Goal: Complete application form

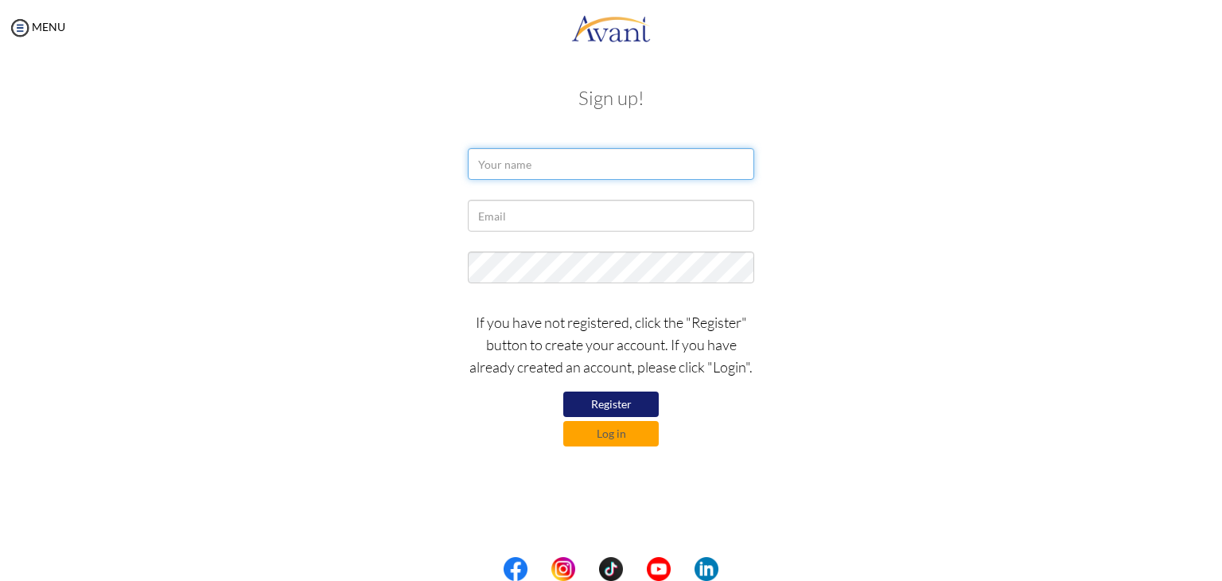
click at [570, 177] on input "text" at bounding box center [611, 164] width 286 height 32
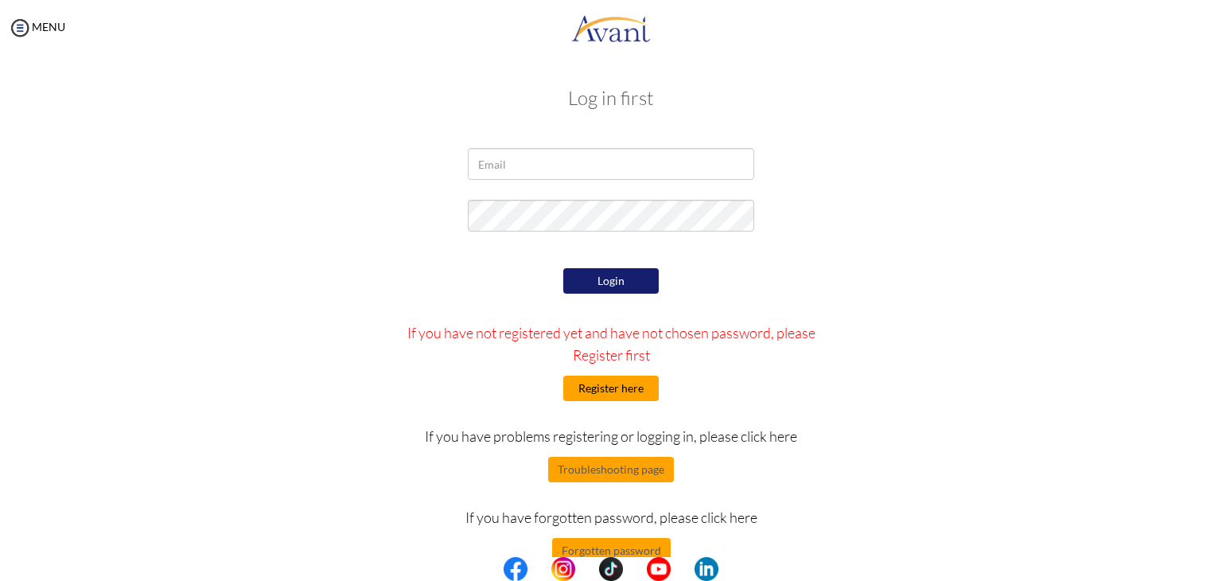
click at [597, 385] on button "Register here" at bounding box center [610, 387] width 95 height 25
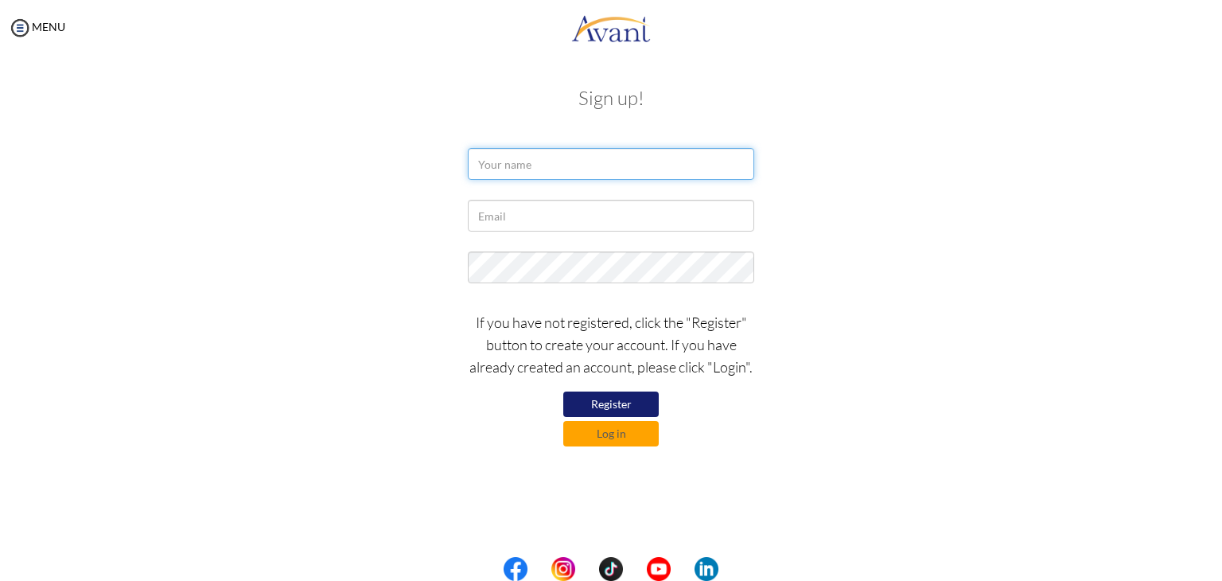
click at [597, 160] on input "text" at bounding box center [611, 164] width 286 height 32
type input "Joanne Cinco"
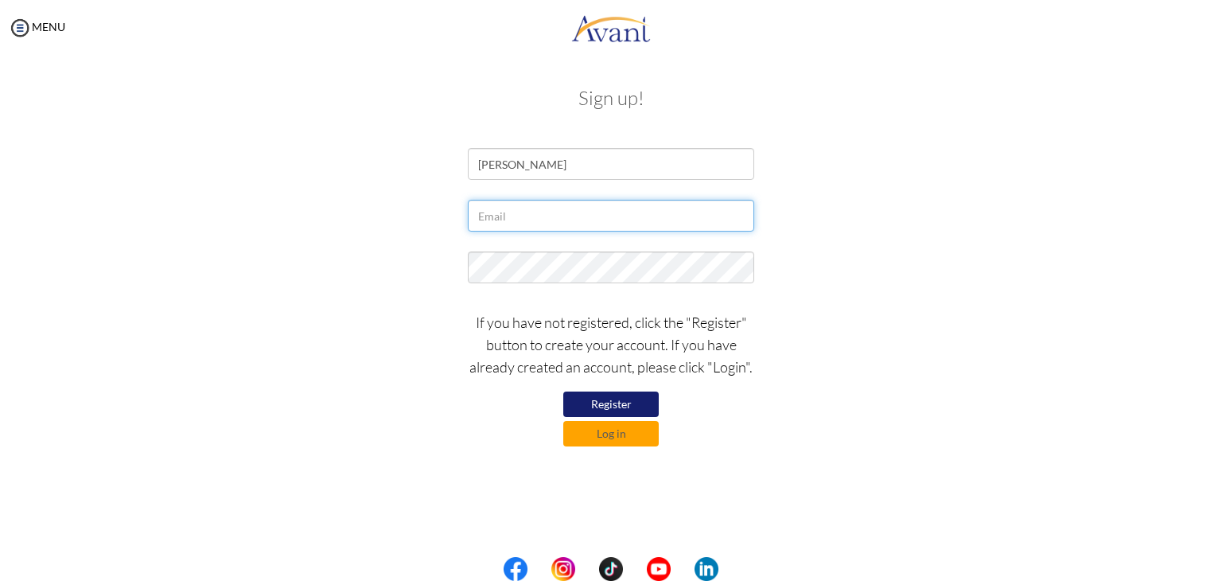
click at [589, 227] on input "text" at bounding box center [611, 216] width 286 height 32
type input "[EMAIL_ADDRESS][DOMAIN_NAME]"
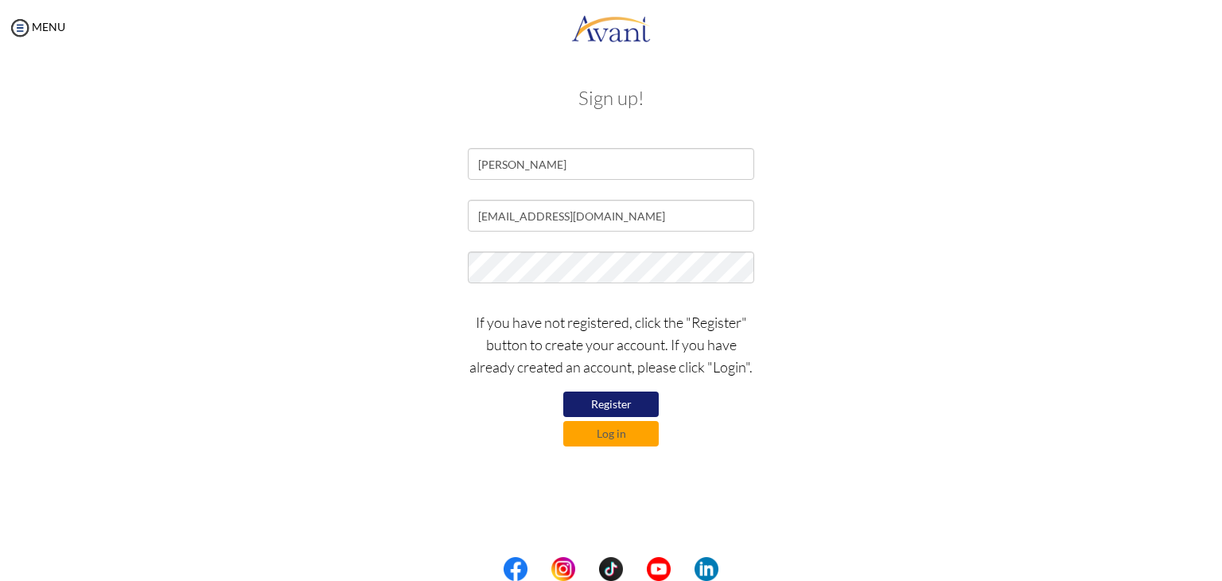
click at [606, 406] on button "Register" at bounding box center [610, 403] width 95 height 25
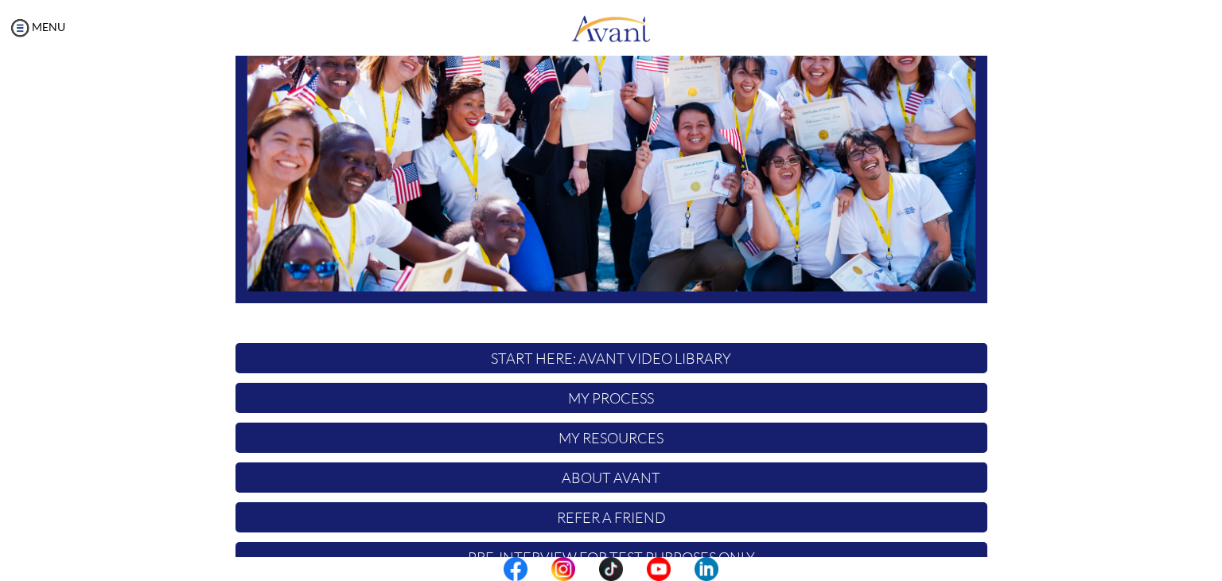
scroll to position [302, 0]
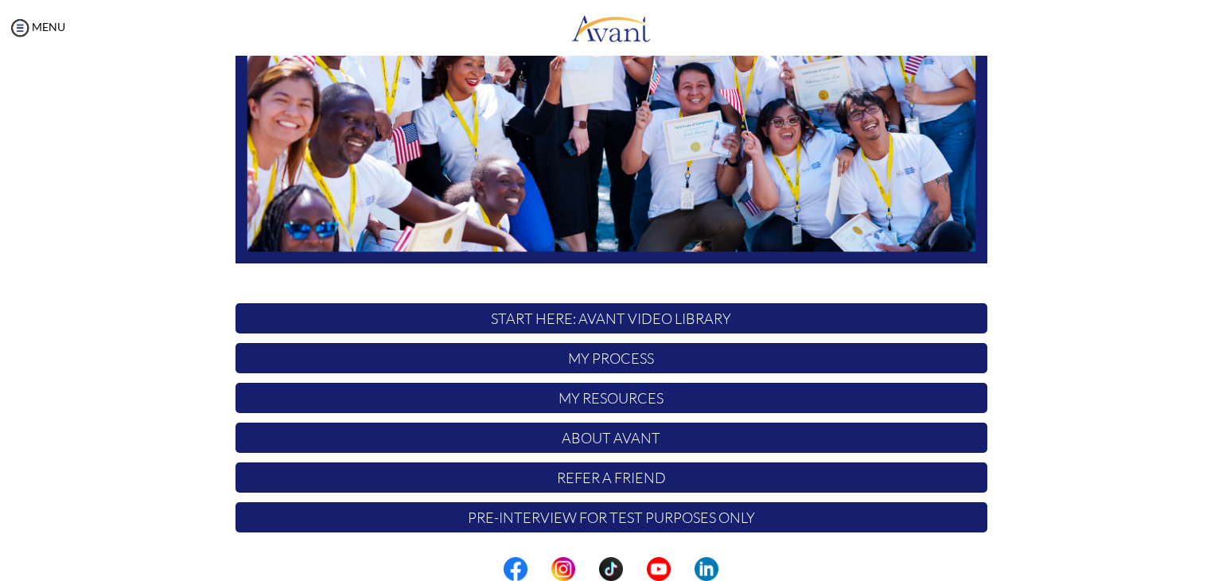
click at [554, 355] on p "My Process" at bounding box center [611, 358] width 752 height 30
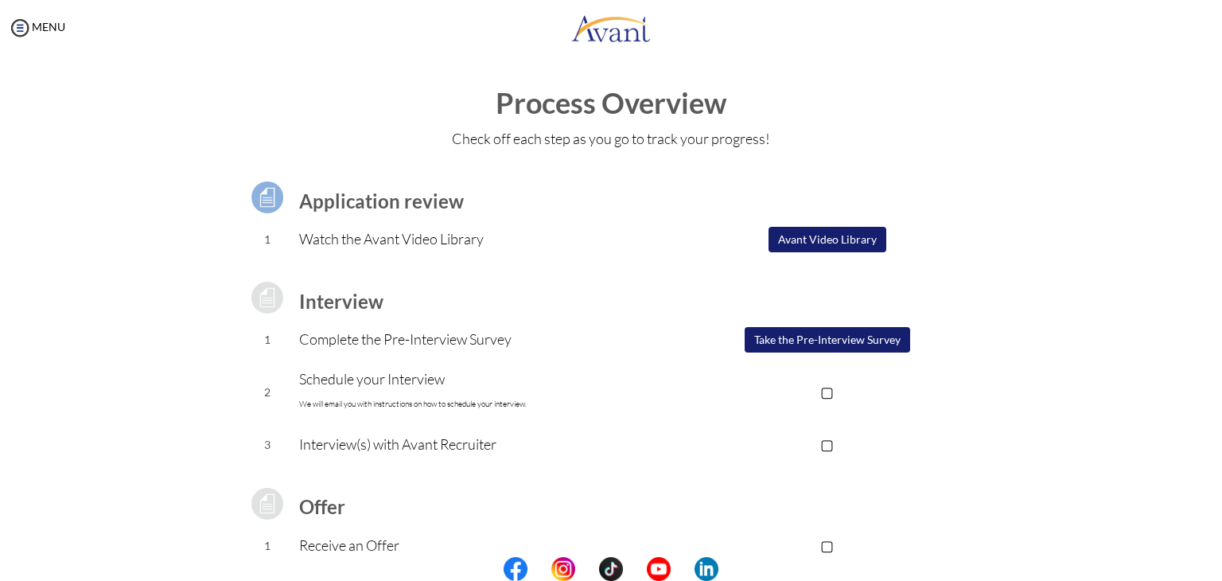
click at [808, 235] on button "Avant Video Library" at bounding box center [827, 239] width 118 height 25
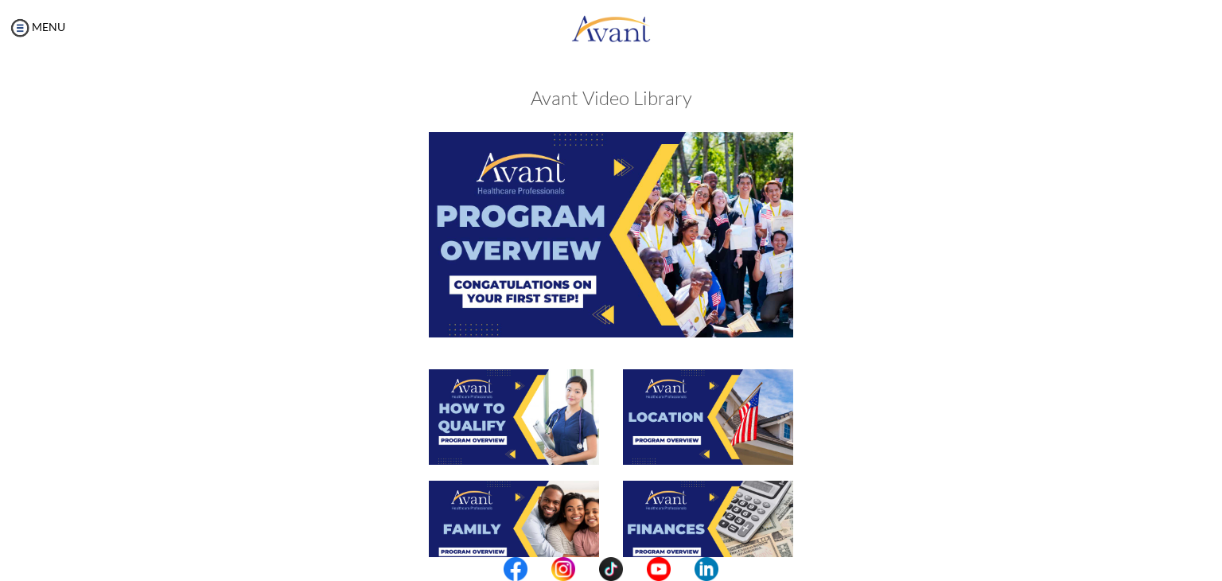
scroll to position [199, 0]
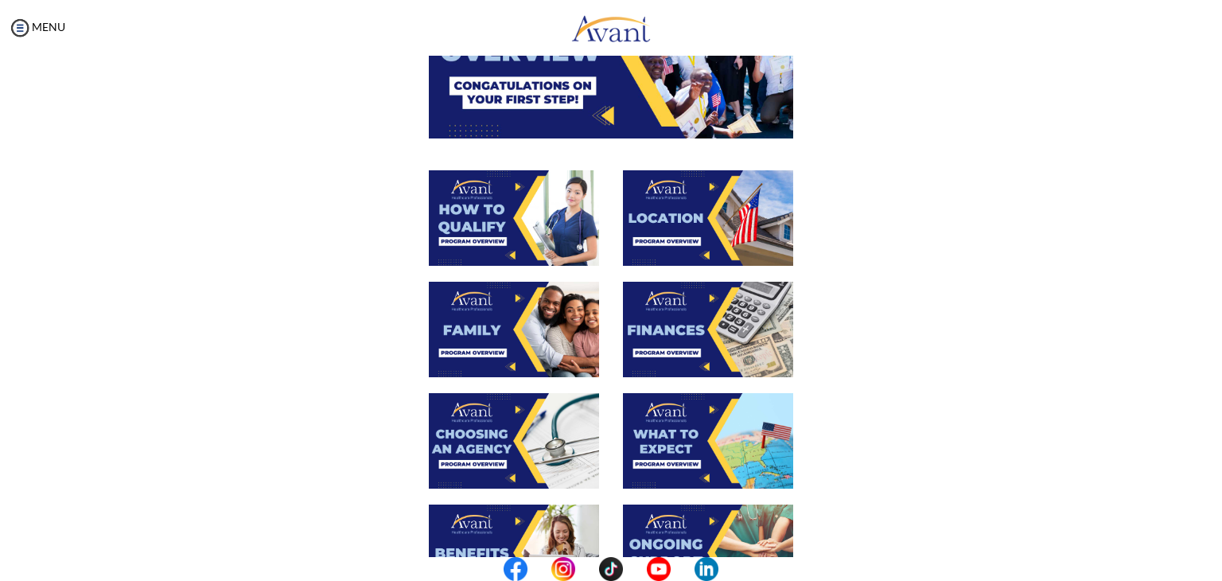
click at [593, 95] on img at bounding box center [611, 35] width 364 height 204
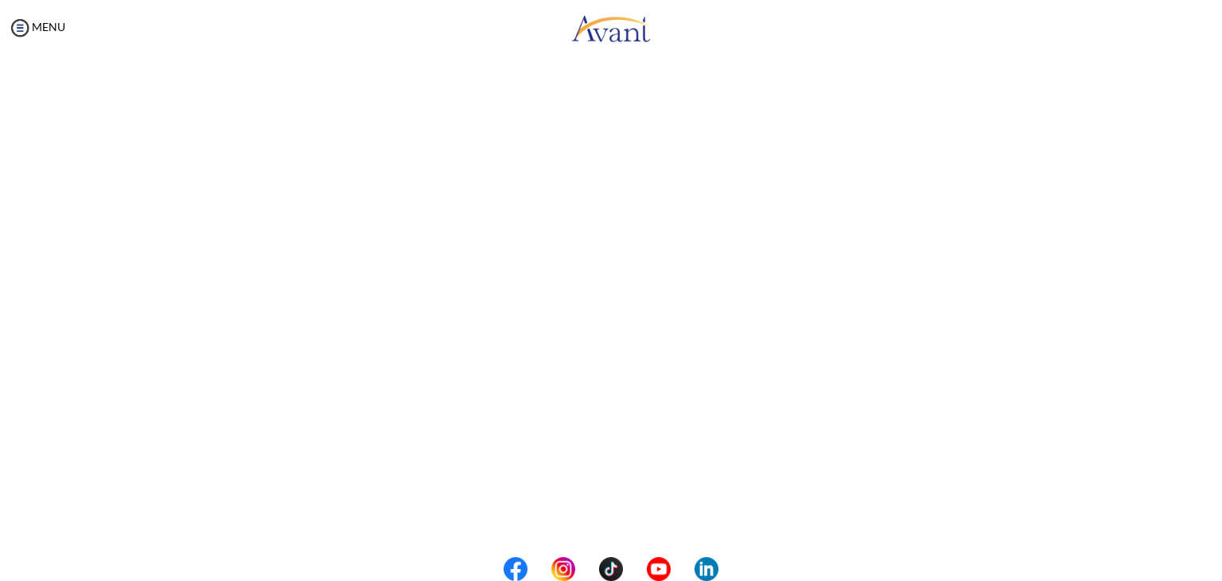
scroll to position [127, 0]
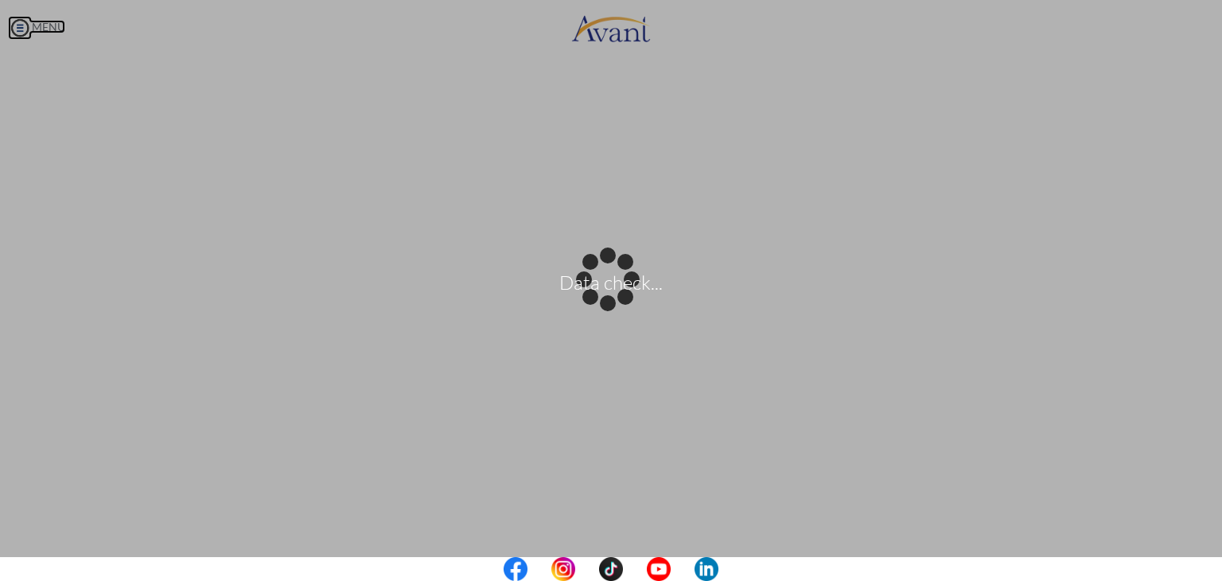
click at [17, 25] on body "Data check... Maintenance break. Please come back in 2 hours. MENU My Status Wh…" at bounding box center [611, 290] width 1222 height 581
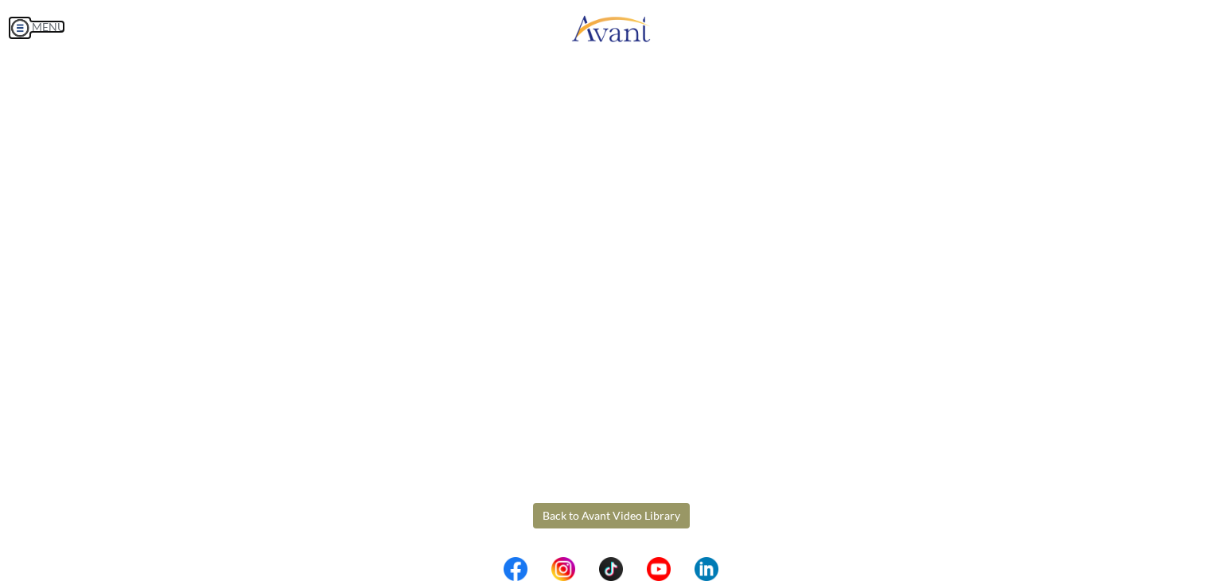
scroll to position [170, 0]
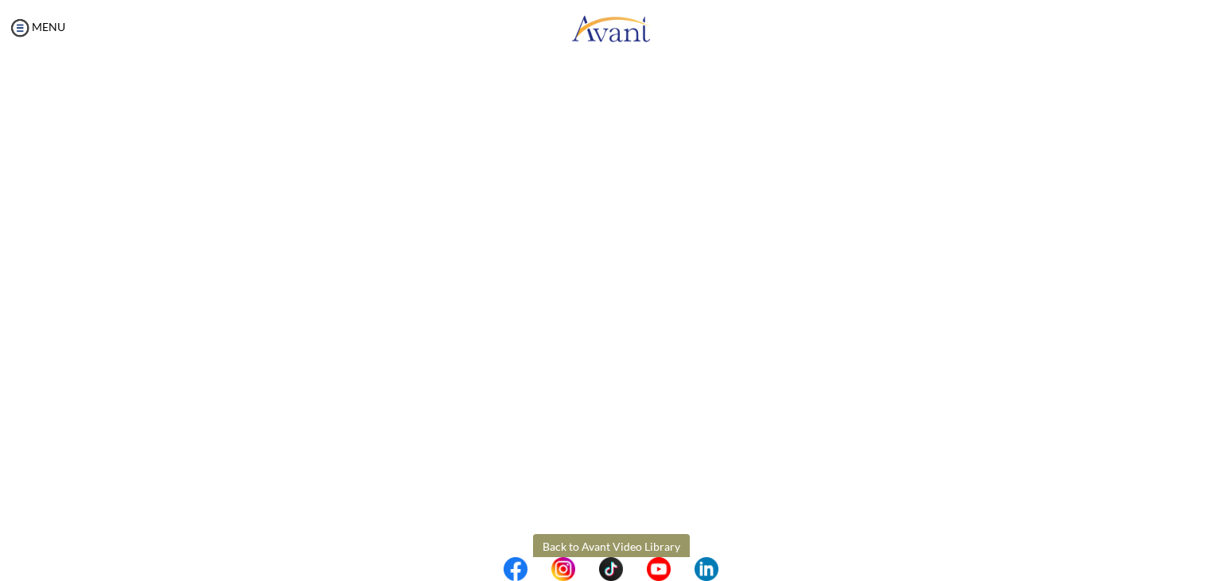
click at [587, 544] on button "Back to Avant Video Library" at bounding box center [611, 546] width 157 height 25
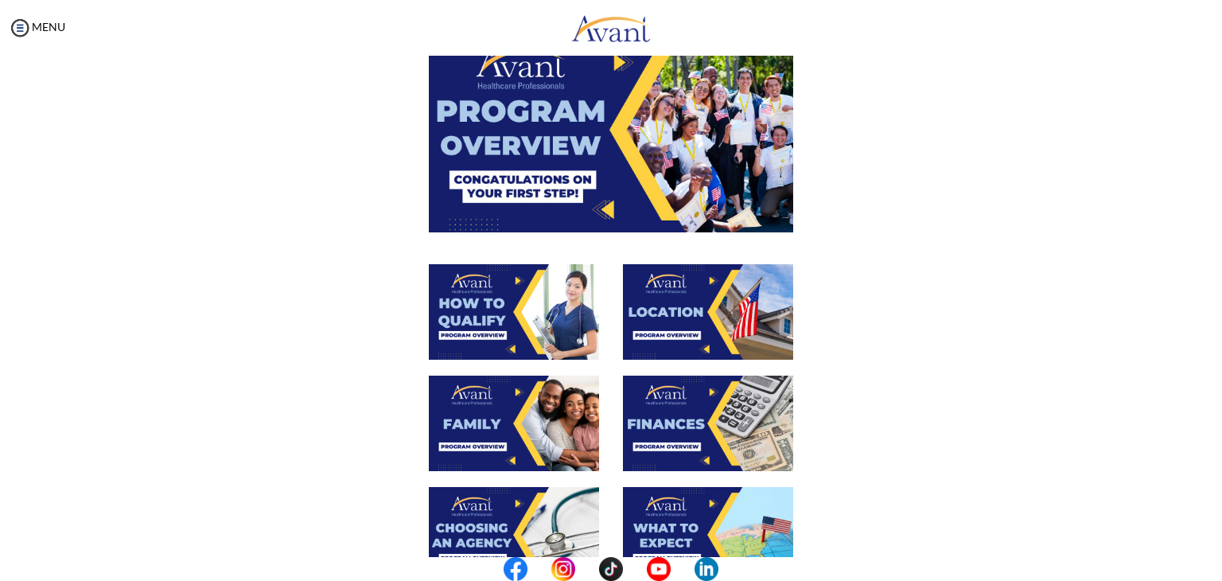
scroll to position [105, 0]
click at [724, 313] on img at bounding box center [708, 311] width 170 height 95
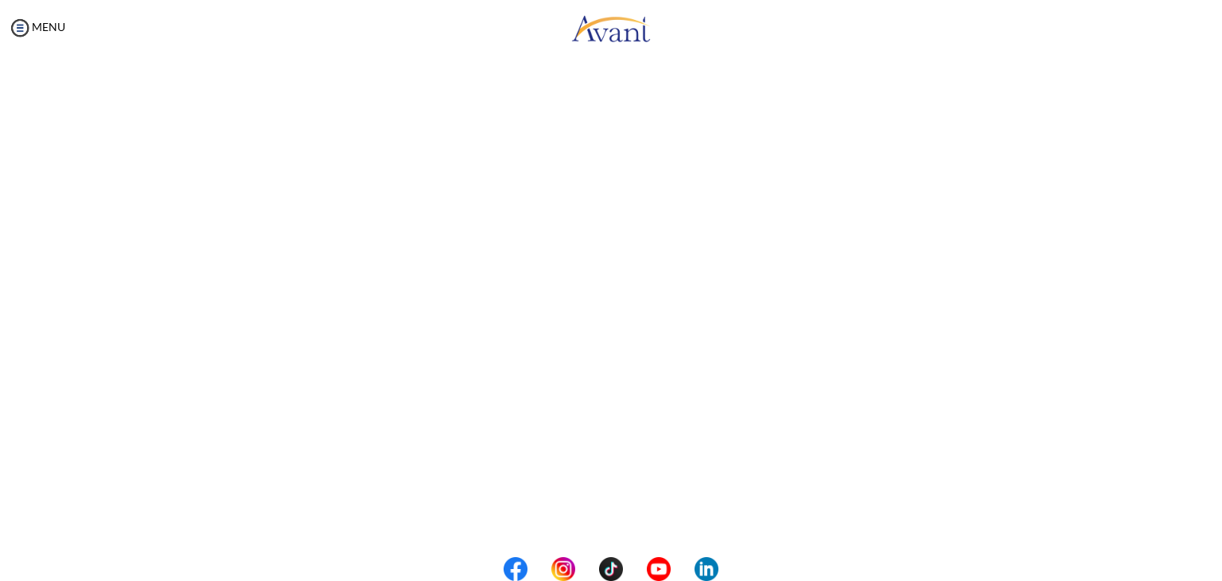
scroll to position [201, 0]
click at [608, 521] on body "Maintenance break. Please come back in 2 hours. MENU My Status What is the next…" at bounding box center [611, 290] width 1222 height 581
click at [604, 517] on button "Back to Avant Video Library" at bounding box center [611, 515] width 157 height 25
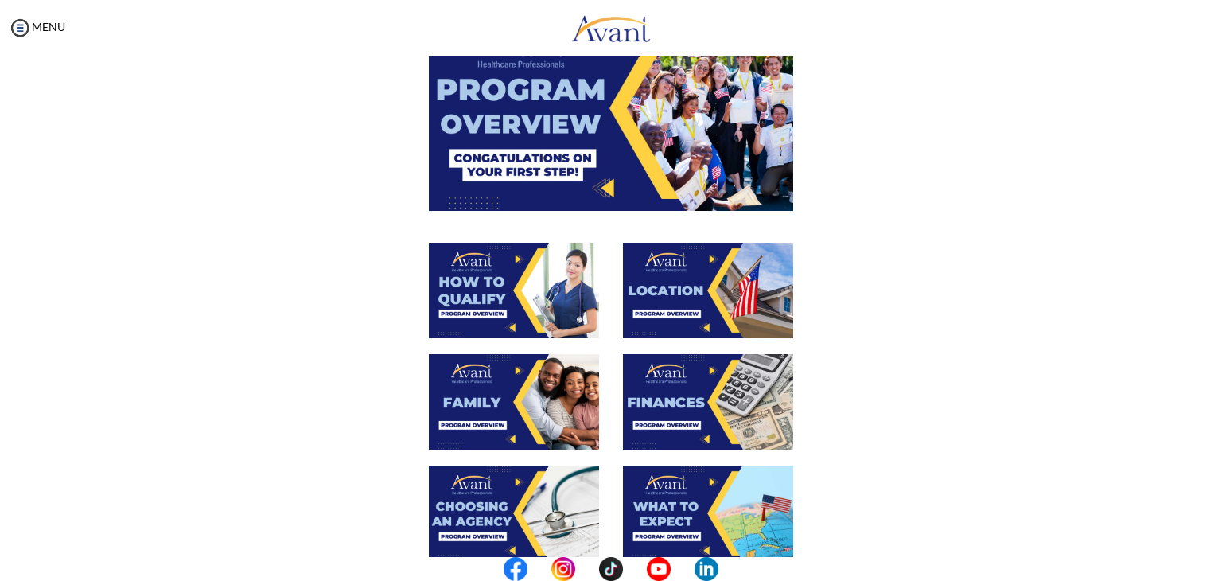
scroll to position [146, 0]
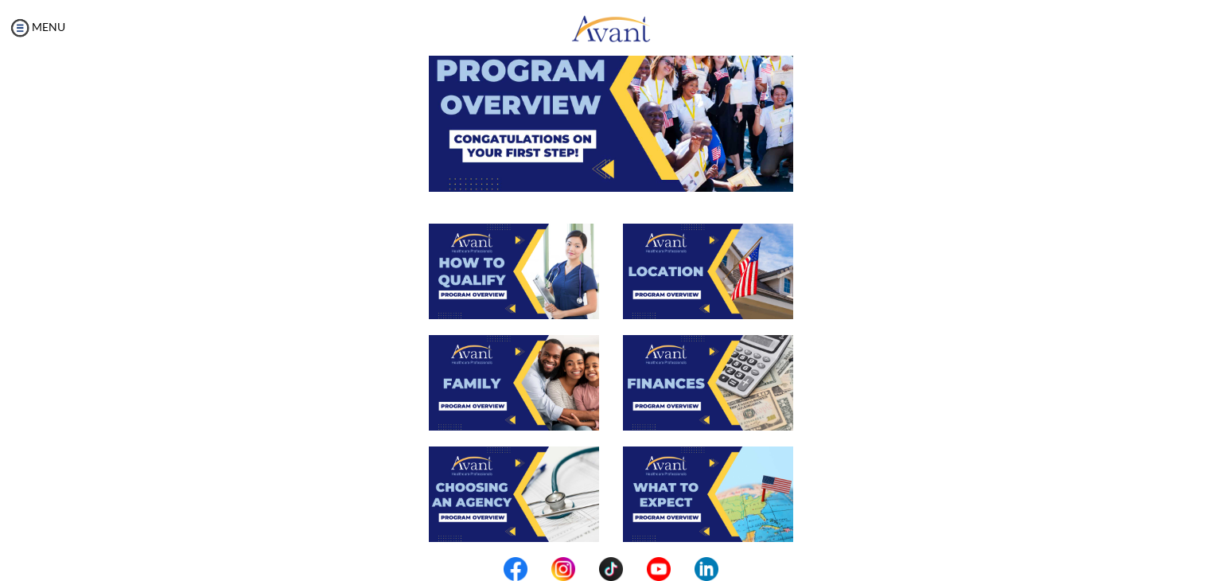
click at [503, 383] on img at bounding box center [514, 382] width 170 height 95
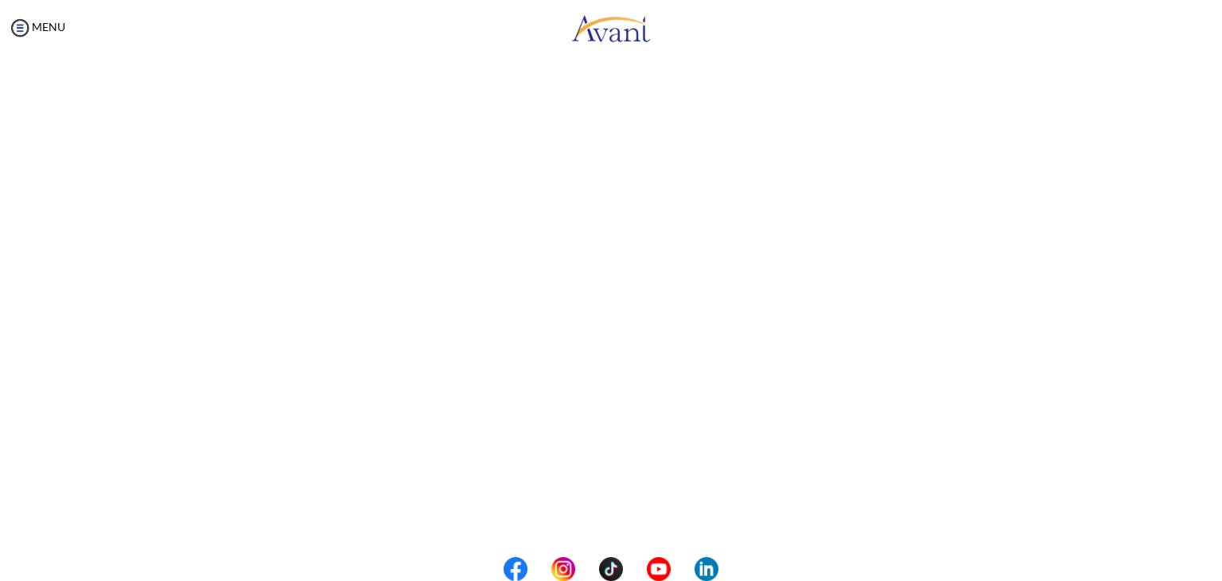
scroll to position [371, 0]
click at [616, 510] on body "Maintenance break. Please come back in 2 hours. MENU My Status What is the next…" at bounding box center [611, 290] width 1222 height 581
click at [616, 510] on button "Back to Avant Video Library" at bounding box center [611, 514] width 157 height 25
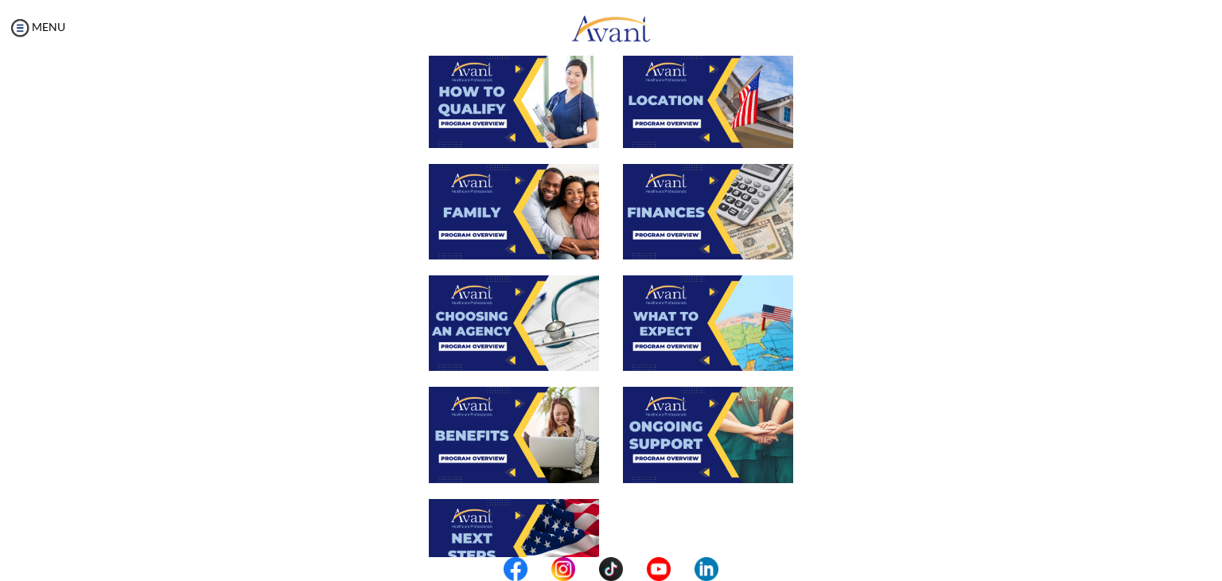
scroll to position [294, 0]
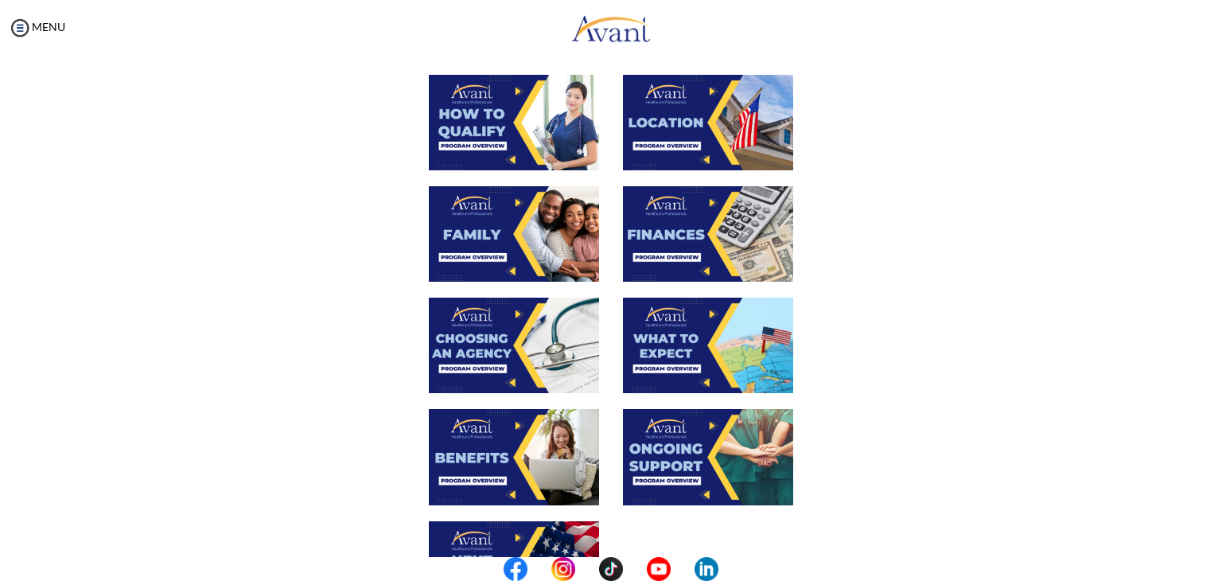
click at [686, 239] on img at bounding box center [708, 233] width 170 height 95
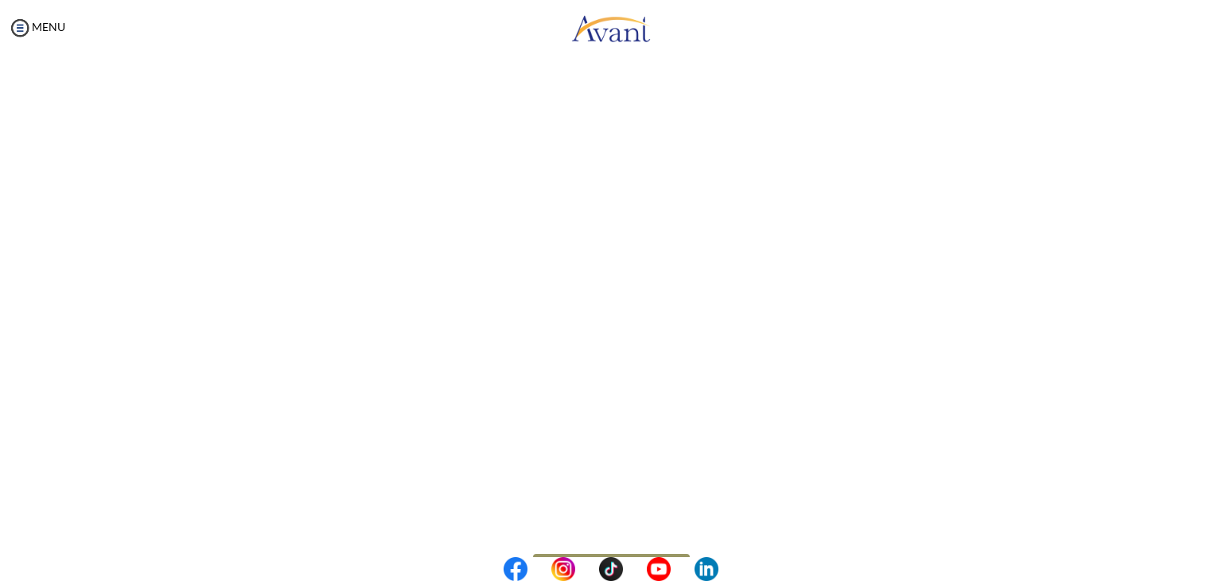
scroll to position [201, 0]
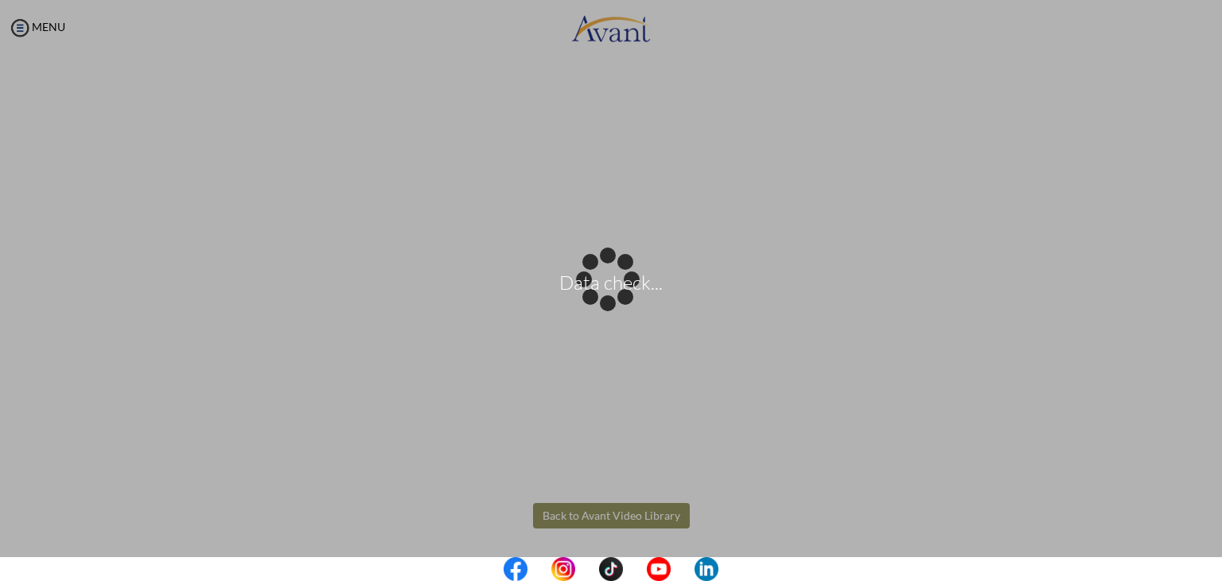
click at [580, 515] on body "Data check... Maintenance break. Please come back in 2 hours. MENU My Status Wh…" at bounding box center [611, 290] width 1222 height 581
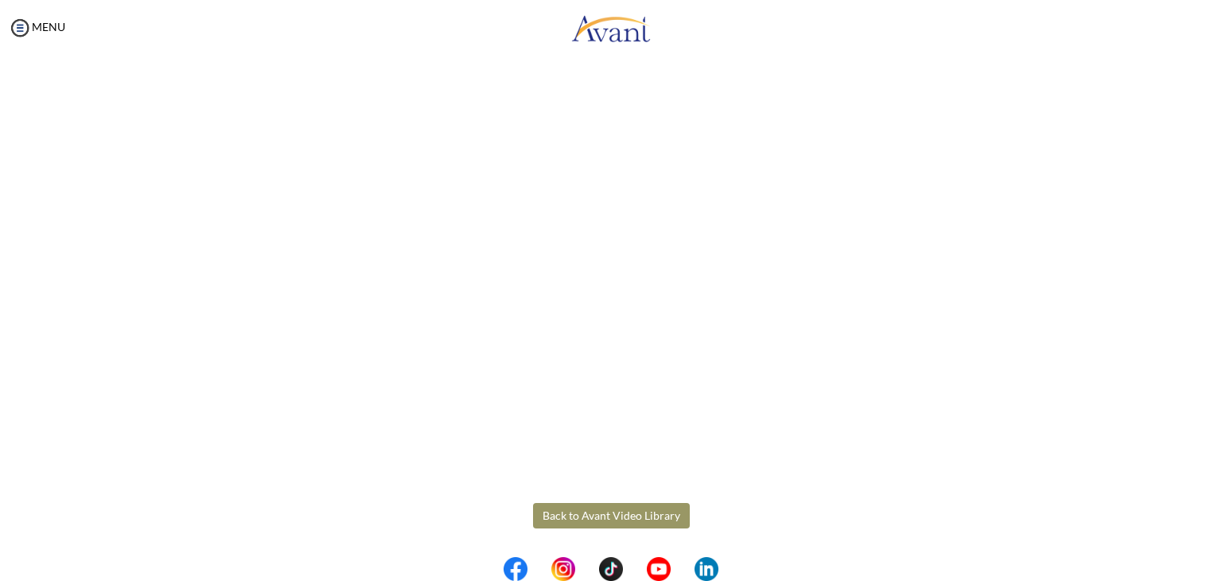
click at [642, 523] on button "Back to Avant Video Library" at bounding box center [611, 515] width 157 height 25
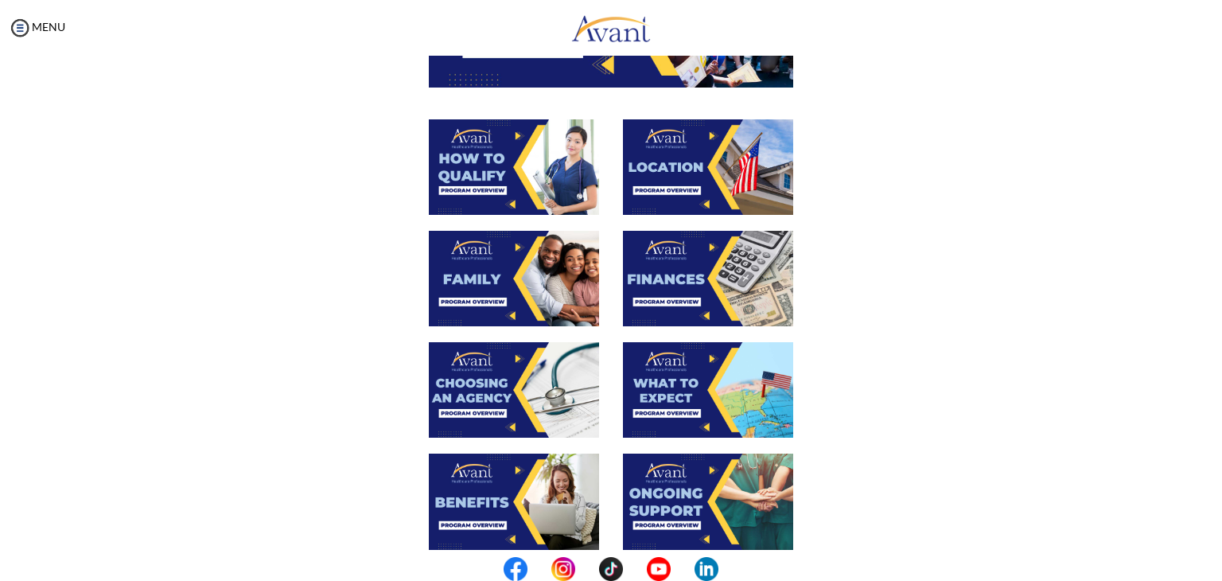
scroll to position [251, 0]
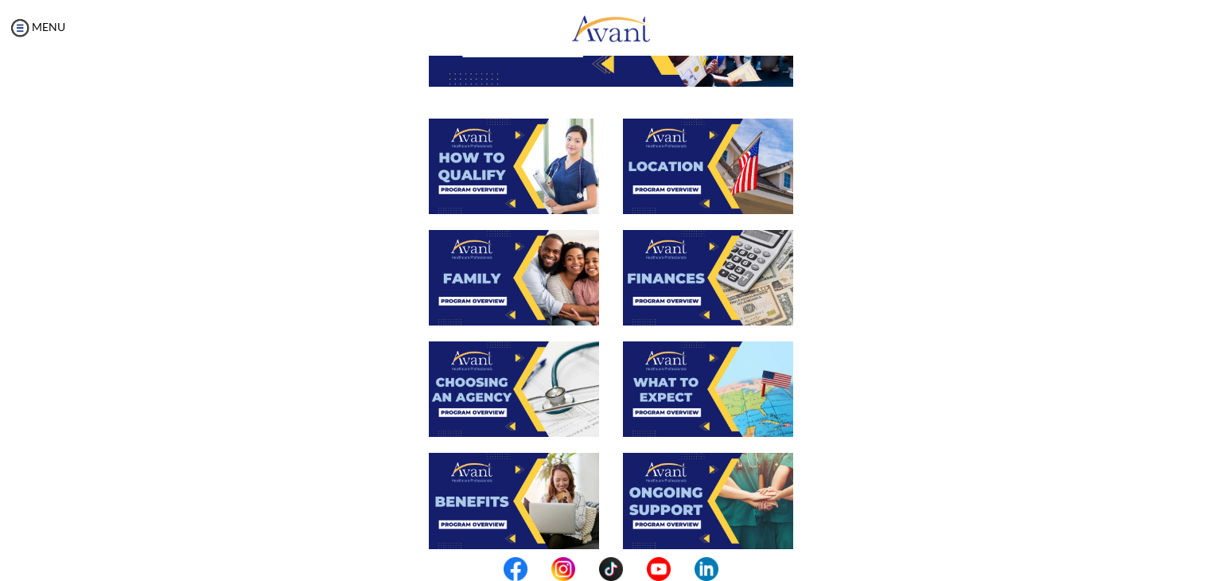
click at [493, 379] on img at bounding box center [514, 388] width 170 height 95
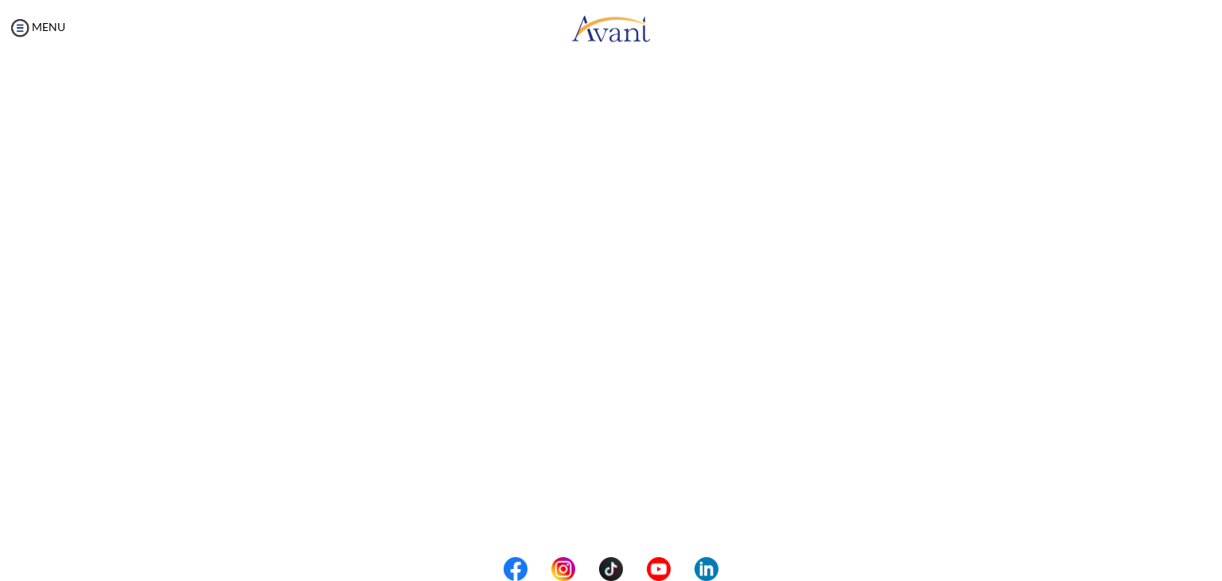
scroll to position [371, 0]
click at [635, 515] on body "Maintenance break. Please come back in 2 hours. MENU My Status What is the next…" at bounding box center [611, 290] width 1222 height 581
click at [635, 515] on button "Back to Avant Video Library" at bounding box center [611, 514] width 157 height 25
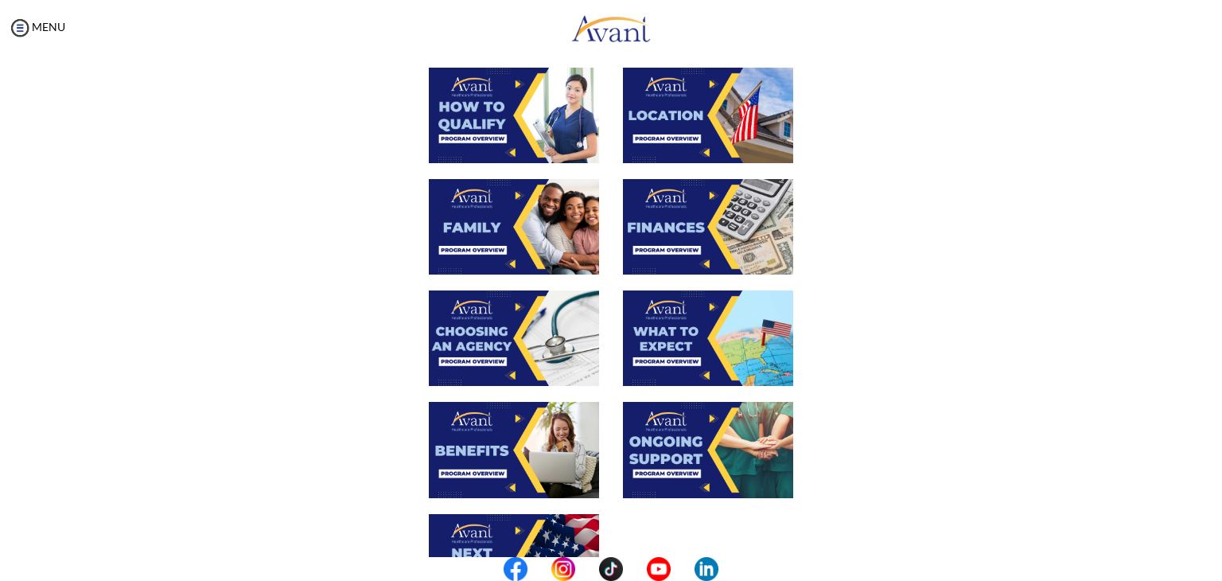
scroll to position [305, 0]
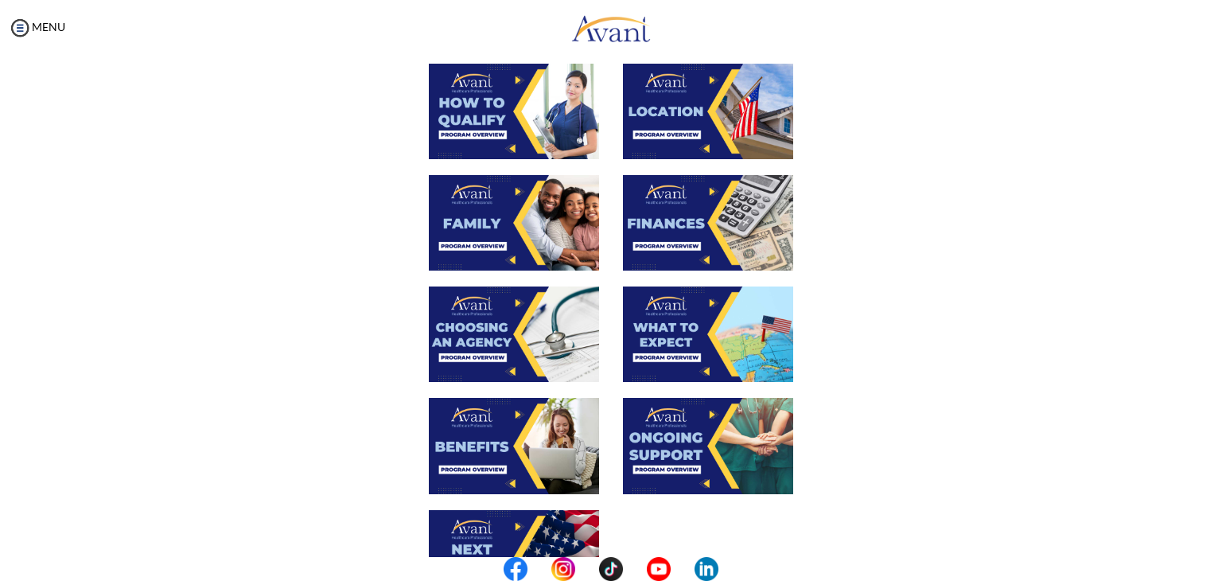
click at [732, 353] on img at bounding box center [708, 333] width 170 height 95
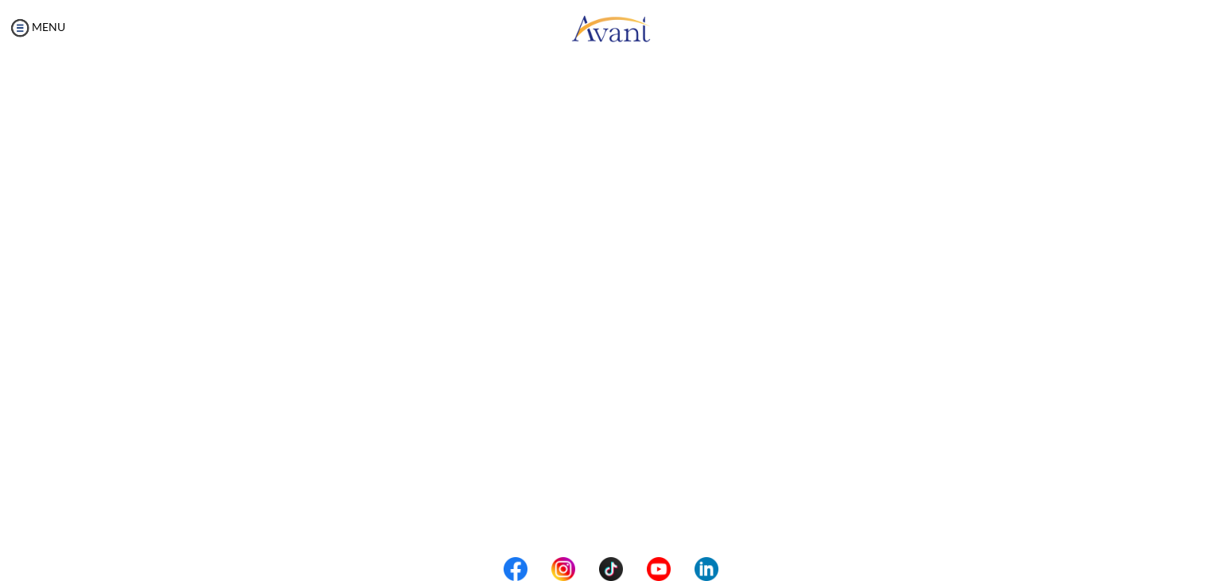
scroll to position [371, 0]
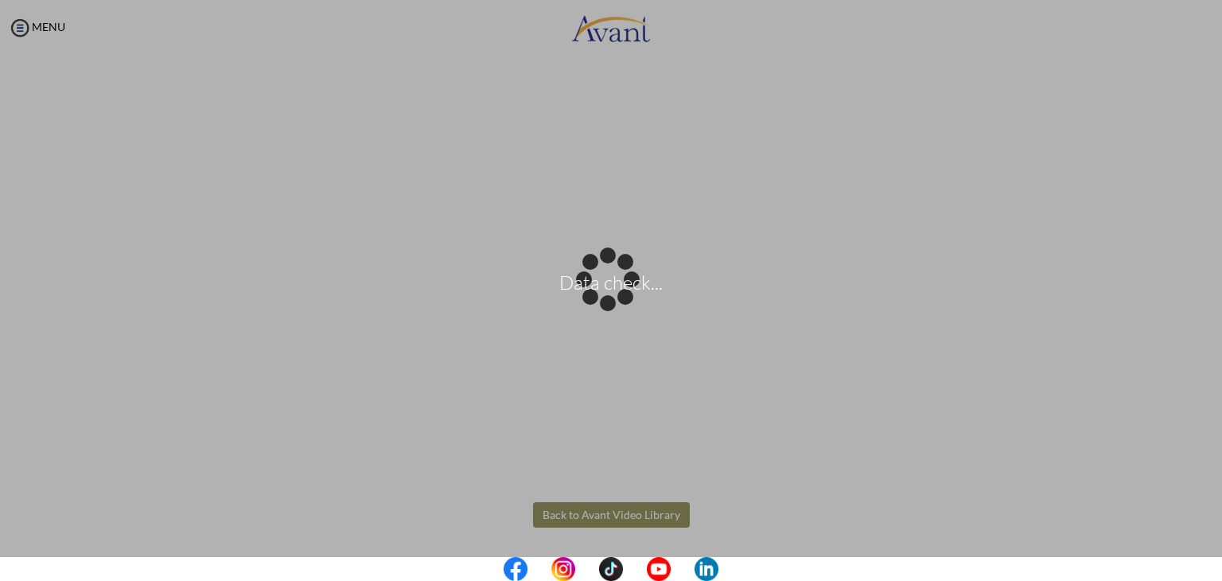
click at [630, 512] on body "Data check... Maintenance break. Please come back in 2 hours. MENU My Status Wh…" at bounding box center [611, 290] width 1222 height 581
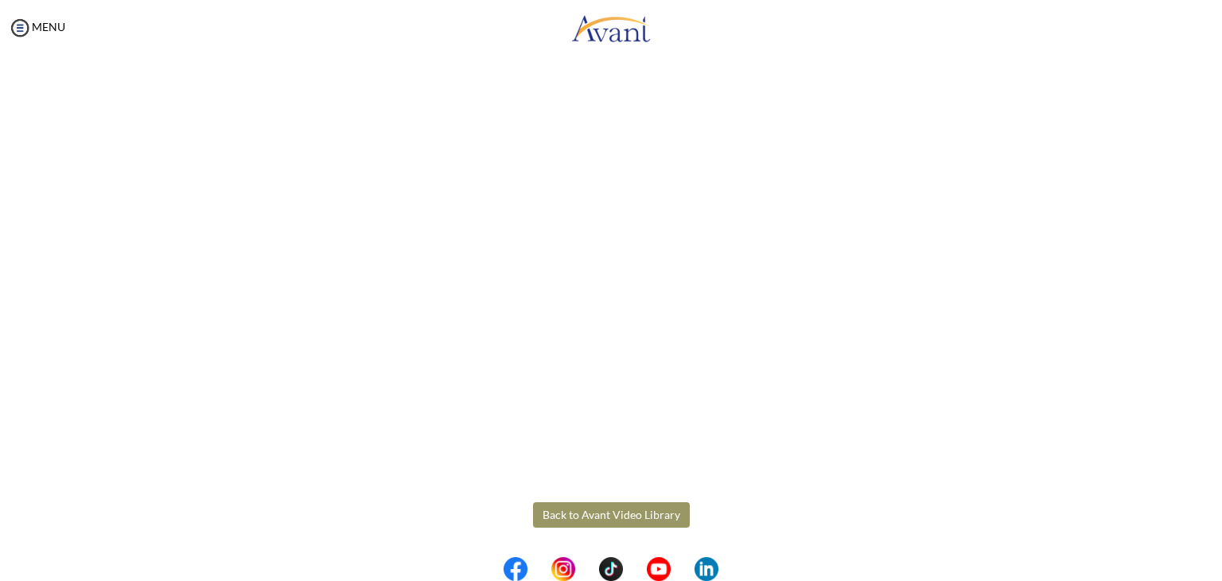
click at [630, 512] on button "Back to Avant Video Library" at bounding box center [611, 514] width 157 height 25
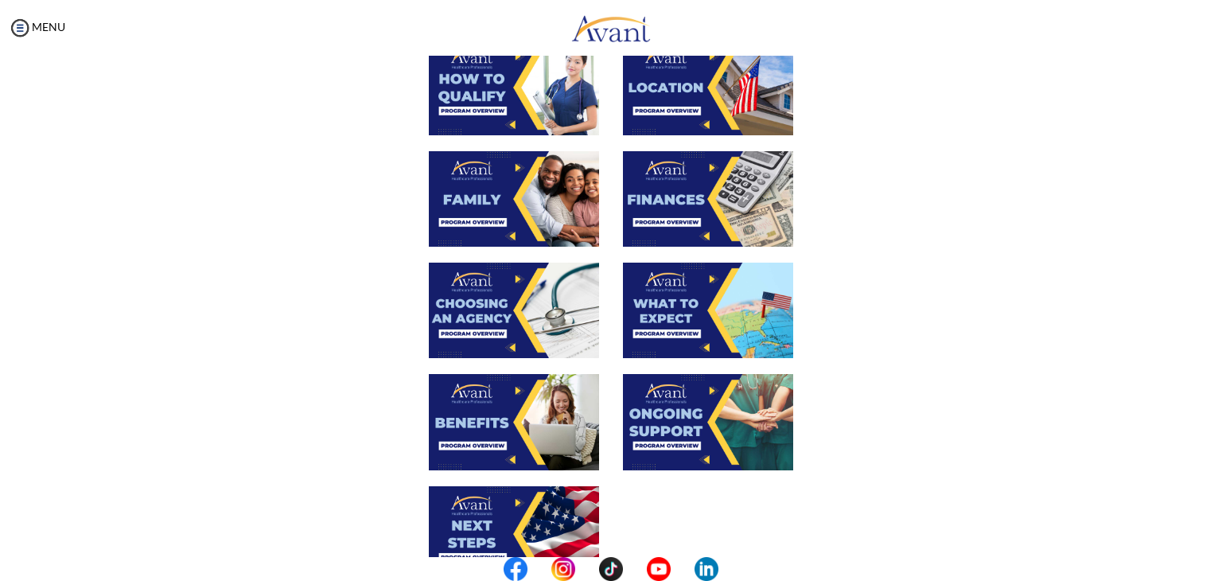
scroll to position [342, 0]
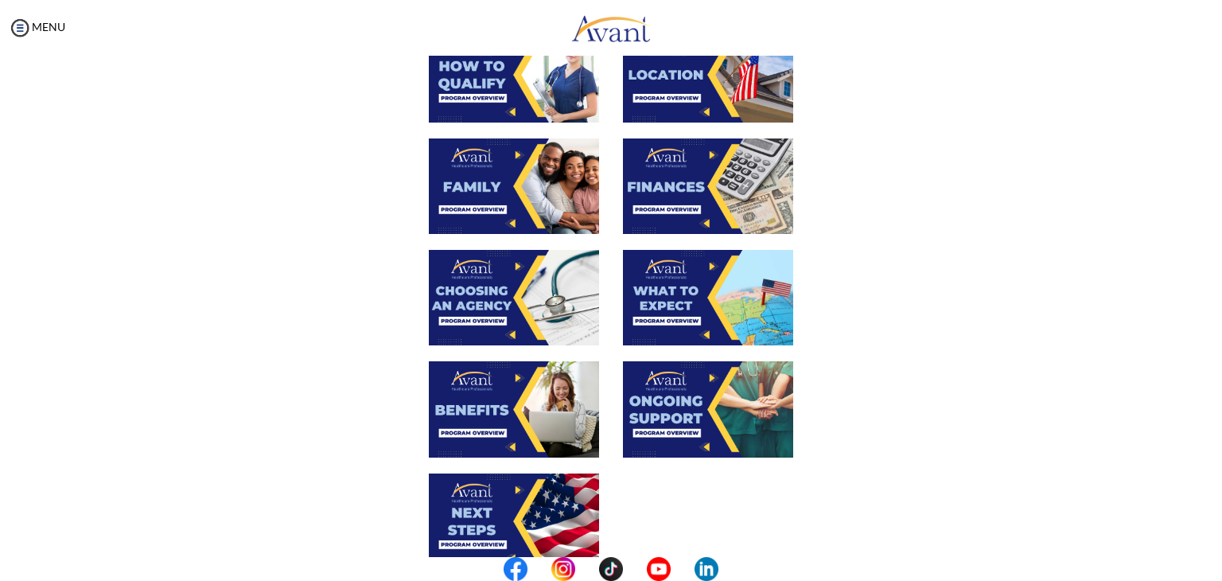
click at [507, 409] on img at bounding box center [514, 408] width 170 height 95
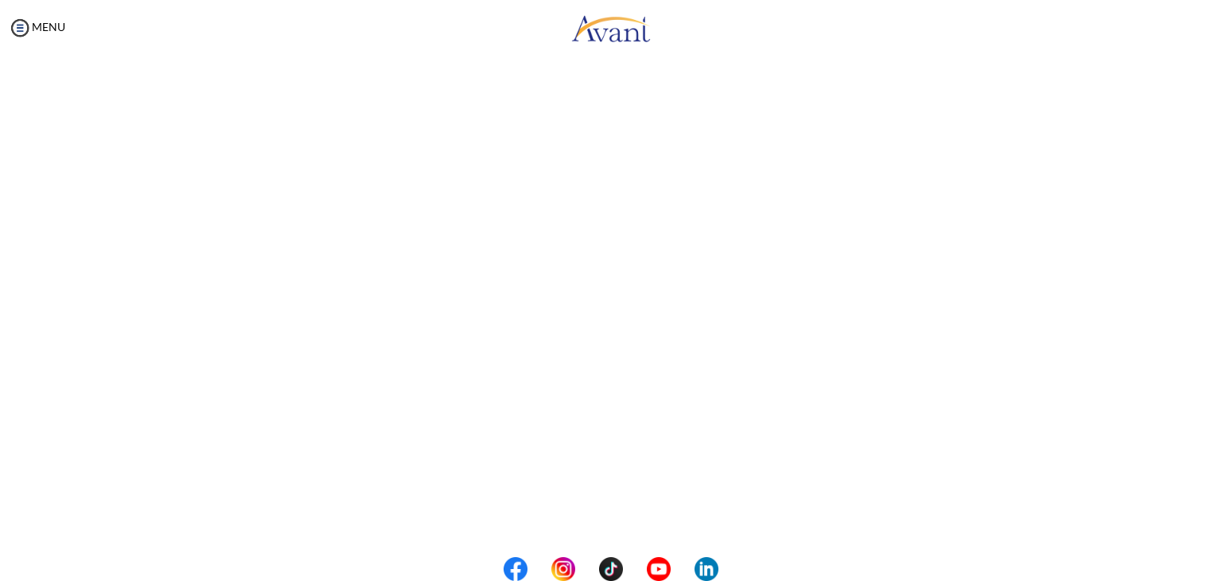
scroll to position [371, 0]
click at [629, 523] on body "Maintenance break. Please come back in 2 hours. MENU My Status What is the next…" at bounding box center [611, 290] width 1222 height 581
click at [631, 516] on button "Back to Avant Video Library" at bounding box center [611, 514] width 157 height 25
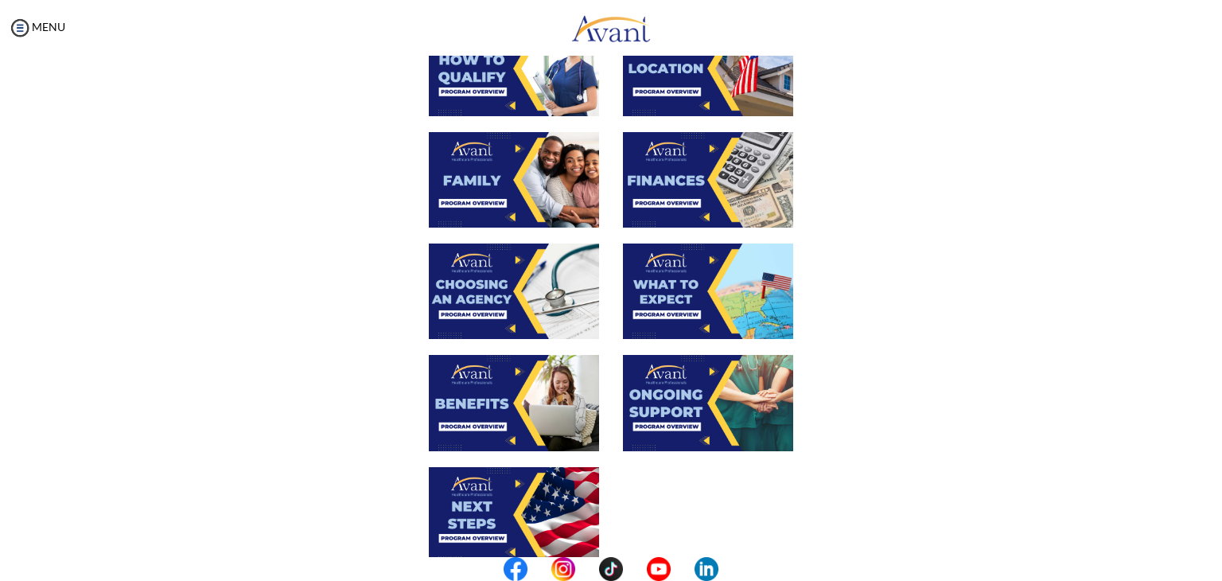
scroll to position [352, 0]
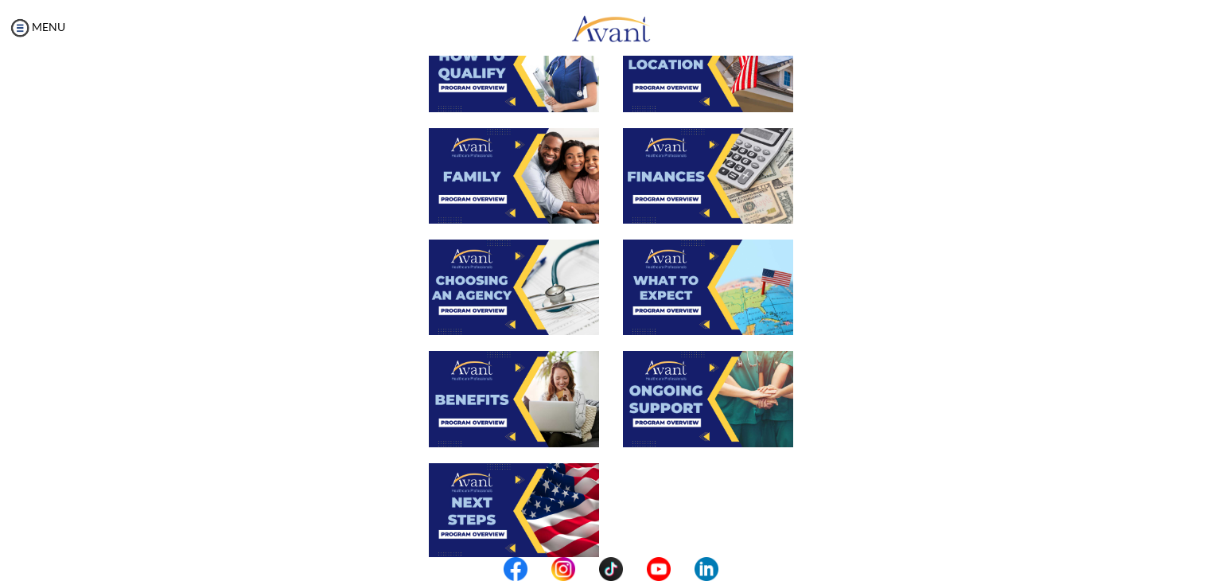
click at [684, 411] on img at bounding box center [708, 398] width 170 height 95
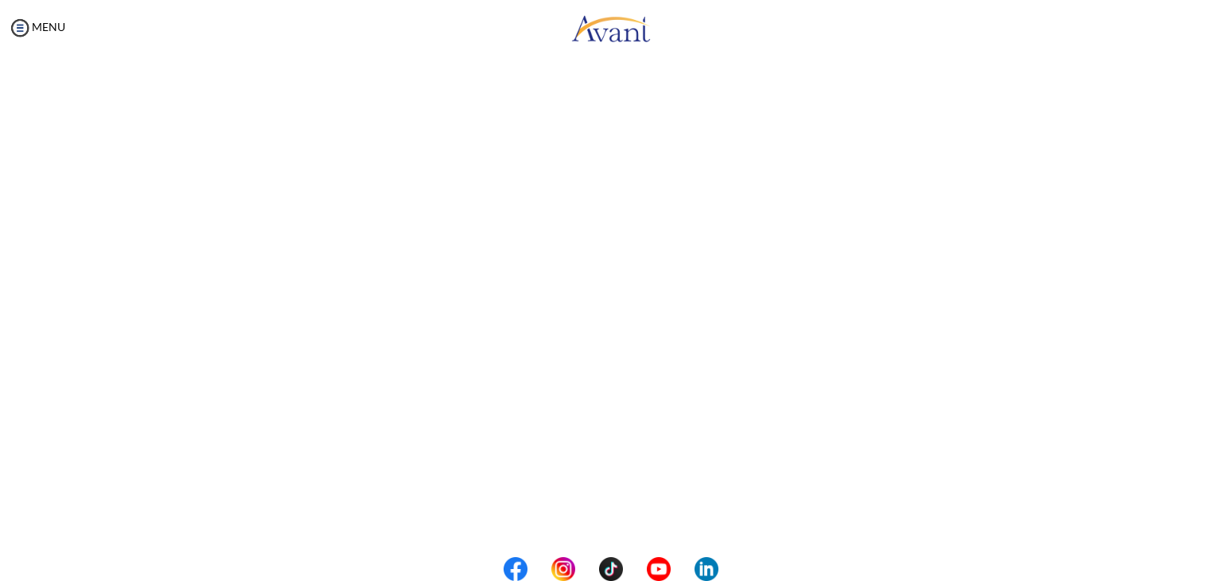
scroll to position [371, 0]
click at [624, 521] on body "Maintenance break. Please come back in 2 hours. MENU My Status What is the next…" at bounding box center [611, 290] width 1222 height 581
drag, startPoint x: 624, startPoint y: 521, endPoint x: 610, endPoint y: 519, distance: 13.7
click at [610, 519] on button "Back to Avant Video Library" at bounding box center [611, 514] width 157 height 25
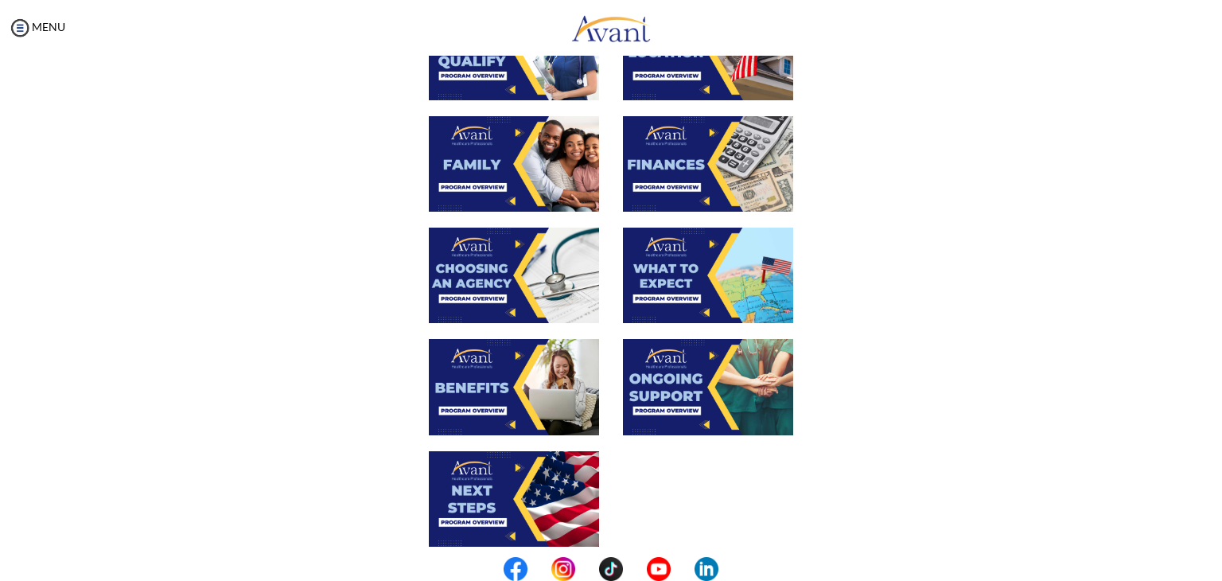
scroll to position [366, 0]
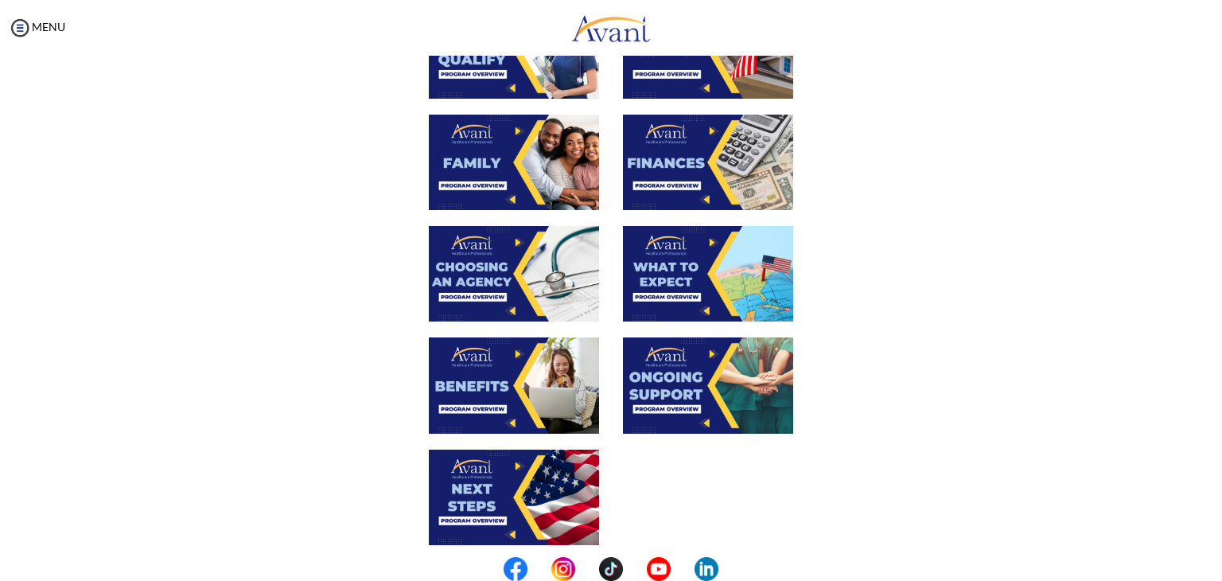
click at [521, 491] on img at bounding box center [514, 496] width 170 height 95
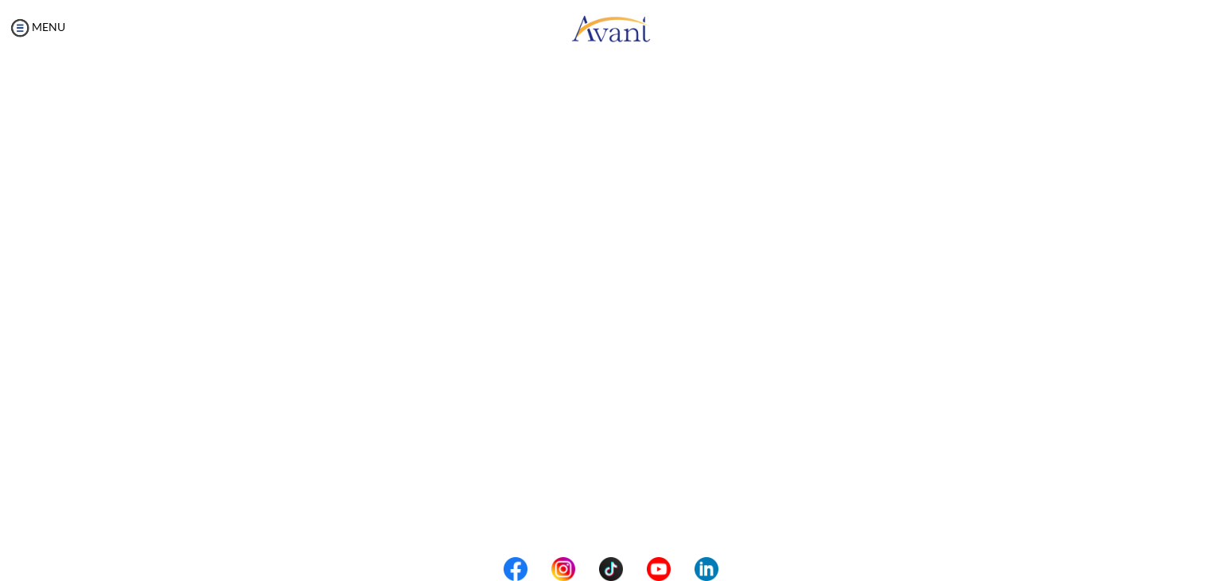
scroll to position [371, 0]
click at [638, 513] on body "Maintenance break. Please come back in 2 hours. MENU My Status What is the next…" at bounding box center [611, 290] width 1222 height 581
click at [620, 507] on button "Back to Avant Video Library" at bounding box center [611, 514] width 157 height 25
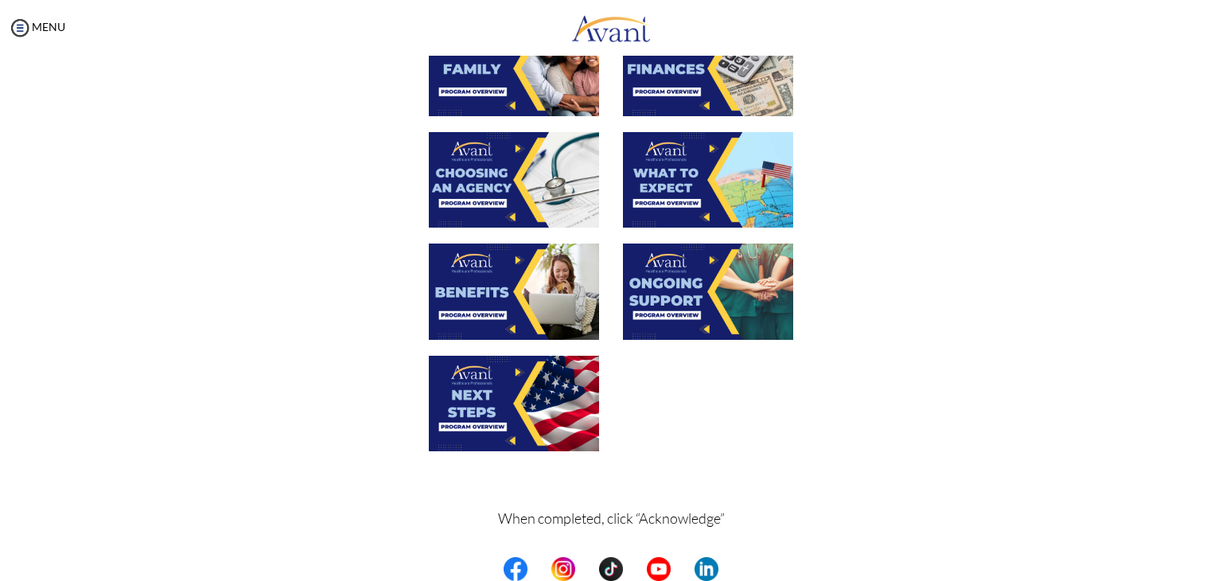
scroll to position [512, 0]
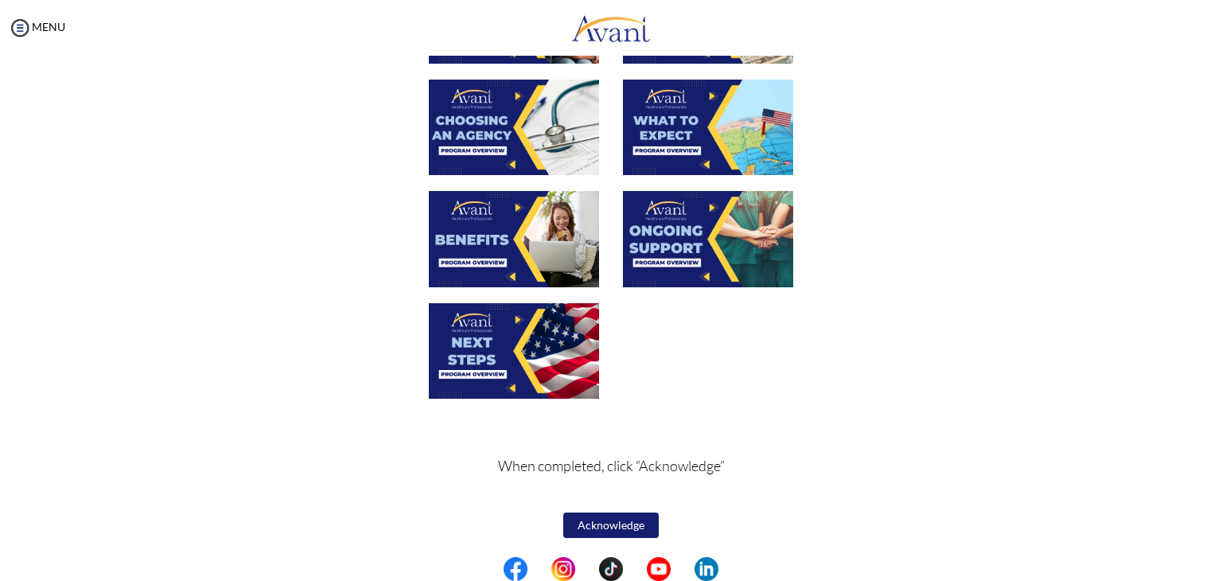
click at [601, 530] on button "Acknowledge" at bounding box center [610, 524] width 95 height 25
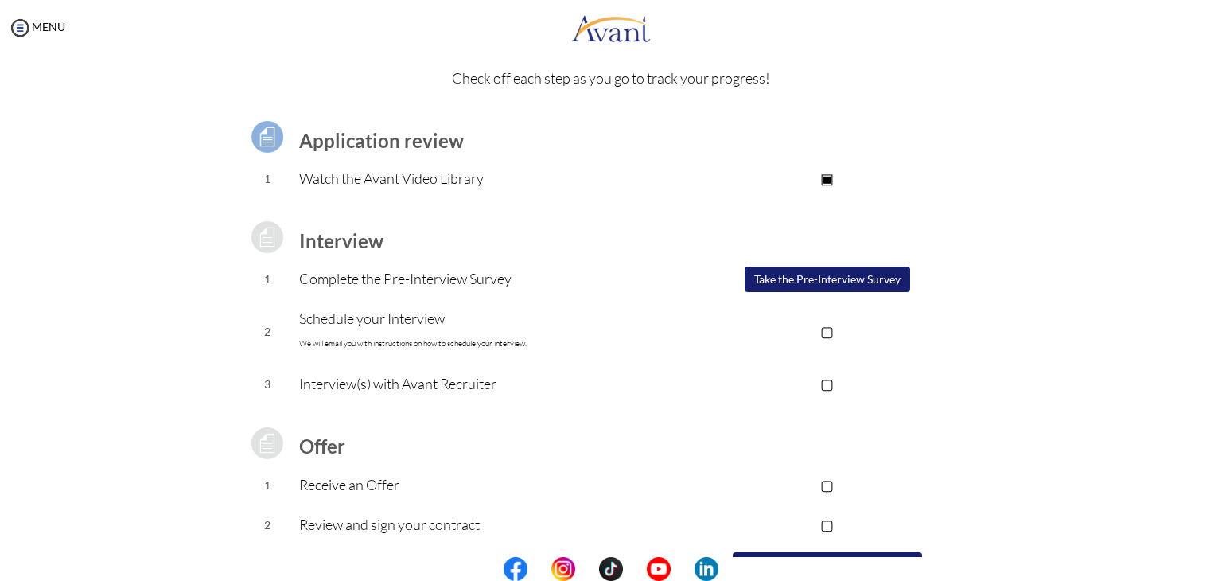
scroll to position [68, 0]
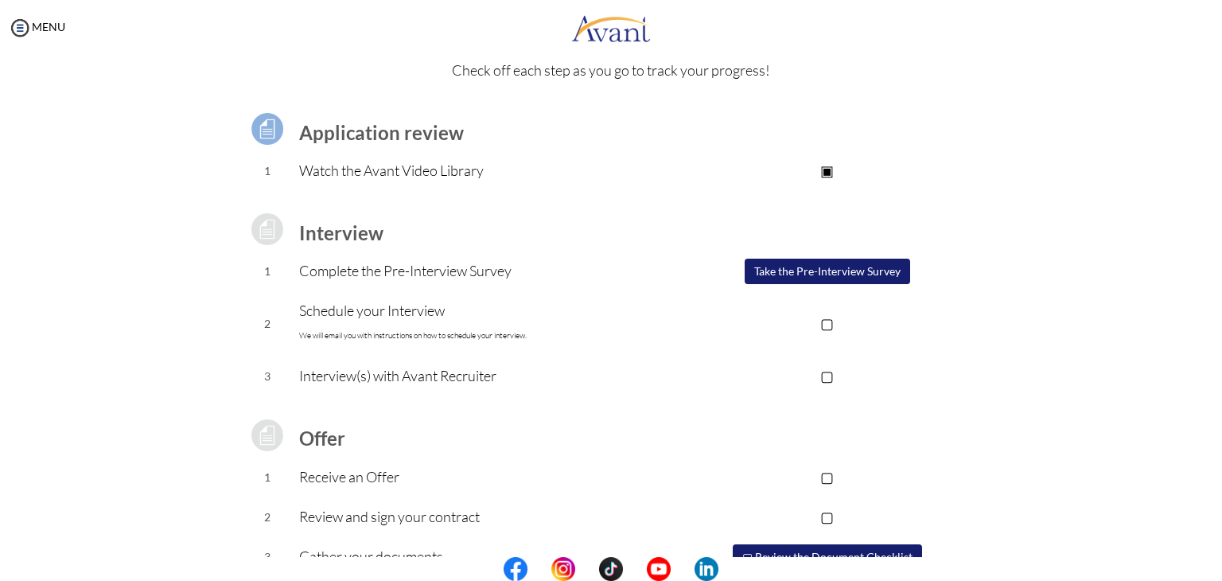
click at [853, 267] on button "Take the Pre-Interview Survey" at bounding box center [827, 271] width 165 height 25
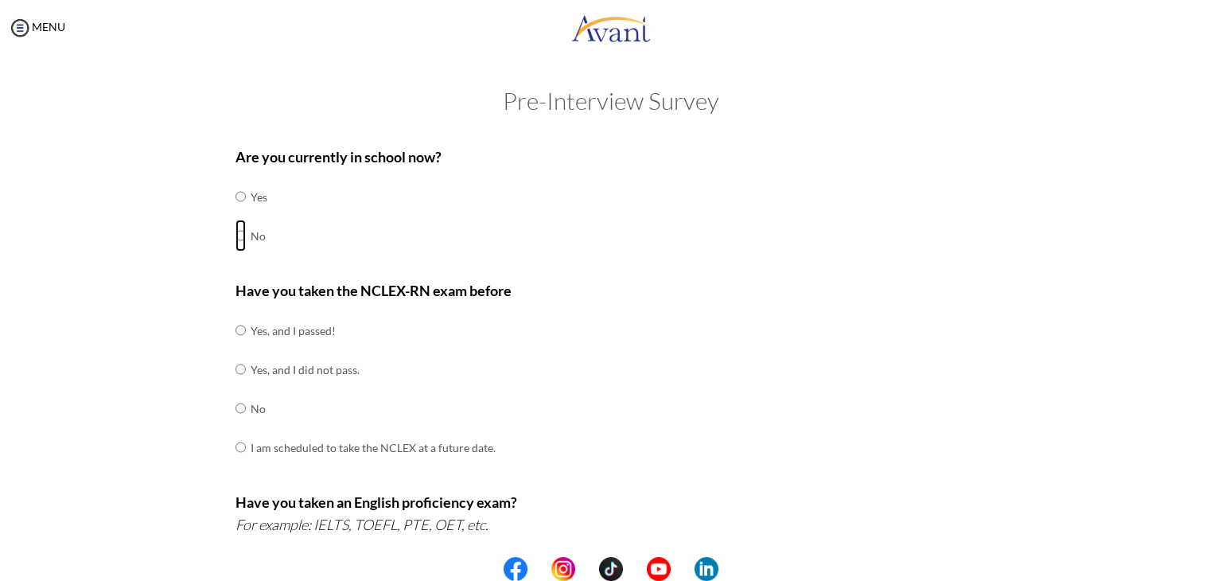
click at [235, 236] on input "radio" at bounding box center [240, 236] width 10 height 32
radio input "true"
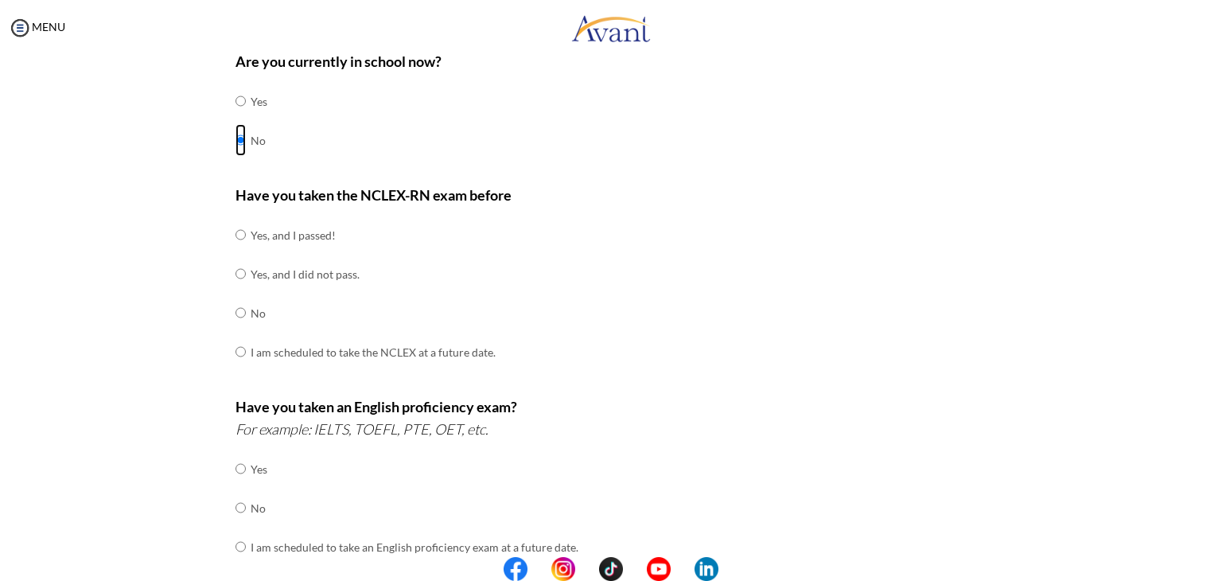
scroll to position [95, 0]
click at [235, 235] on input "radio" at bounding box center [240, 235] width 10 height 32
radio input "true"
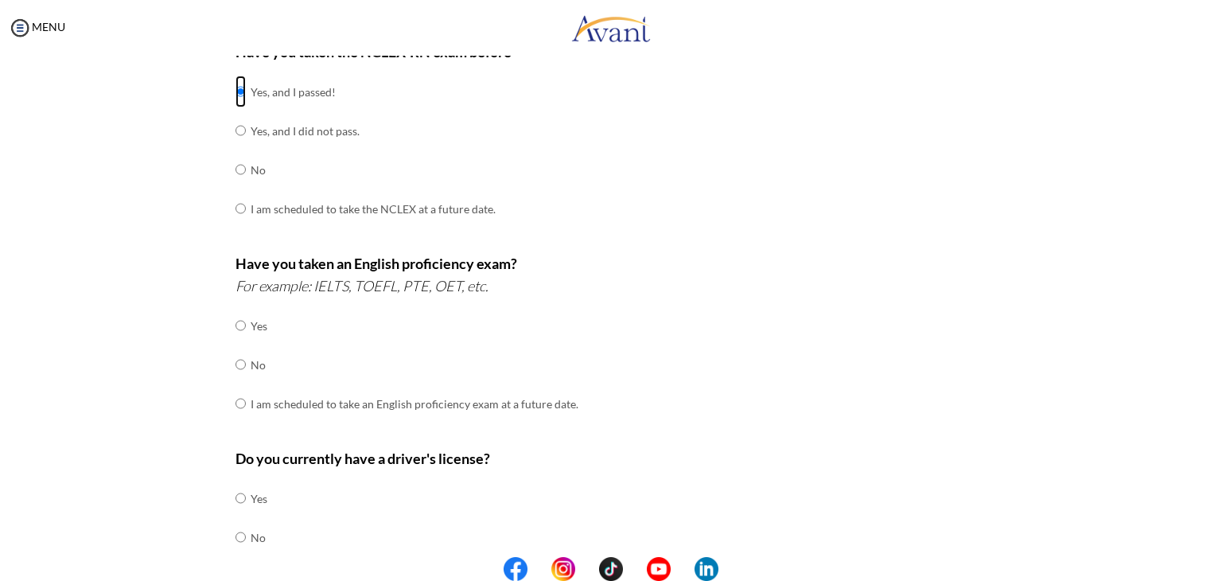
scroll to position [241, 0]
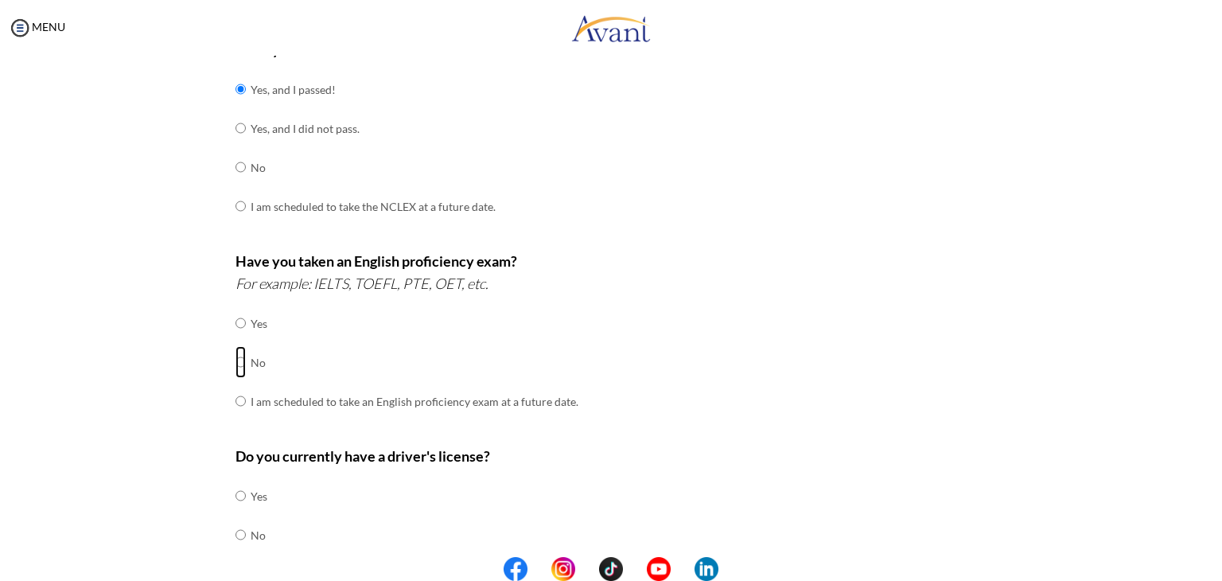
click at [235, 361] on input "radio" at bounding box center [240, 362] width 10 height 32
radio input "true"
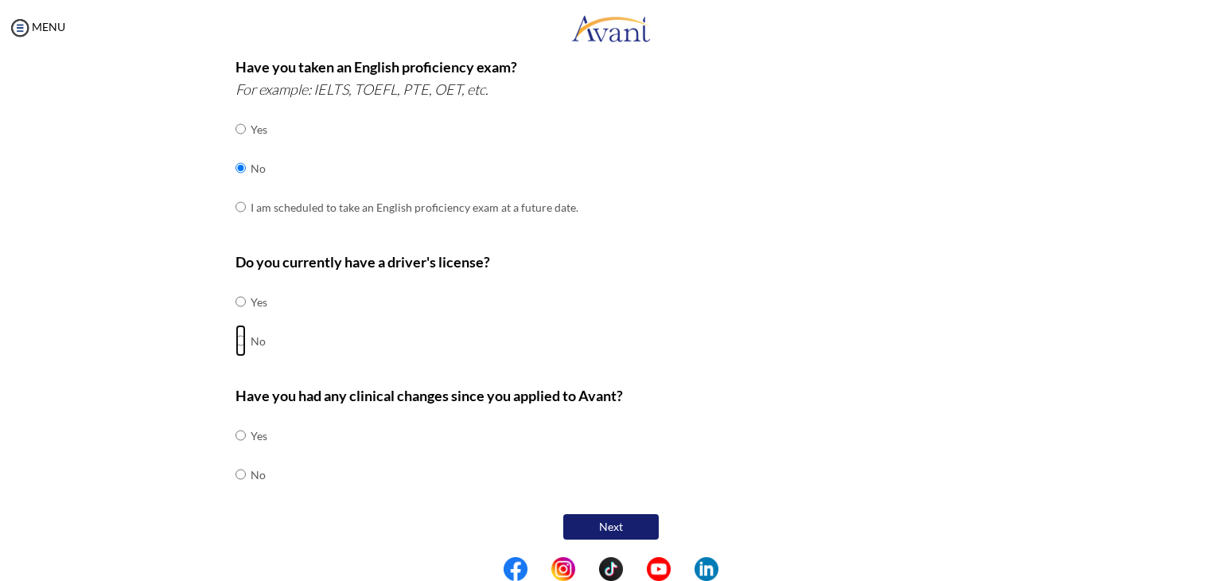
click at [235, 337] on input "radio" at bounding box center [240, 341] width 10 height 32
radio input "true"
click at [246, 468] on td at bounding box center [248, 474] width 5 height 39
click at [235, 472] on input "radio" at bounding box center [240, 474] width 10 height 32
radio input "true"
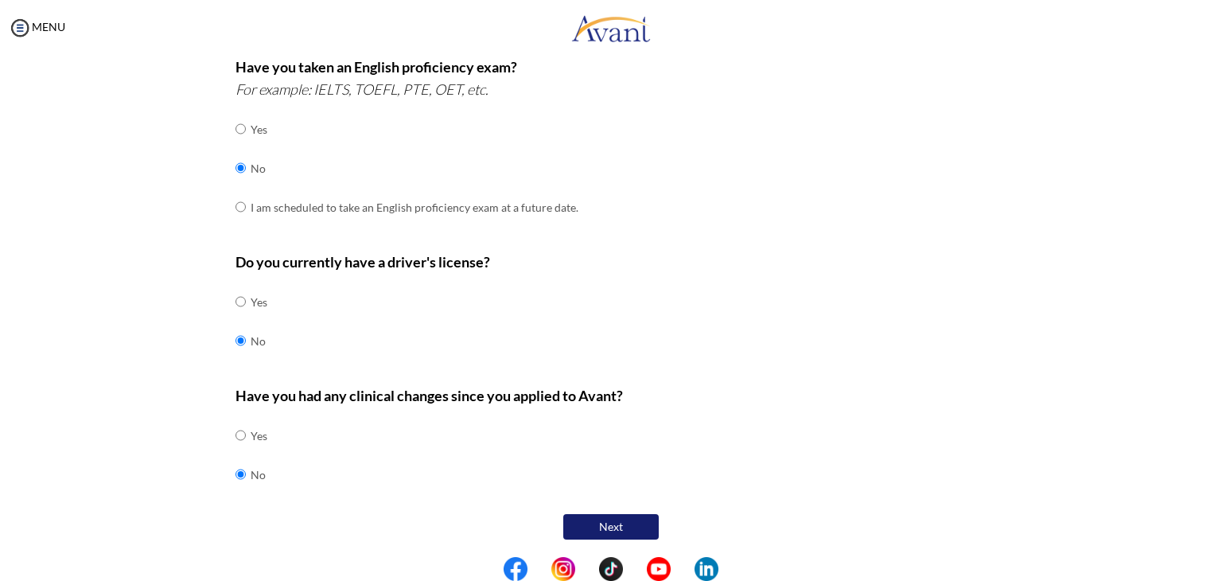
click at [589, 518] on button "Next" at bounding box center [610, 526] width 95 height 25
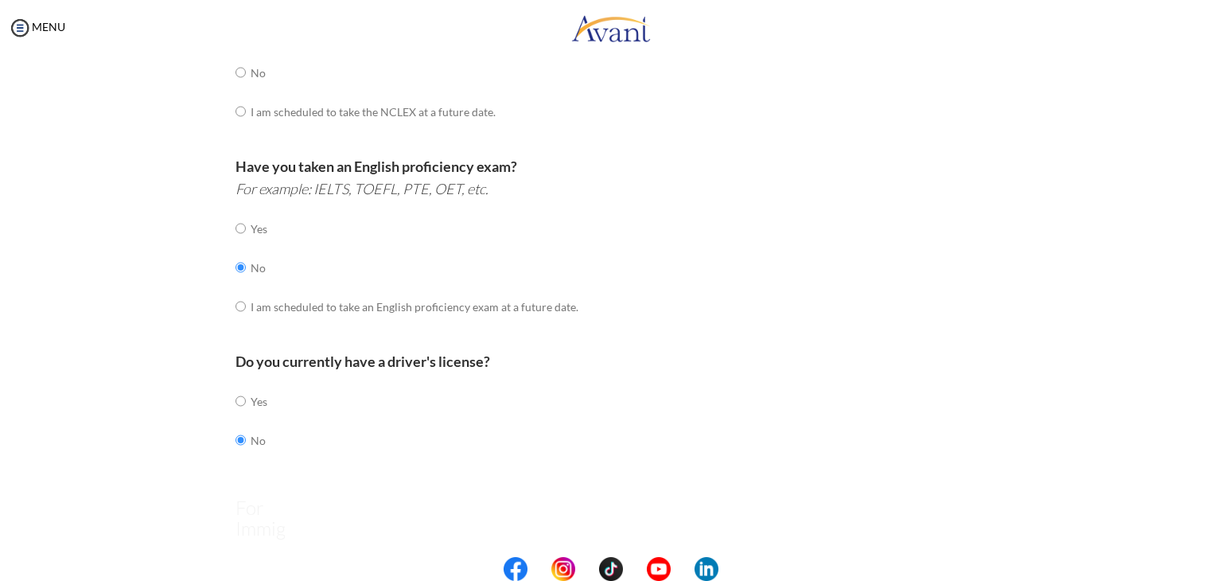
scroll to position [32, 0]
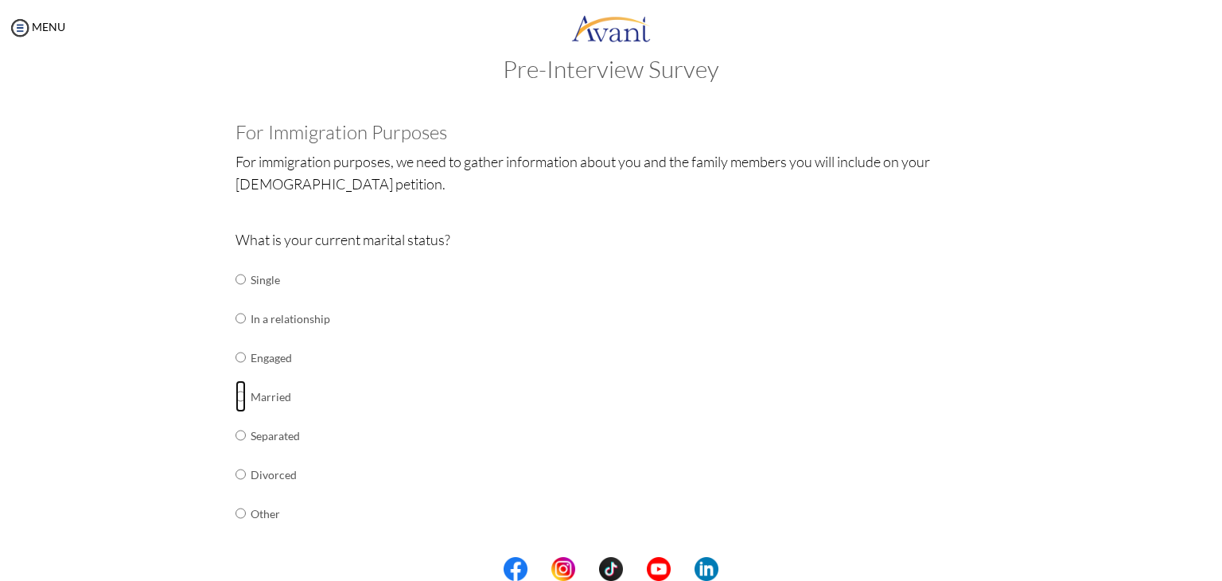
click at [235, 399] on input "radio" at bounding box center [240, 396] width 10 height 32
radio input "true"
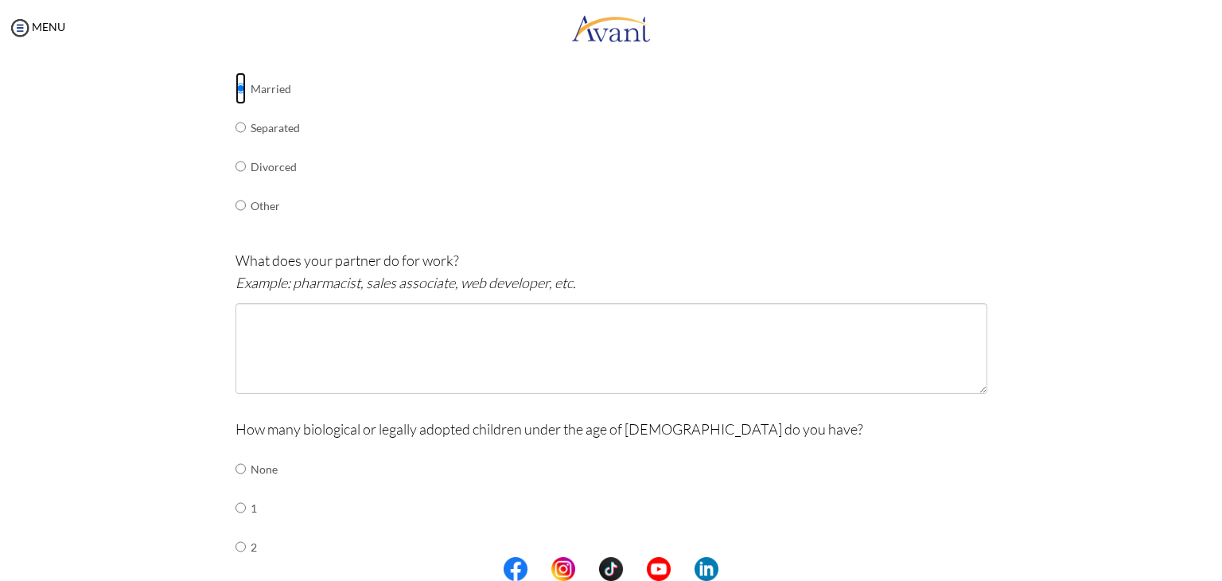
scroll to position [345, 0]
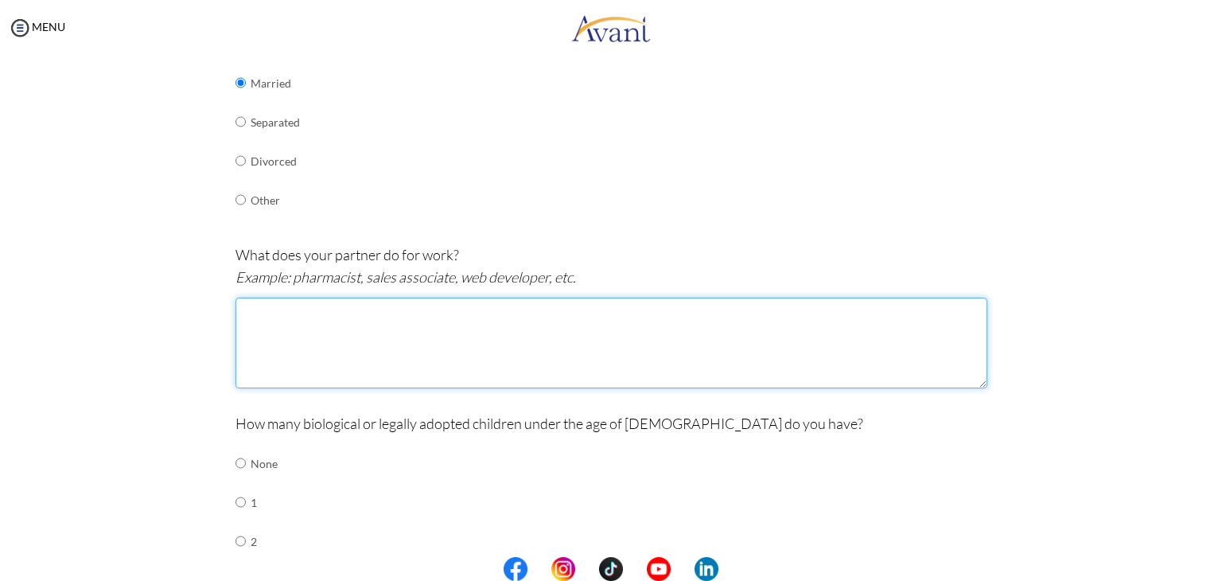
click at [434, 350] on textarea at bounding box center [611, 342] width 752 height 91
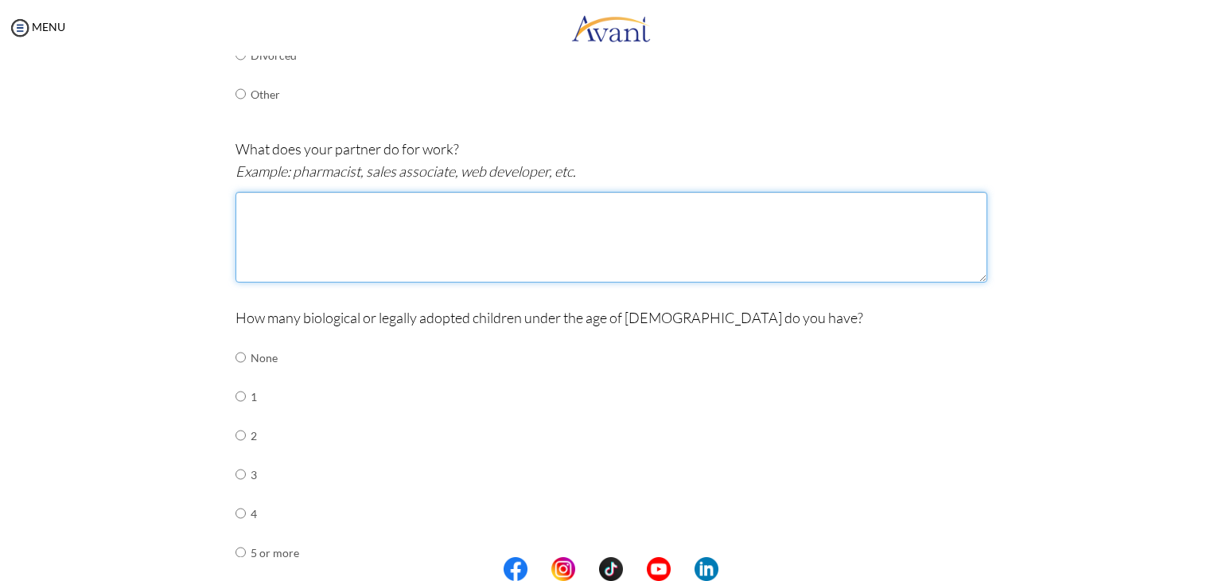
scroll to position [452, 0]
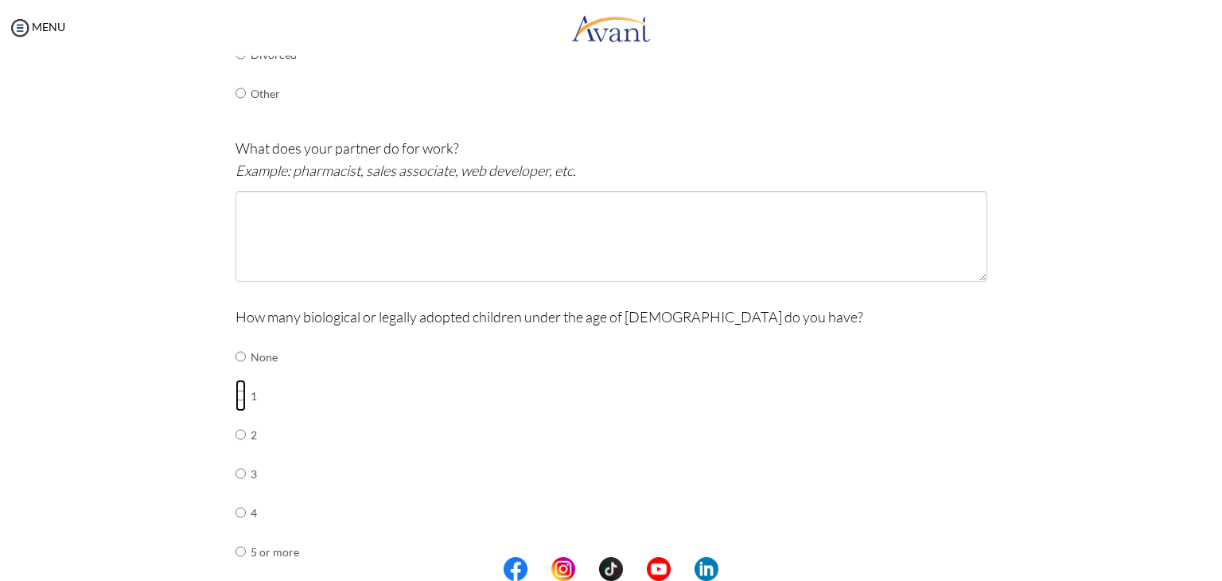
click at [235, 395] on input "radio" at bounding box center [240, 395] width 10 height 32
radio input "true"
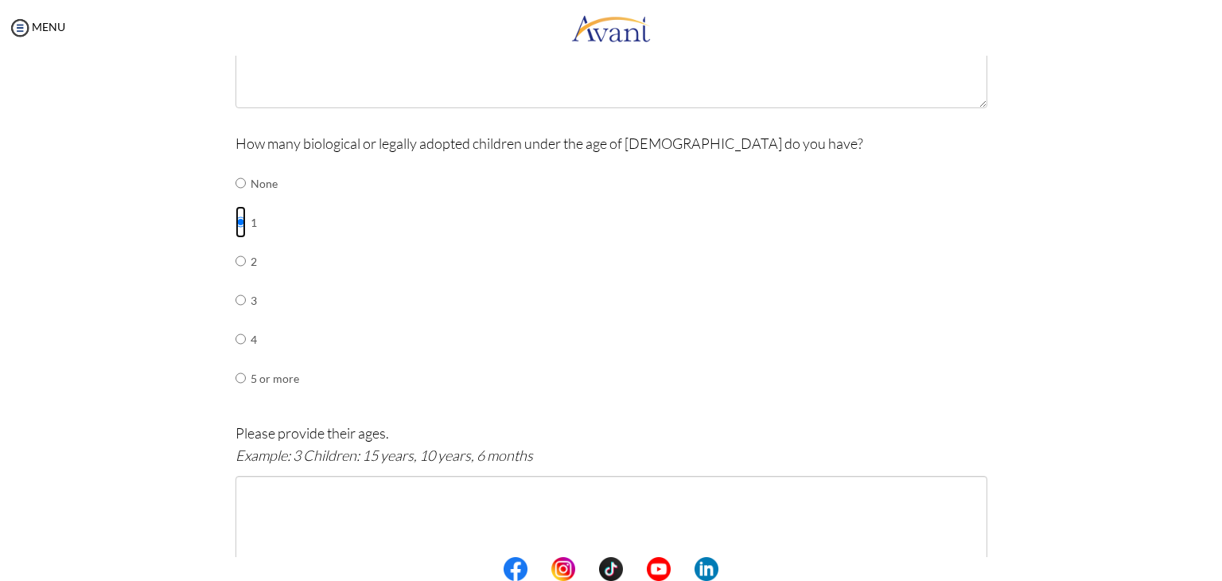
scroll to position [692, 0]
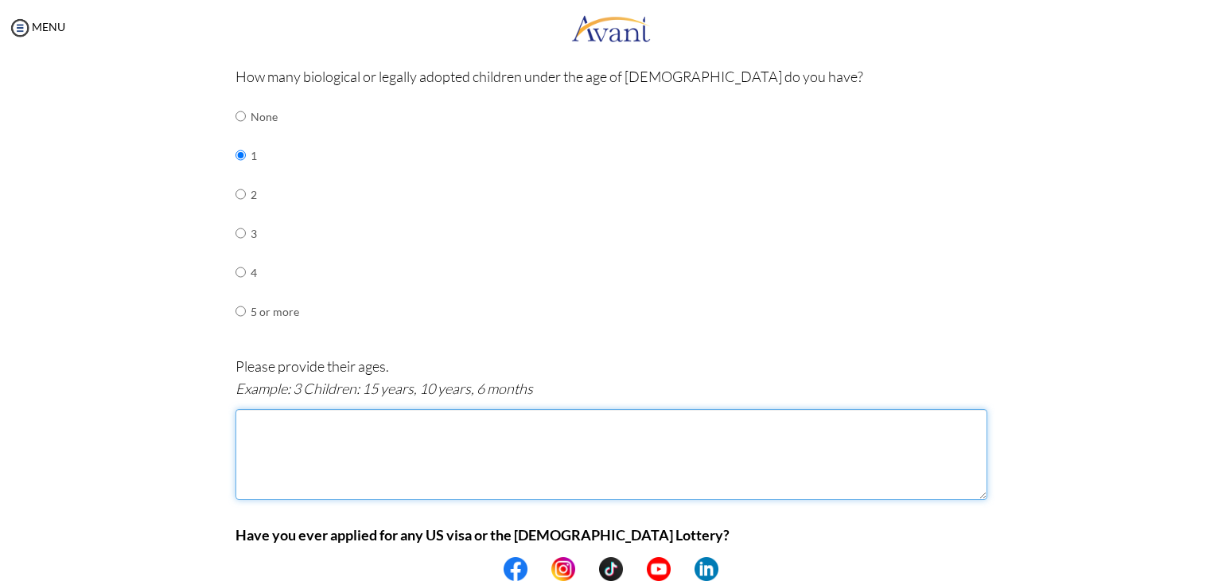
click at [402, 423] on textarea at bounding box center [611, 454] width 752 height 91
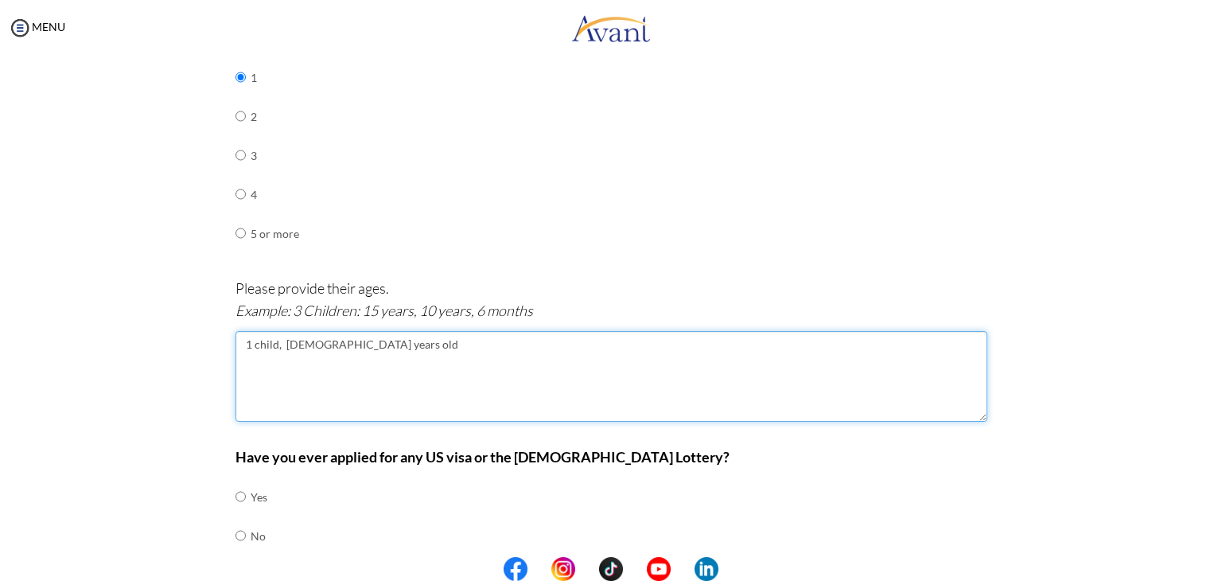
scroll to position [830, 0]
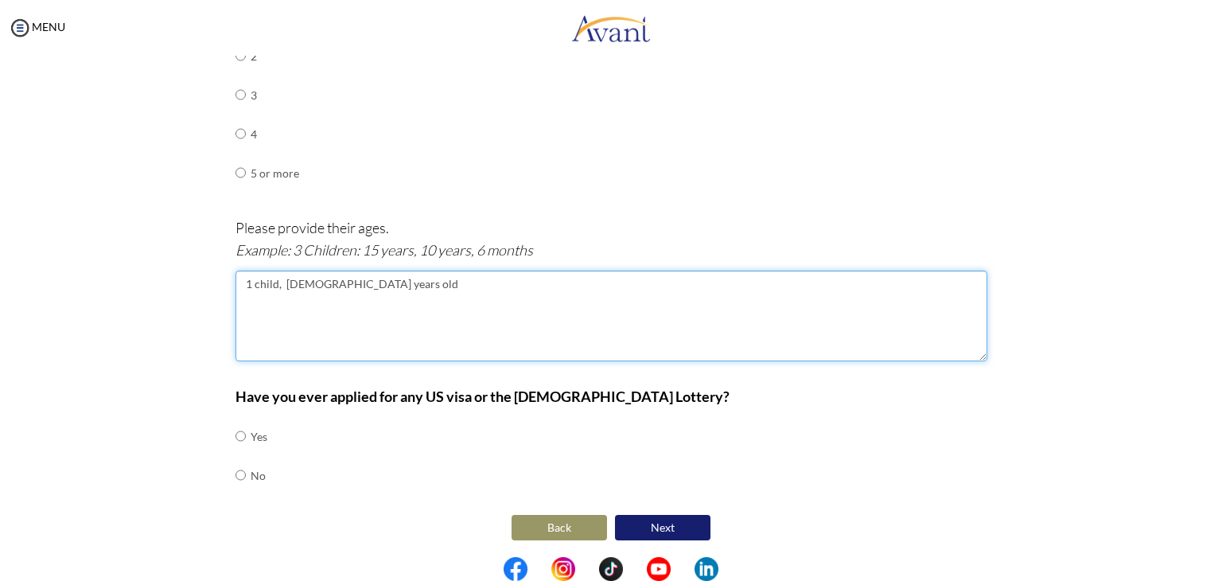
type textarea "1 child, [DEMOGRAPHIC_DATA] years old"
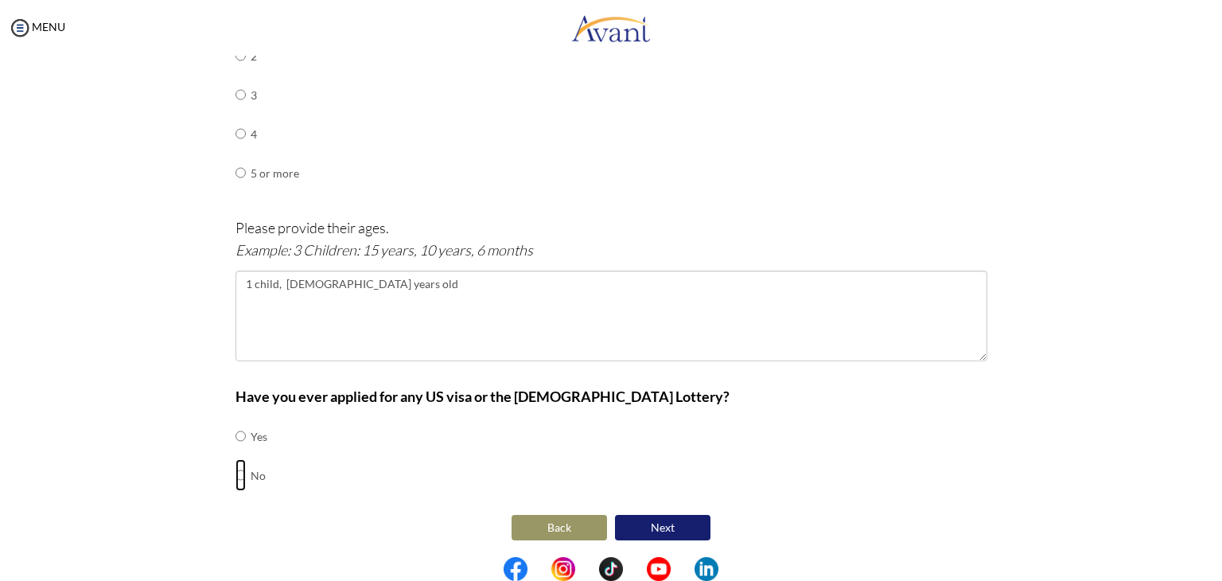
click at [236, 477] on input "radio" at bounding box center [240, 475] width 10 height 32
radio input "true"
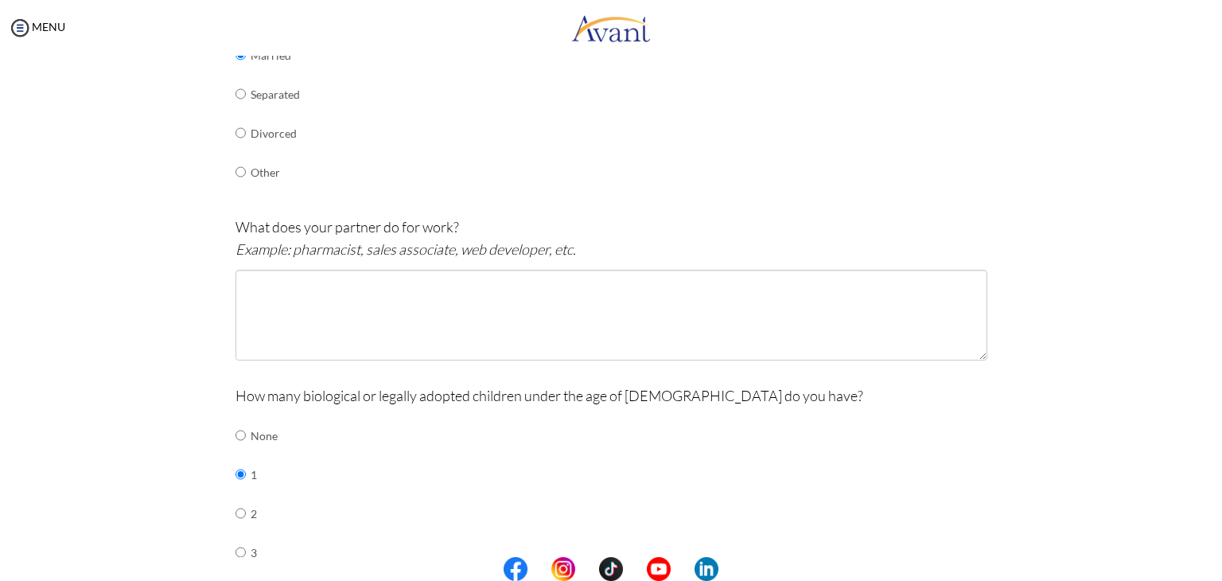
scroll to position [372, 0]
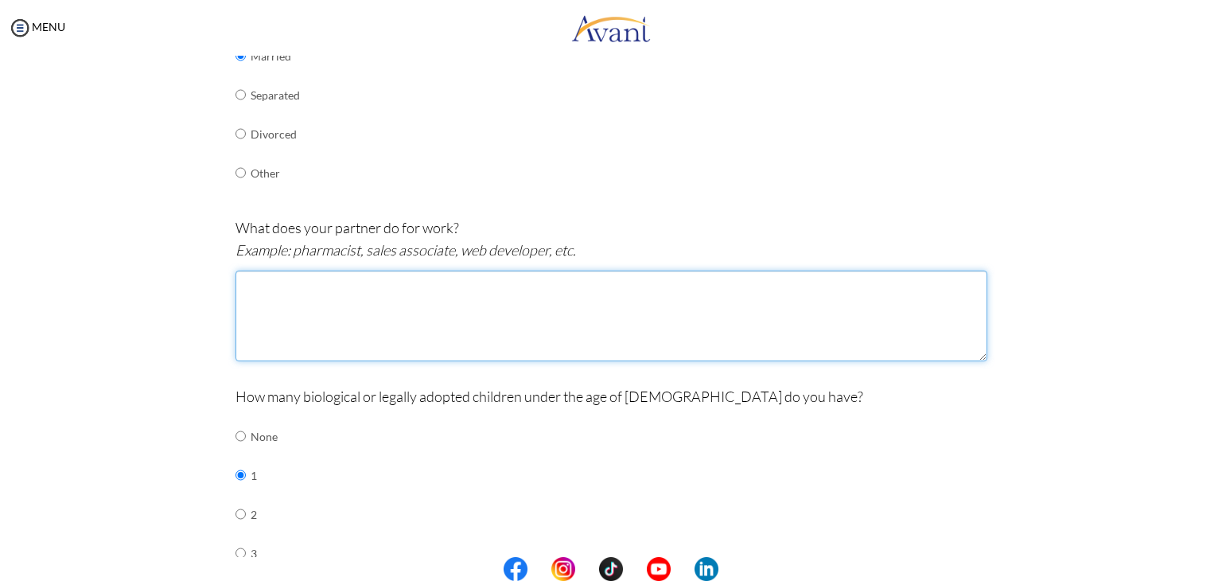
click at [328, 315] on textarea at bounding box center [611, 315] width 752 height 91
type textarea "p"
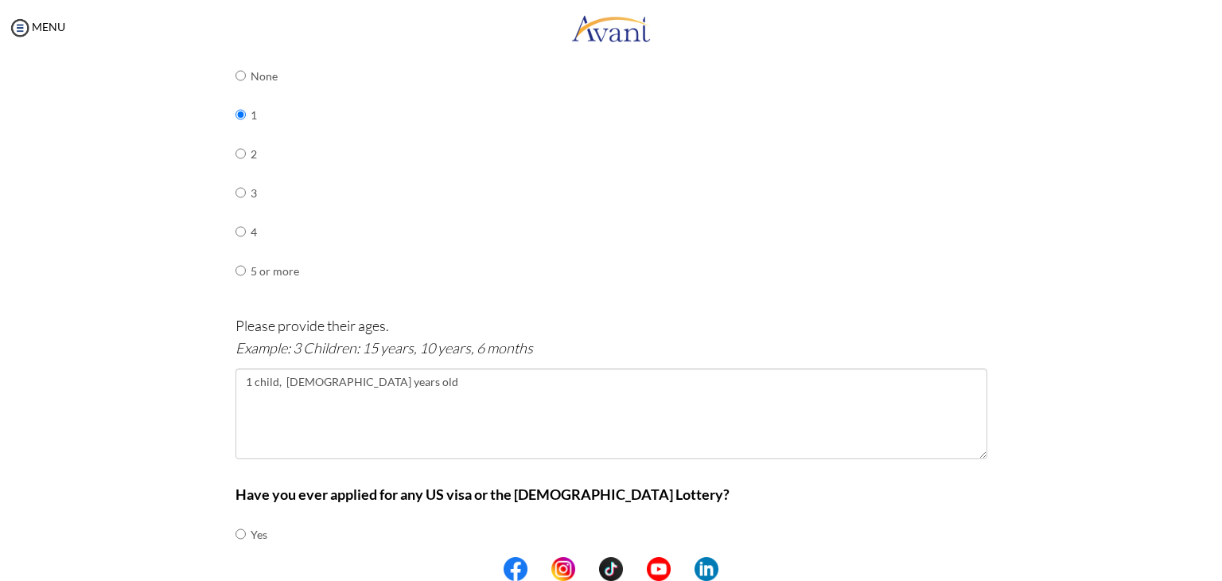
scroll to position [830, 0]
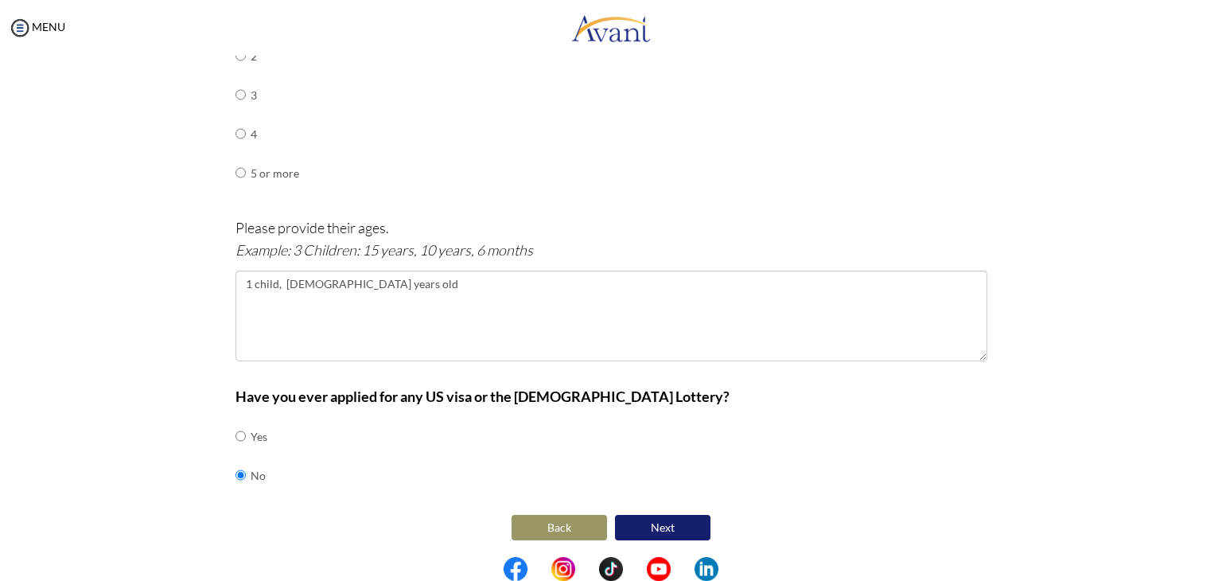
type textarea "Phototypesetter Support Service"
click at [659, 526] on button "Next" at bounding box center [662, 527] width 95 height 25
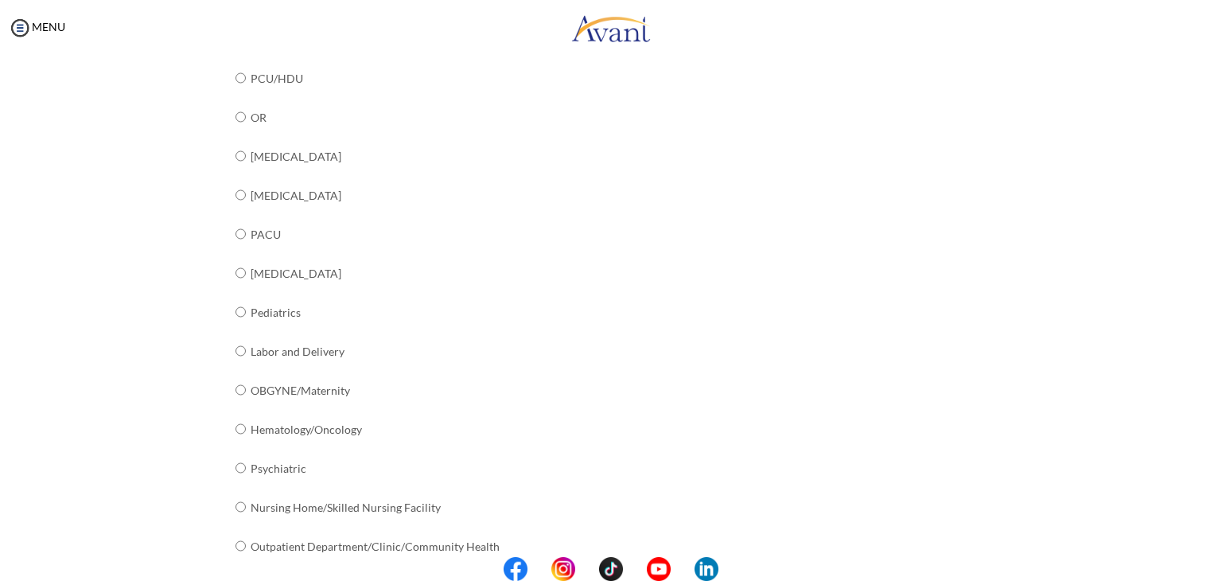
scroll to position [499, 0]
click at [235, 313] on input "radio" at bounding box center [240, 313] width 10 height 32
radio input "true"
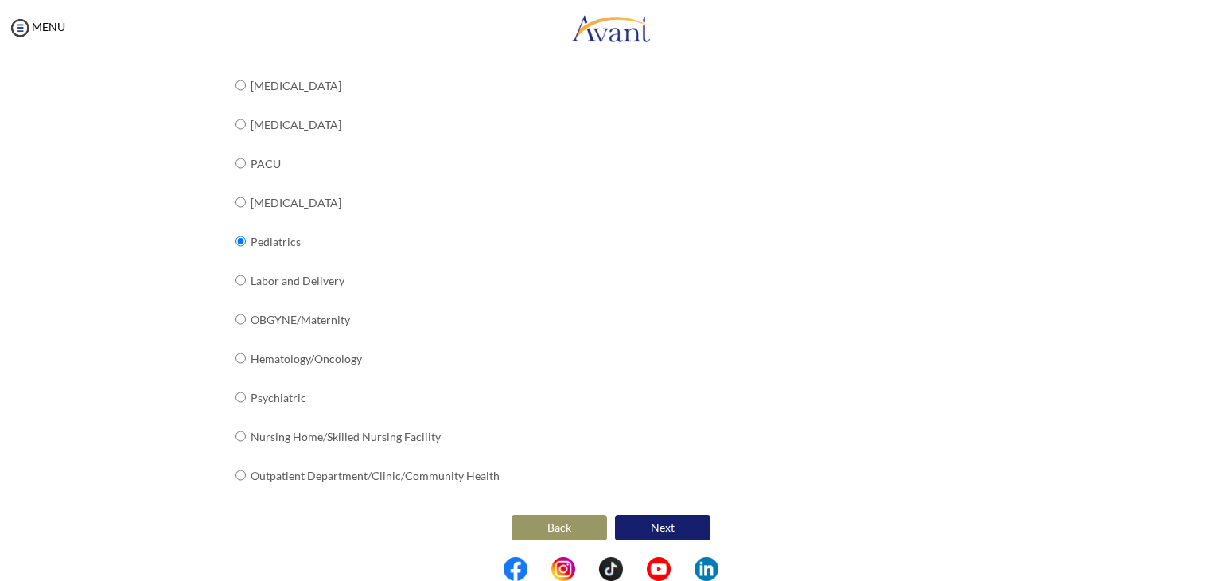
click at [652, 527] on button "Next" at bounding box center [662, 527] width 95 height 25
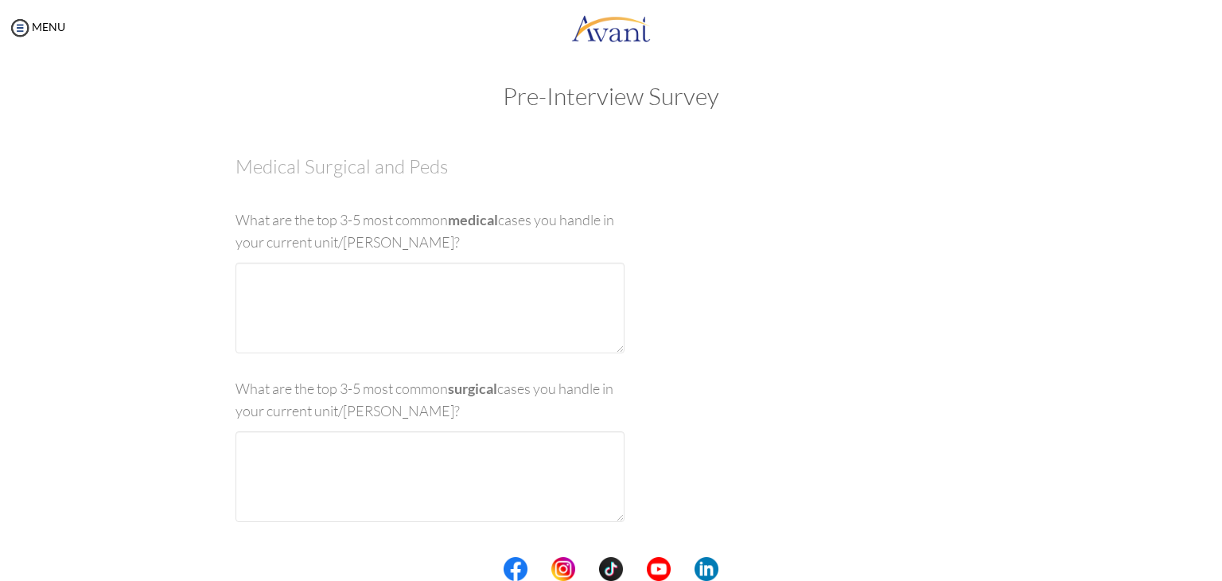
scroll to position [0, 0]
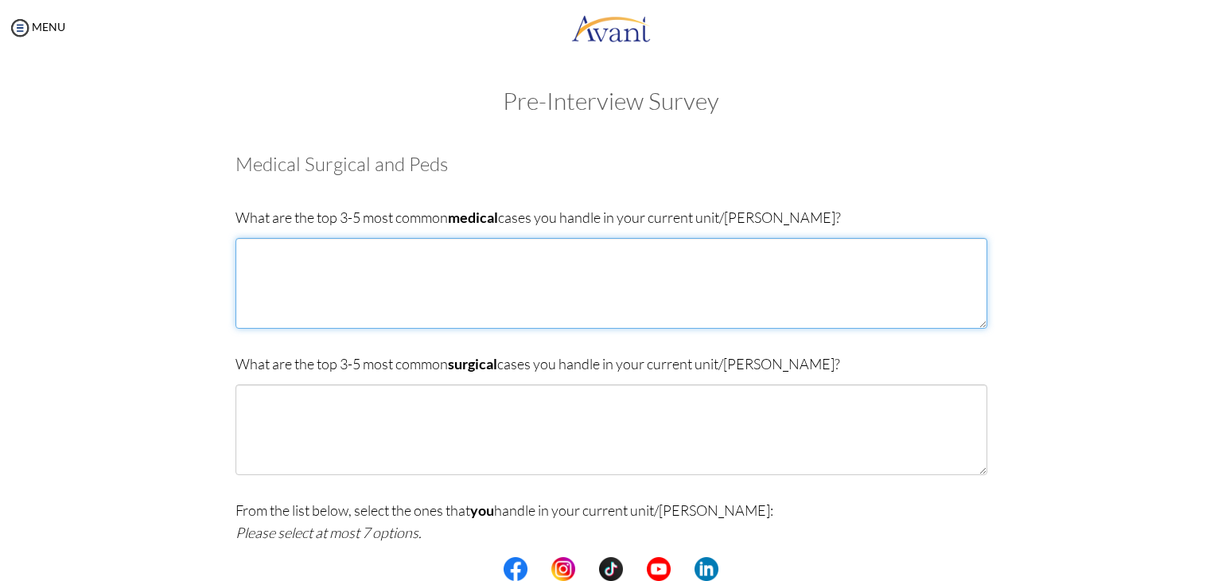
click at [434, 316] on textarea at bounding box center [611, 283] width 752 height 91
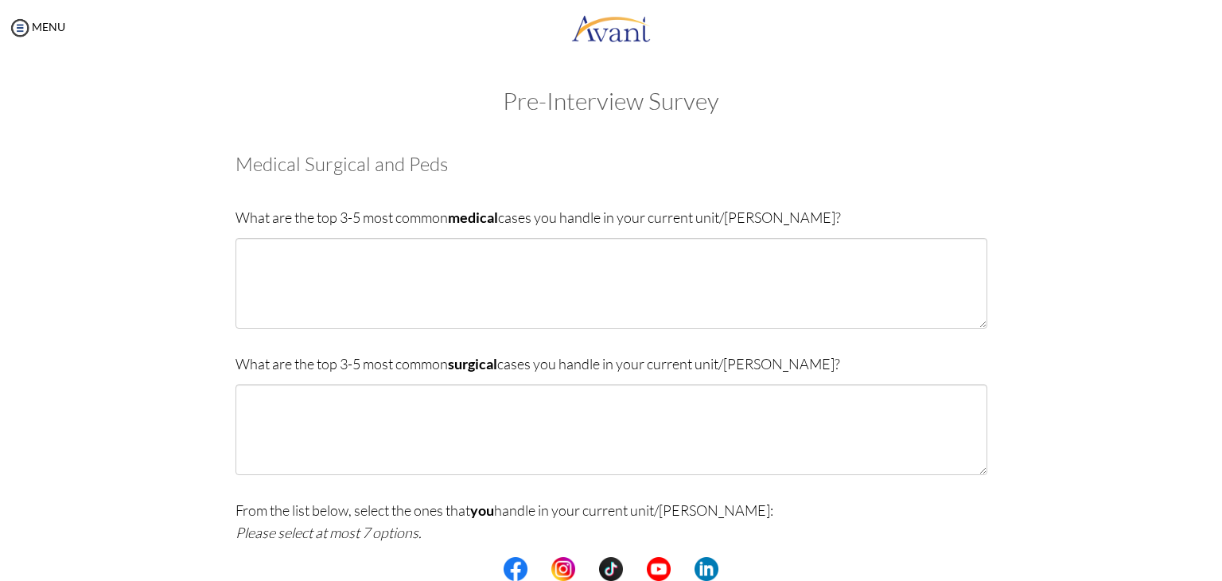
drag, startPoint x: 373, startPoint y: 617, endPoint x: 218, endPoint y: 617, distance: 155.1
drag, startPoint x: 218, startPoint y: 617, endPoint x: 1141, endPoint y: 232, distance: 999.8
click at [1152, 230] on div "Pre-Interview Survey Are you currently in school now? Yes No Have you taken the…" at bounding box center [611, 540] width 1190 height 906
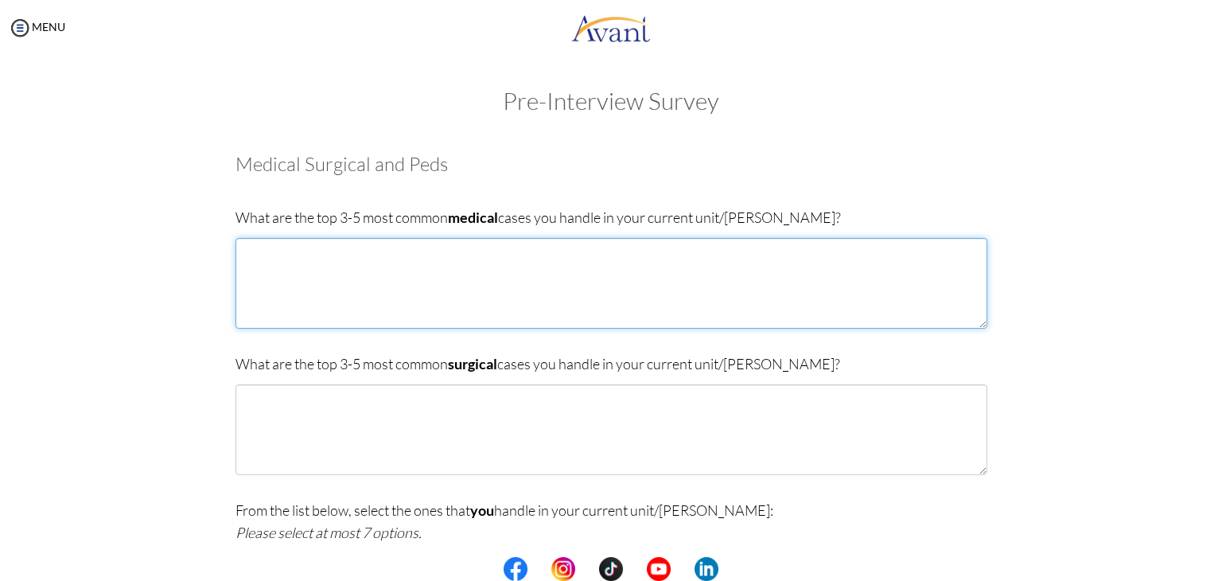
click at [614, 281] on textarea at bounding box center [611, 283] width 752 height 91
click at [366, 287] on textarea at bounding box center [611, 283] width 752 height 91
paste textarea "espiratory illnesses like colds, [MEDICAL_DATA], and [MEDICAL_DATA]; ear infect…"
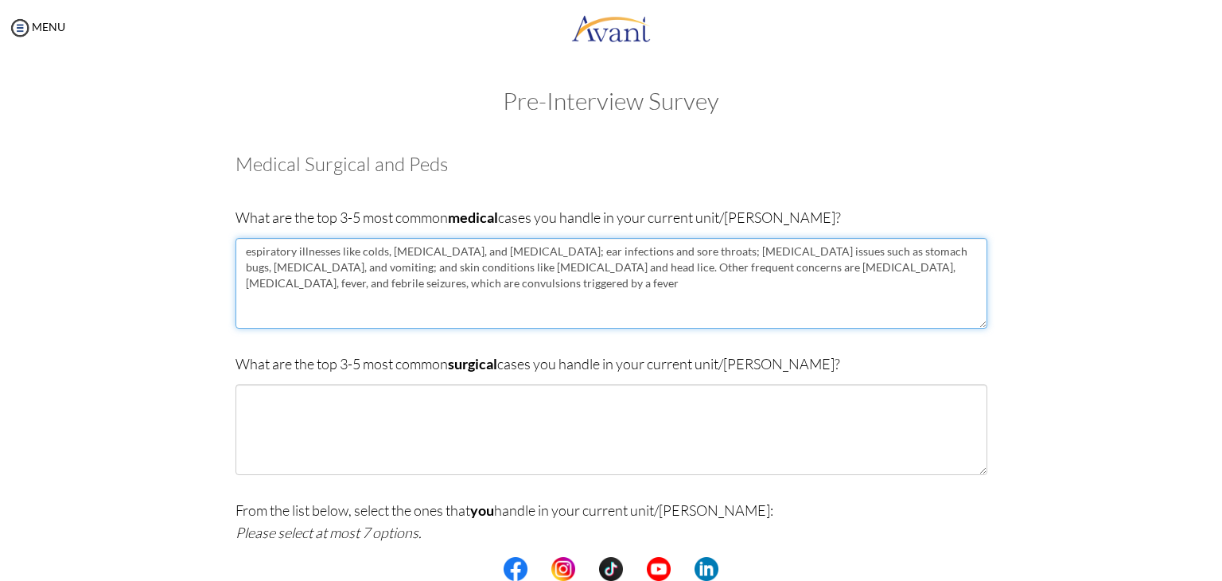
click at [239, 253] on textarea "espiratory illnesses like colds, [MEDICAL_DATA], and [MEDICAL_DATA]; ear infect…" at bounding box center [611, 283] width 752 height 91
click at [649, 251] on textarea "Respiratory illnesses like colds, [MEDICAL_DATA], and [MEDICAL_DATA]; ear infec…" at bounding box center [611, 283] width 752 height 91
drag, startPoint x: 803, startPoint y: 252, endPoint x: 866, endPoint y: 249, distance: 62.9
click at [866, 249] on textarea "Respiratory illnesses like colds, [MEDICAL_DATA], and [MEDICAL_DATA]; ear infec…" at bounding box center [611, 283] width 752 height 91
drag, startPoint x: 434, startPoint y: 266, endPoint x: 920, endPoint y: 251, distance: 487.1
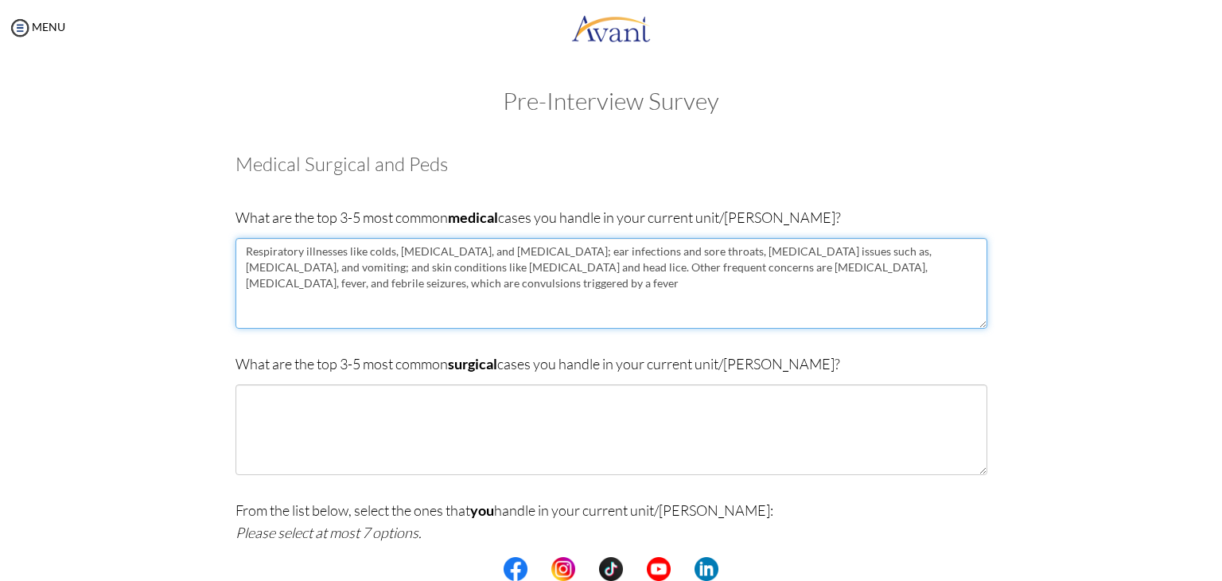
click at [920, 251] on textarea "Respiratory illnesses like colds, [MEDICAL_DATA], and [MEDICAL_DATA]; ear infec…" at bounding box center [611, 283] width 752 height 91
click at [778, 268] on textarea "Respiratory illnesses like colds, [MEDICAL_DATA], and [MEDICAL_DATA]; ear infec…" at bounding box center [611, 283] width 752 height 91
drag, startPoint x: 918, startPoint y: 247, endPoint x: 923, endPoint y: 259, distance: 12.1
click at [920, 249] on textarea "Respiratory illnesses like colds, [MEDICAL_DATA], and [MEDICAL_DATA]; ear infec…" at bounding box center [611, 283] width 752 height 91
click at [923, 255] on textarea "Respiratory illnesses like colds, [MEDICAL_DATA], and [MEDICAL_DATA]; ear infec…" at bounding box center [611, 283] width 752 height 91
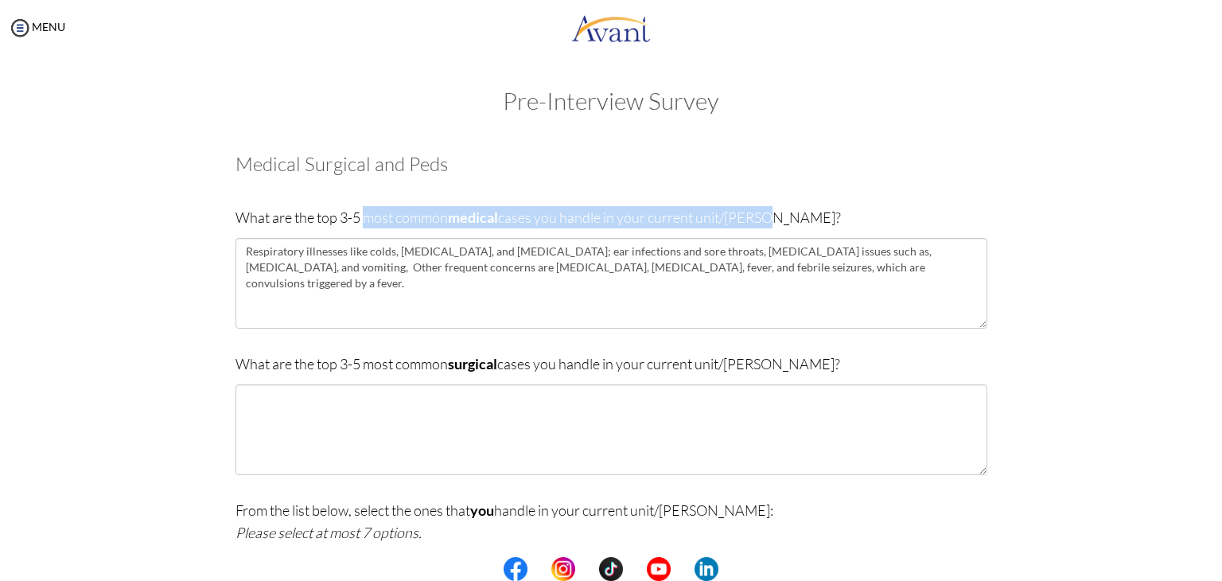
drag, startPoint x: 358, startPoint y: 214, endPoint x: 784, endPoint y: 207, distance: 426.4
click at [784, 207] on p "What are the top 3-5 most common medical cases you handle in your current unit/…" at bounding box center [611, 217] width 752 height 22
copy p "most common medical cases you handle in your current unit/[PERSON_NAME]?"
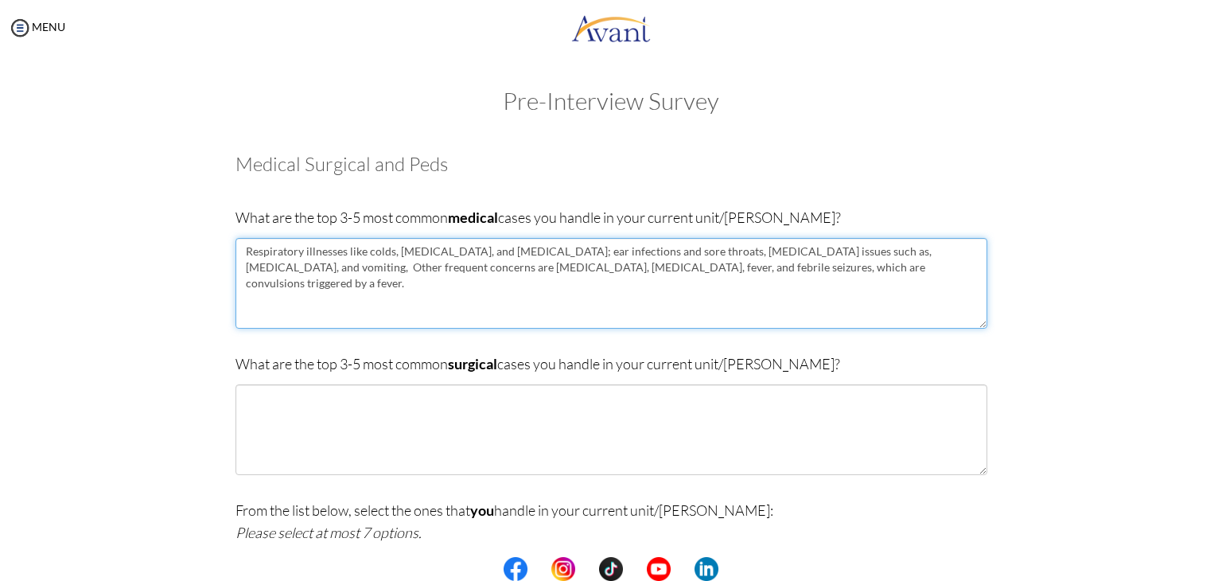
click at [241, 251] on textarea "Respiratory illnesses like colds, [MEDICAL_DATA], and [MEDICAL_DATA]; ear infec…" at bounding box center [611, 283] width 752 height 91
paste textarea "most common medical cases you handle in your current unit/[PERSON_NAME]?"
click at [245, 249] on textarea "most common medical cases you handle in your current unit/[PERSON_NAME]?Respira…" at bounding box center [611, 283] width 752 height 91
click at [418, 252] on textarea "The most common medical cases you handle in your current unit/[PERSON_NAME]?Res…" at bounding box center [611, 283] width 752 height 91
click at [454, 249] on textarea "The most common medical cases I've handle in your current unit/[PERSON_NAME]?Re…" at bounding box center [611, 283] width 752 height 91
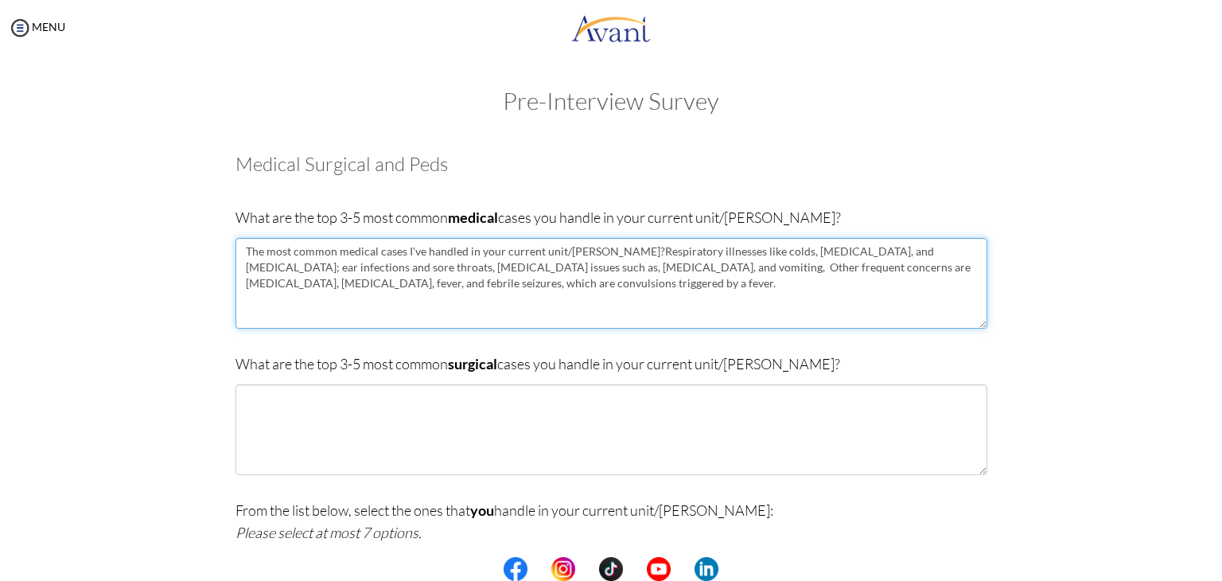
drag, startPoint x: 498, startPoint y: 250, endPoint x: 476, endPoint y: 244, distance: 23.0
click at [476, 244] on textarea "The most common medical cases I've handled in your current unit/[PERSON_NAME]?R…" at bounding box center [611, 283] width 752 height 91
click at [585, 252] on textarea "The most common medical cases I've handled in my current unit/[PERSON_NAME]?Res…" at bounding box center [611, 283] width 752 height 91
type textarea "The most common medical cases I've handled in my current unit/[PERSON_NAME] : R…"
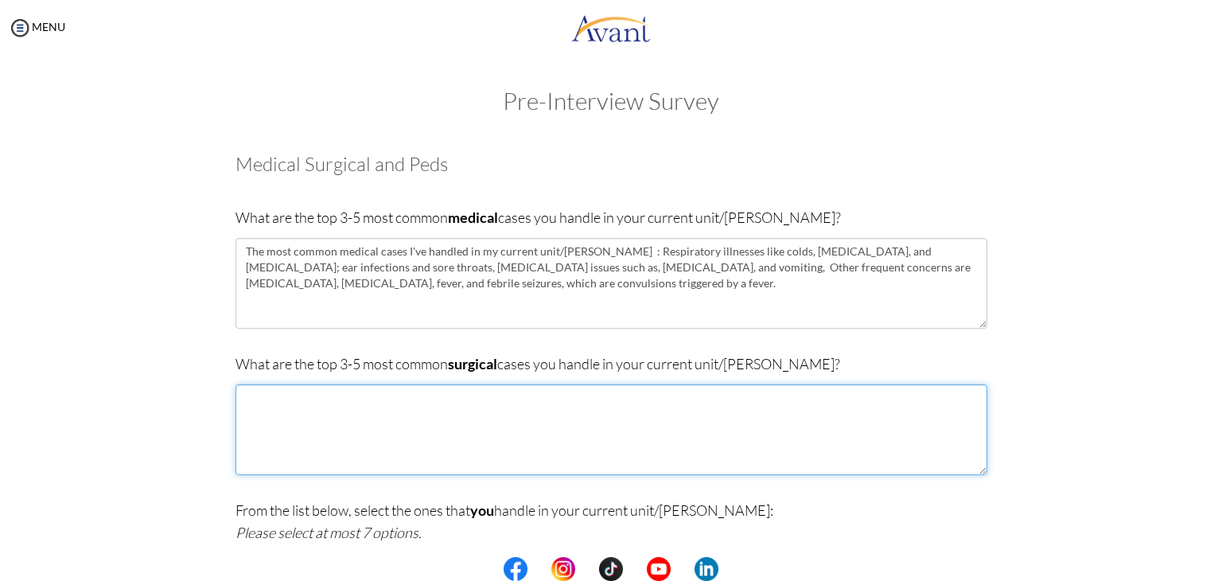
click at [379, 410] on textarea at bounding box center [611, 429] width 752 height 91
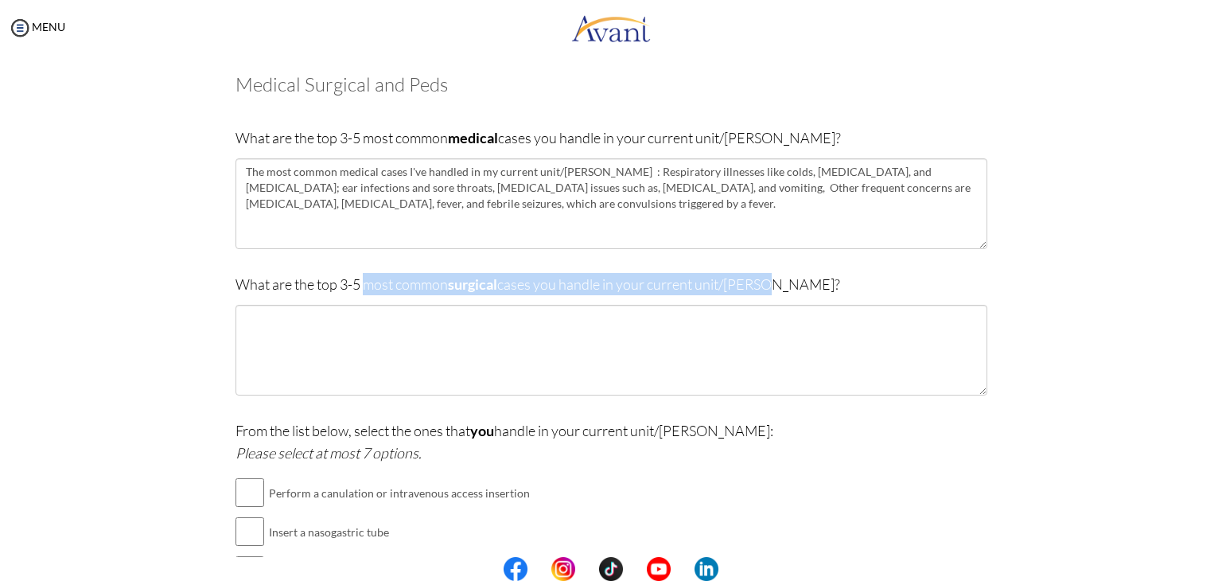
drag, startPoint x: 362, startPoint y: 282, endPoint x: 772, endPoint y: 281, distance: 409.6
click at [772, 281] on p "What are the top 3-5 most common surgical cases you handle in your current unit…" at bounding box center [611, 284] width 752 height 22
copy p "most common surgical cases you handle in your current unit/[PERSON_NAME]?"
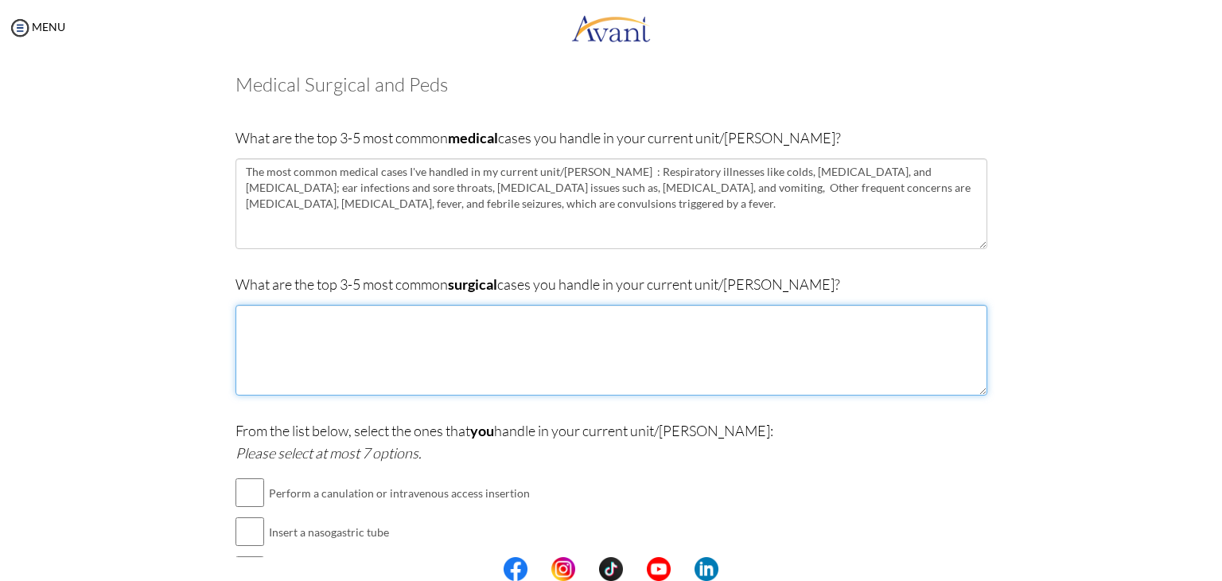
click at [344, 359] on textarea at bounding box center [611, 350] width 752 height 91
paste textarea "ENT surgeries ([MEDICAL_DATA], [MEDICAL_DATA] tubes), [MEDICAL_DATA] repairs, a…"
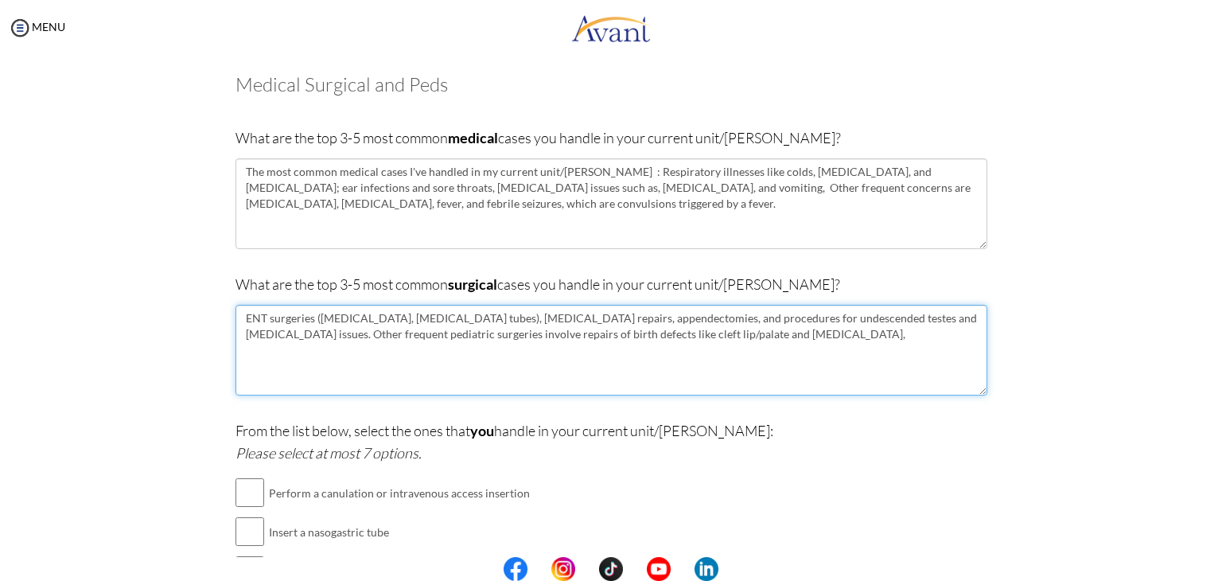
type textarea "ENT surgeries ([MEDICAL_DATA], [MEDICAL_DATA] tubes), [MEDICAL_DATA] repairs, a…"
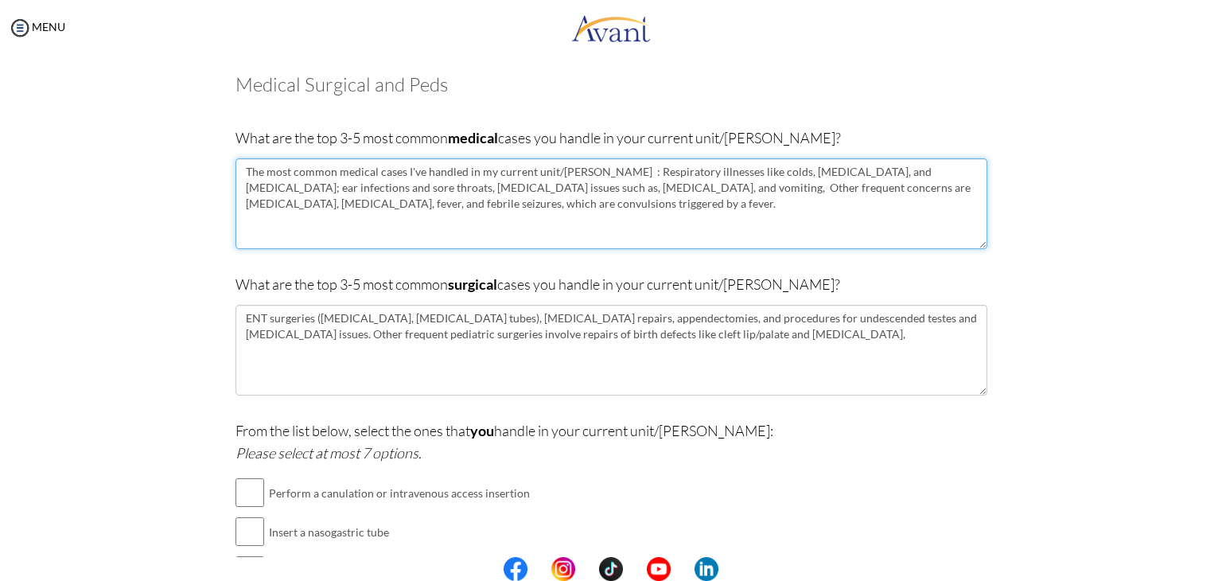
click at [590, 169] on textarea "The most common medical cases I've handled in my current unit/[PERSON_NAME] : R…" at bounding box center [611, 203] width 752 height 91
drag, startPoint x: 490, startPoint y: 181, endPoint x: 500, endPoint y: 189, distance: 11.9
click at [491, 181] on textarea "The most common medical cases I've handled in my current unit/[PERSON_NAME] : R…" at bounding box center [611, 203] width 752 height 91
click at [500, 189] on textarea "The most common medical cases I've handled in my current unit/[PERSON_NAME] : R…" at bounding box center [611, 203] width 752 height 91
click at [601, 157] on div "What are the top 3-5 most common medical cases you handle in your current unit/…" at bounding box center [611, 195] width 752 height 138
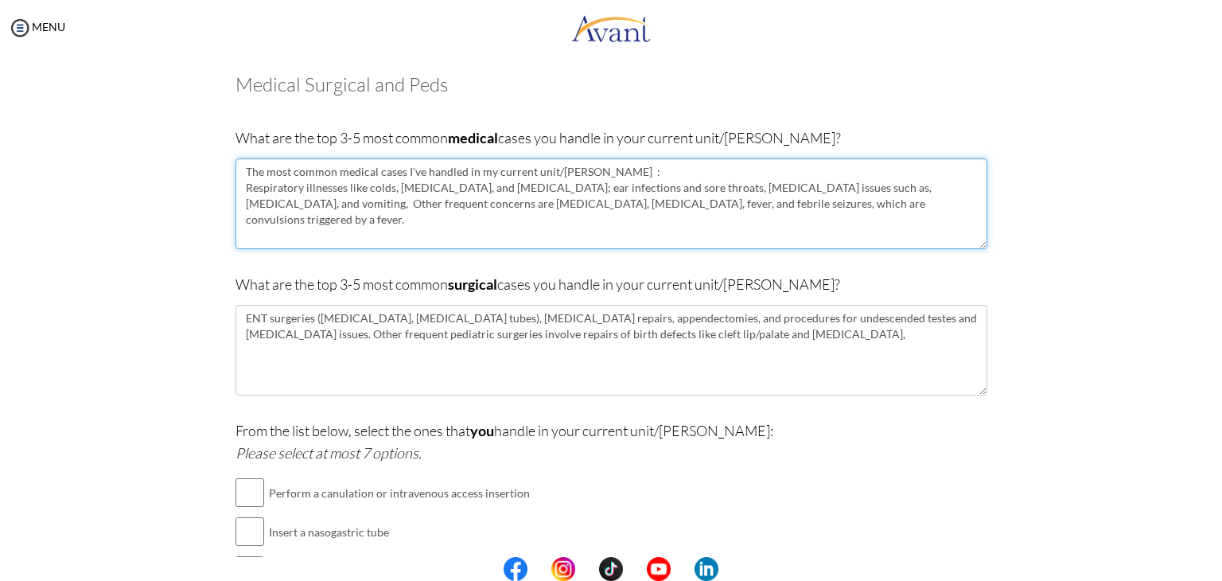
click at [494, 189] on textarea "The most common medical cases I've handled in my current unit/[PERSON_NAME] : R…" at bounding box center [611, 203] width 752 height 91
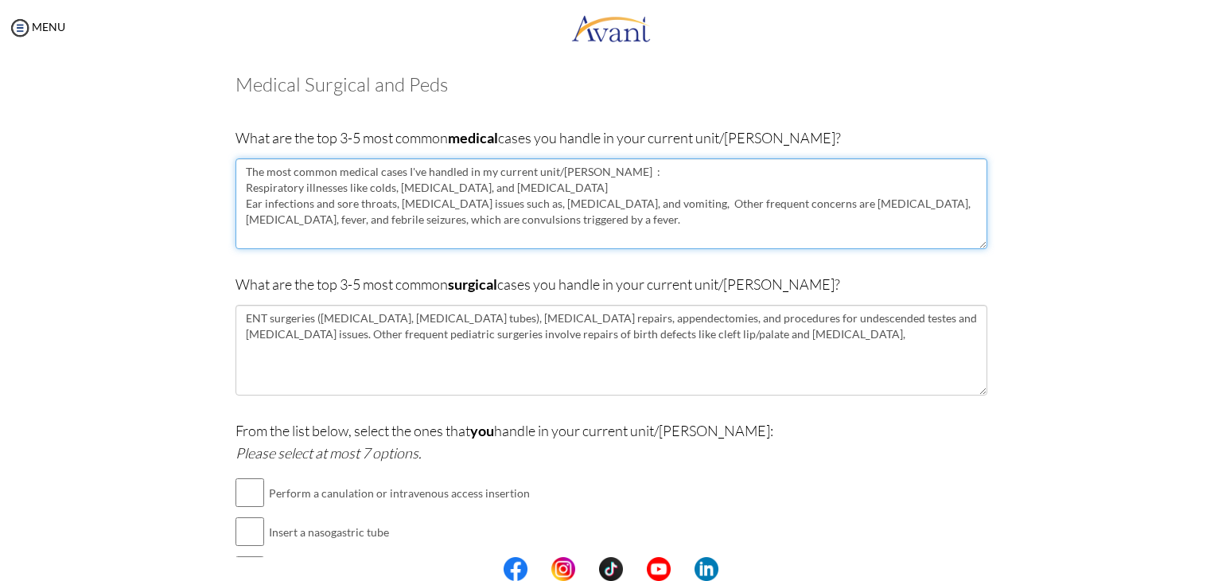
drag, startPoint x: 391, startPoint y: 204, endPoint x: 396, endPoint y: 212, distance: 9.3
click at [393, 208] on textarea "The most common medical cases I've handled in my current unit/[PERSON_NAME] : R…" at bounding box center [611, 203] width 752 height 91
click at [398, 204] on textarea "The most common medical cases I've handled in my current unit/[PERSON_NAME] : R…" at bounding box center [611, 203] width 752 height 91
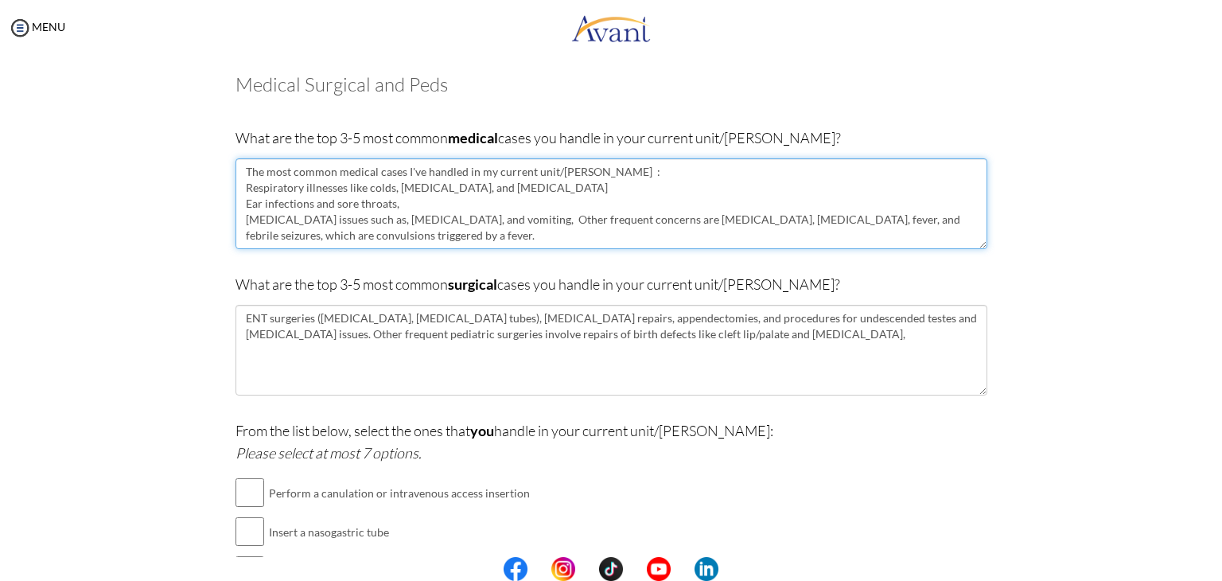
click at [515, 222] on textarea "The most common medical cases I've handled in my current unit/[PERSON_NAME] : R…" at bounding box center [611, 203] width 752 height 91
click at [536, 222] on textarea "The most common medical cases I've handled in my current unit/[PERSON_NAME] : R…" at bounding box center [611, 203] width 752 height 91
drag, startPoint x: 261, startPoint y: 169, endPoint x: 572, endPoint y: 157, distance: 311.2
click at [572, 157] on div "What are the top 3-5 most common medical cases you handle in your current unit/…" at bounding box center [611, 195] width 752 height 138
type textarea "The most common medical cases I've handled in my current unit/[PERSON_NAME] : R…"
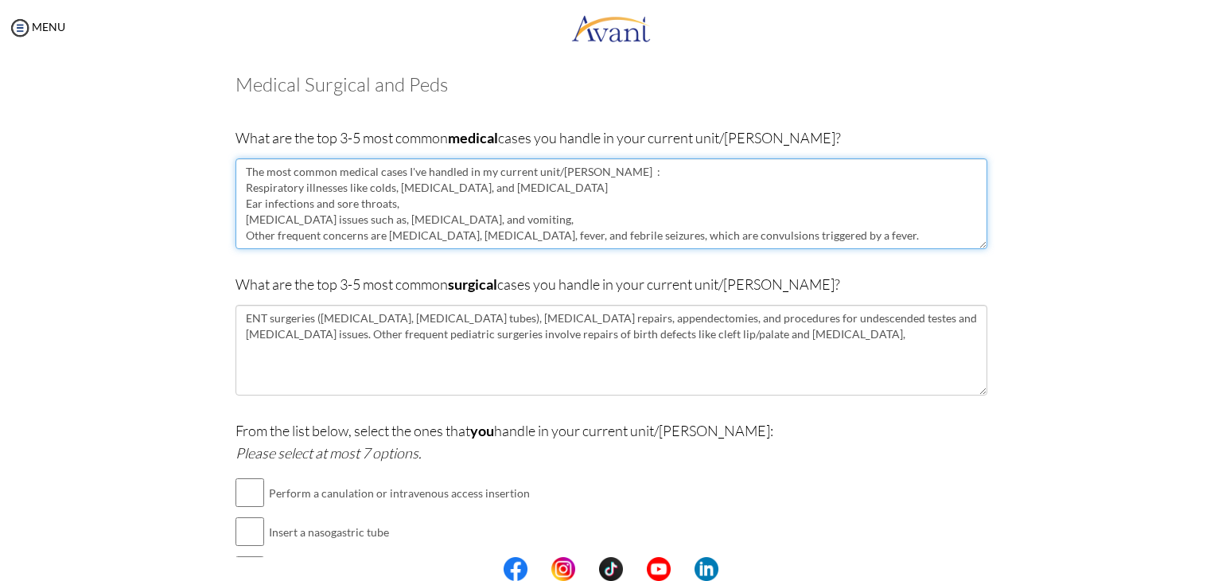
click at [644, 198] on textarea "The most common medical cases I've handled in my current unit/[PERSON_NAME] : R…" at bounding box center [611, 203] width 752 height 91
drag, startPoint x: 638, startPoint y: 178, endPoint x: 207, endPoint y: 158, distance: 431.6
click at [207, 158] on div "Are you currently in school now? Yes No Have you taken the NCLEX-RN exam before…" at bounding box center [611, 446] width 931 height 776
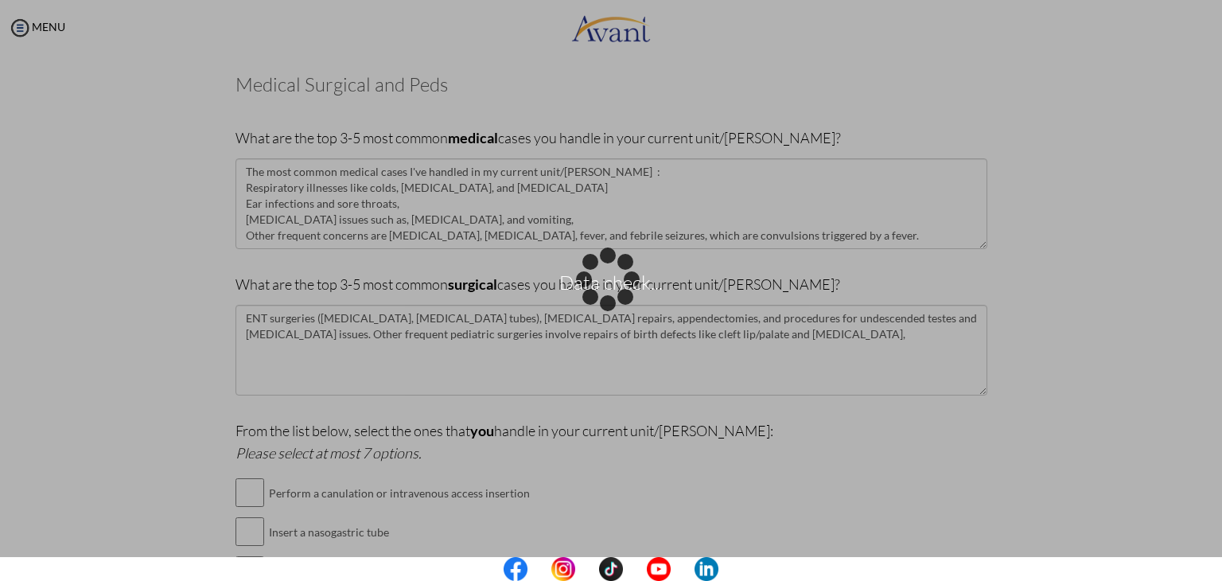
click at [600, 301] on div "Data check..." at bounding box center [611, 290] width 22 height 22
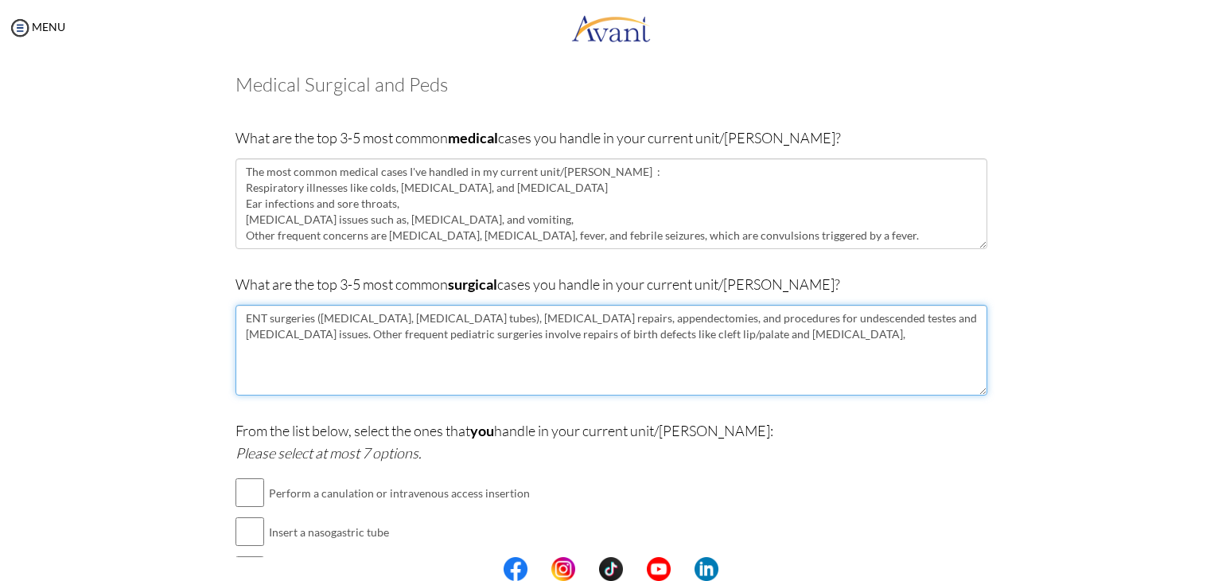
click at [244, 317] on textarea "ENT surgeries ([MEDICAL_DATA], [MEDICAL_DATA] tubes), [MEDICAL_DATA] repairs, a…" at bounding box center [611, 350] width 752 height 91
paste textarea "The most common medical cases I've handled in my current unit/[PERSON_NAME] :"
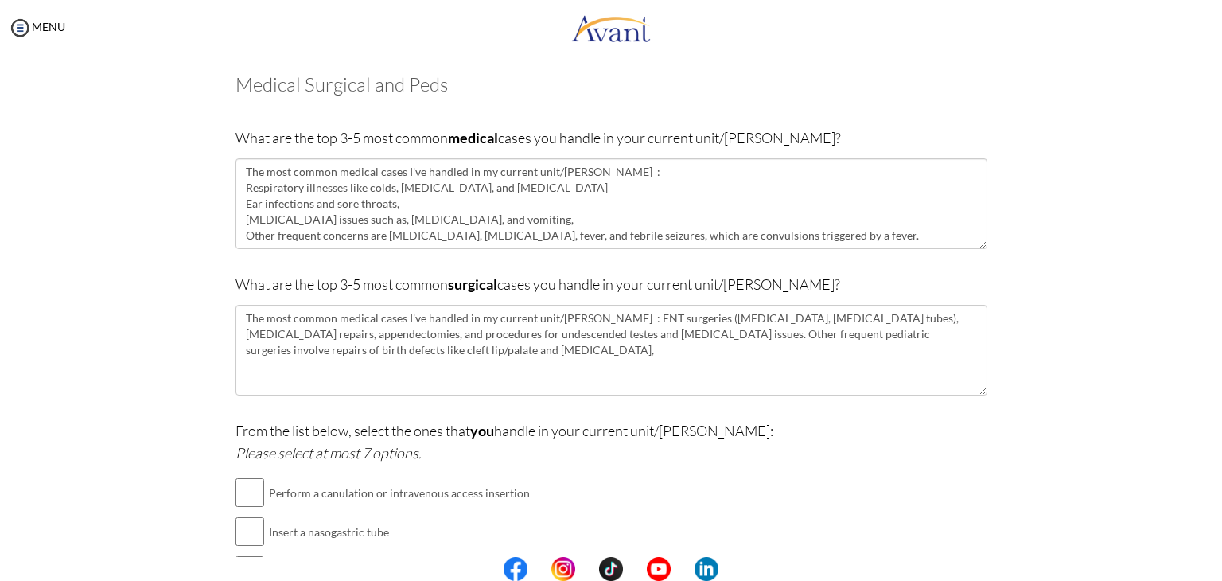
click at [0, 0] on div at bounding box center [0, 0] width 0 height 0
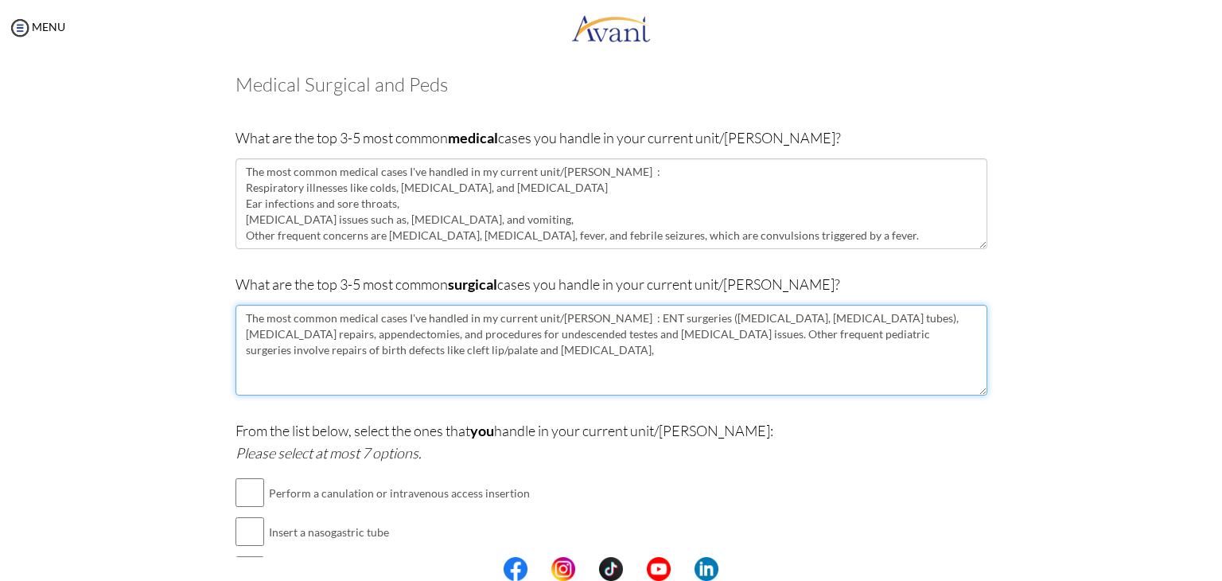
click at [590, 314] on textarea "The most common medical cases I've handled in my current unit/[PERSON_NAME] : E…" at bounding box center [611, 350] width 752 height 91
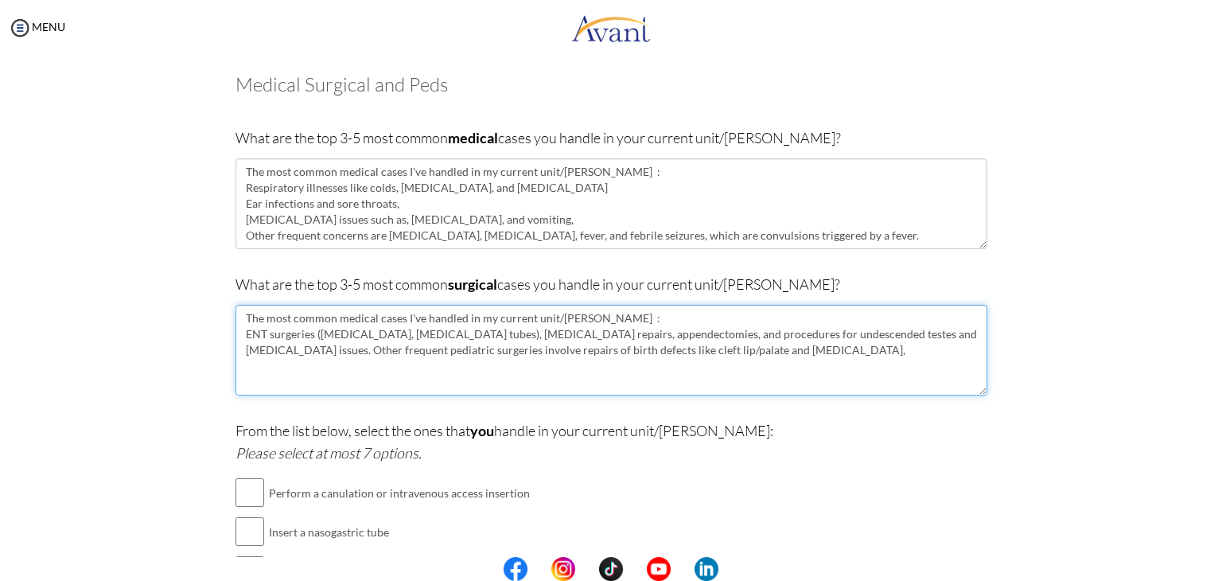
drag, startPoint x: 369, startPoint y: 320, endPoint x: 332, endPoint y: 314, distance: 37.0
click at [332, 314] on textarea "The most common medical cases I've handled in my current unit/[PERSON_NAME] : E…" at bounding box center [611, 350] width 752 height 91
drag, startPoint x: 581, startPoint y: 332, endPoint x: 587, endPoint y: 356, distance: 25.3
click at [581, 332] on textarea "The most common surgical cases I've handled in my current unit/[PERSON_NAME] : …" at bounding box center [611, 350] width 752 height 91
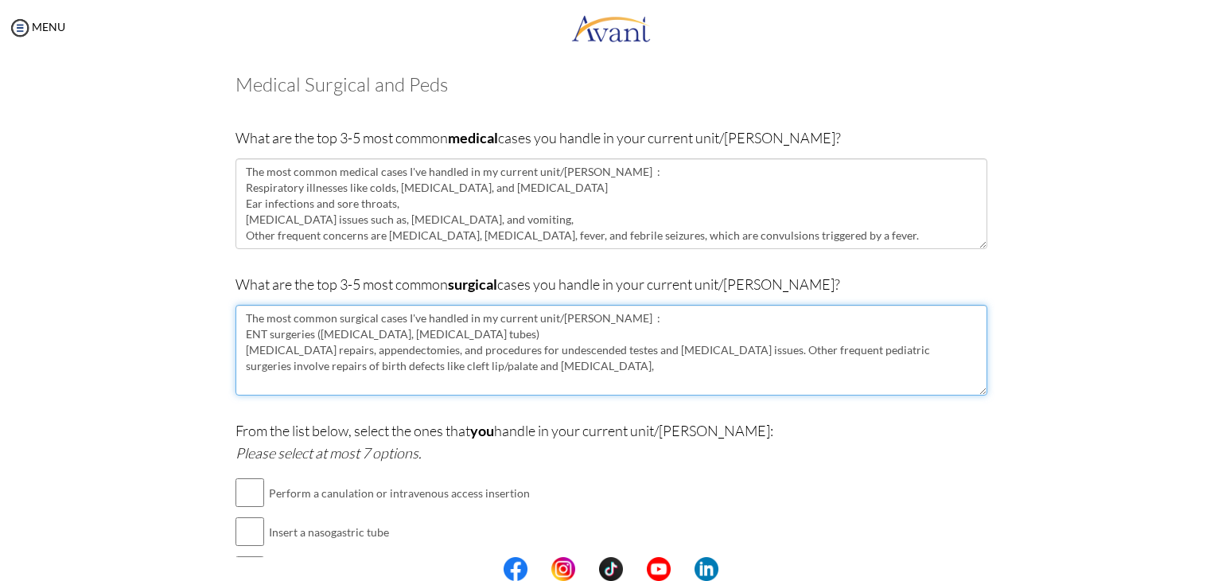
drag, startPoint x: 467, startPoint y: 332, endPoint x: 578, endPoint y: 334, distance: 111.4
click at [578, 334] on textarea "The most common surgical cases I've handled in my current unit/[PERSON_NAME] : …" at bounding box center [611, 350] width 752 height 91
drag, startPoint x: 696, startPoint y: 345, endPoint x: 579, endPoint y: 360, distance: 117.8
click at [595, 348] on textarea "The most common surgical cases I've handled in my current unit/[PERSON_NAME] : …" at bounding box center [611, 350] width 752 height 91
drag, startPoint x: 271, startPoint y: 362, endPoint x: 559, endPoint y: 370, distance: 288.1
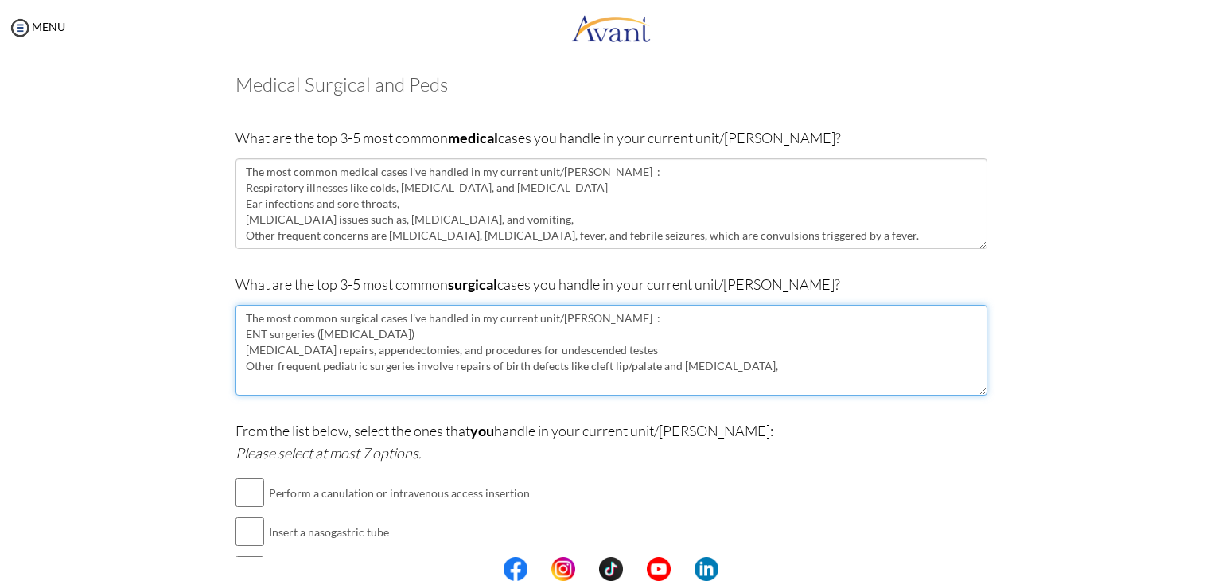
click at [559, 370] on textarea "The most common surgical cases I've handled in my current unit/[PERSON_NAME] : …" at bounding box center [611, 350] width 752 height 91
click at [461, 370] on textarea "The most common surgical cases I've handled in my current unit/[PERSON_NAME] : …" at bounding box center [611, 350] width 752 height 91
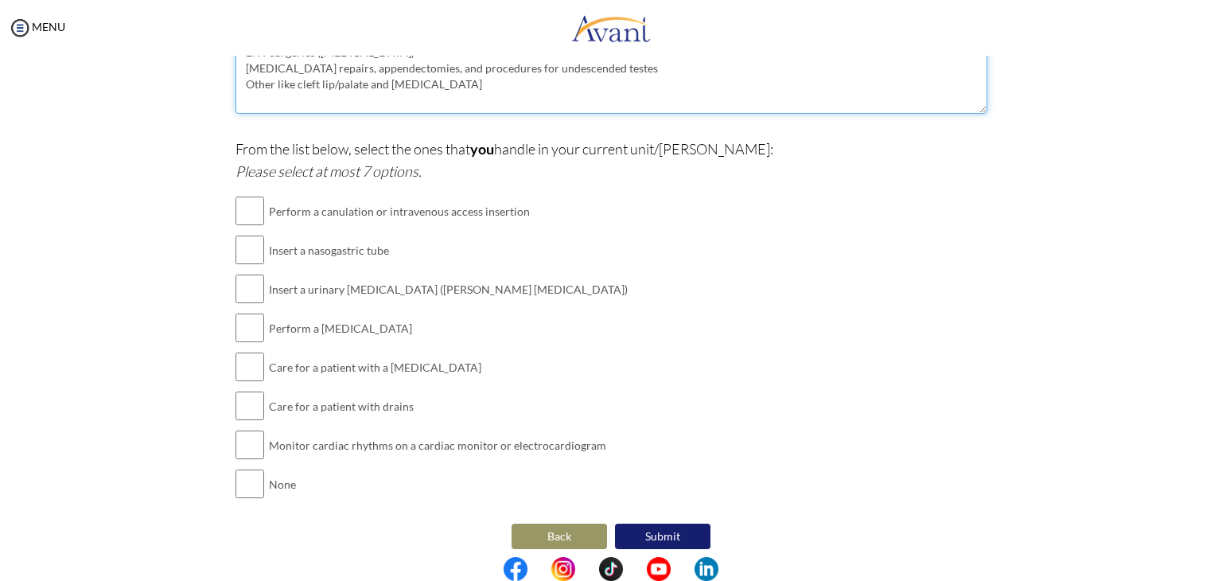
scroll to position [371, 0]
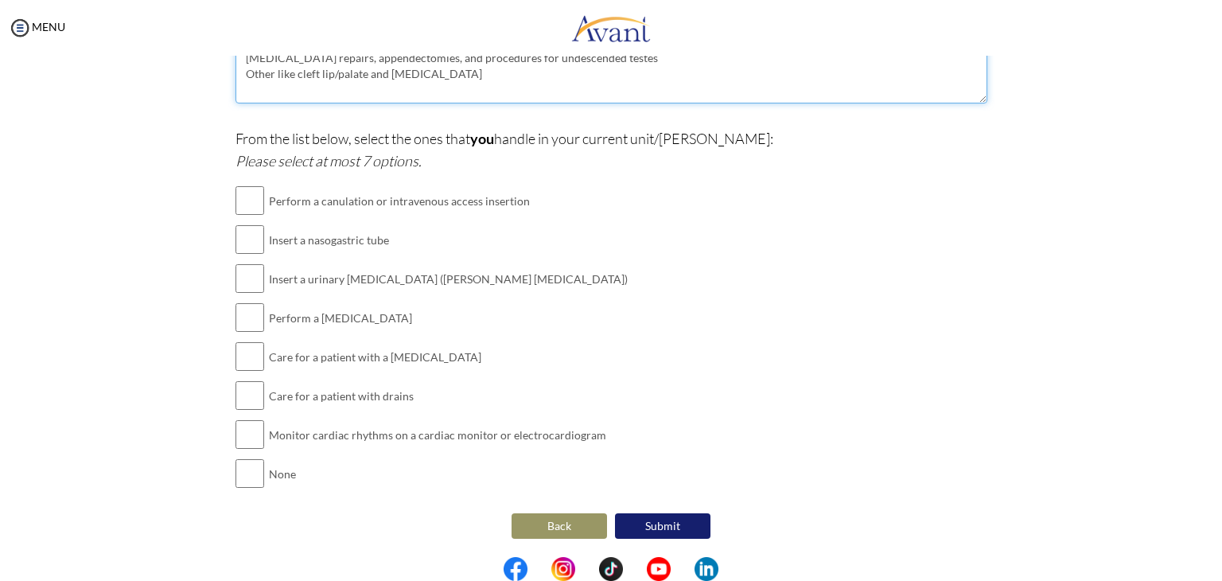
type textarea "The most common surgical cases I've handled in my current unit/[PERSON_NAME] : …"
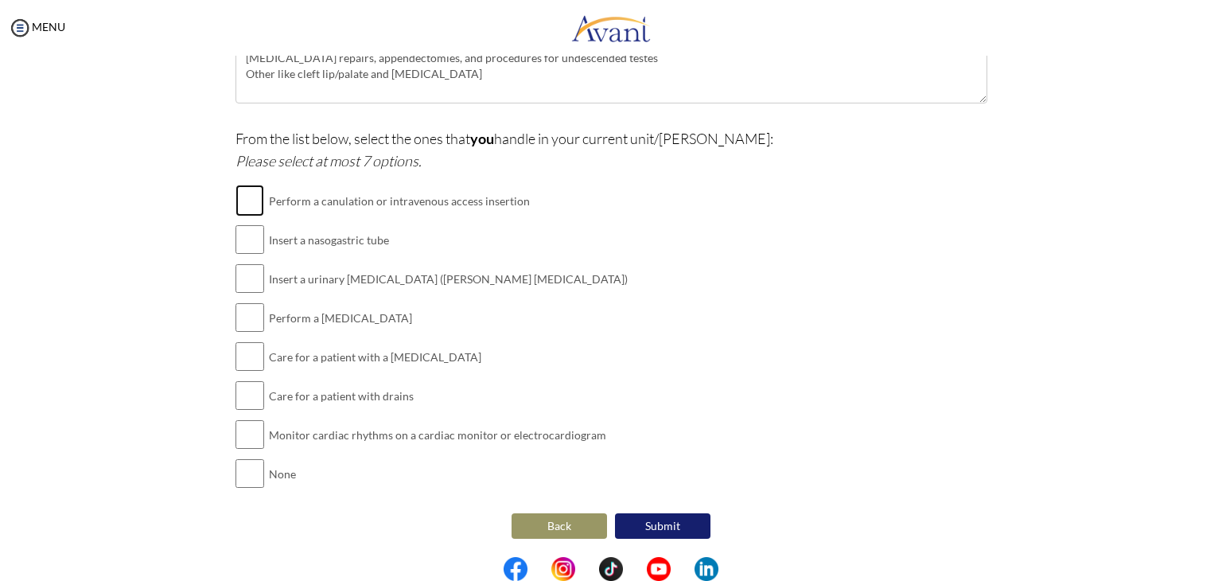
click at [244, 204] on input "checkbox" at bounding box center [249, 201] width 29 height 32
checkbox input "true"
click at [245, 239] on input "checkbox" at bounding box center [249, 240] width 29 height 32
checkbox input "true"
click at [242, 284] on input "checkbox" at bounding box center [249, 278] width 29 height 32
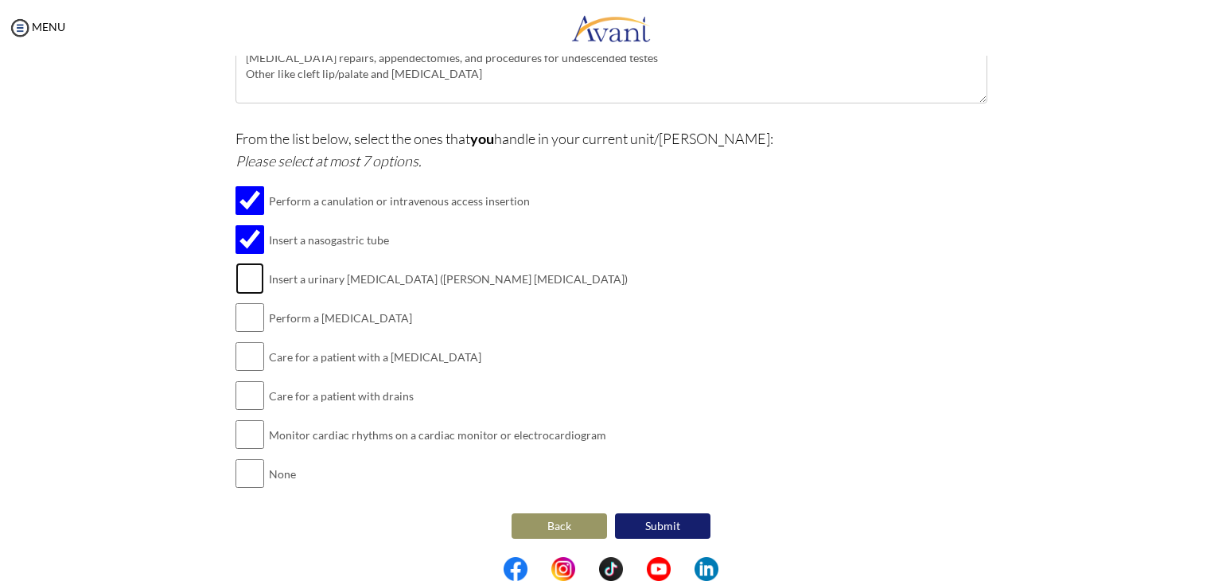
checkbox input "true"
click at [242, 313] on input "checkbox" at bounding box center [249, 317] width 29 height 32
checkbox input "true"
click at [242, 352] on input "checkbox" at bounding box center [249, 356] width 29 height 32
checkbox input "true"
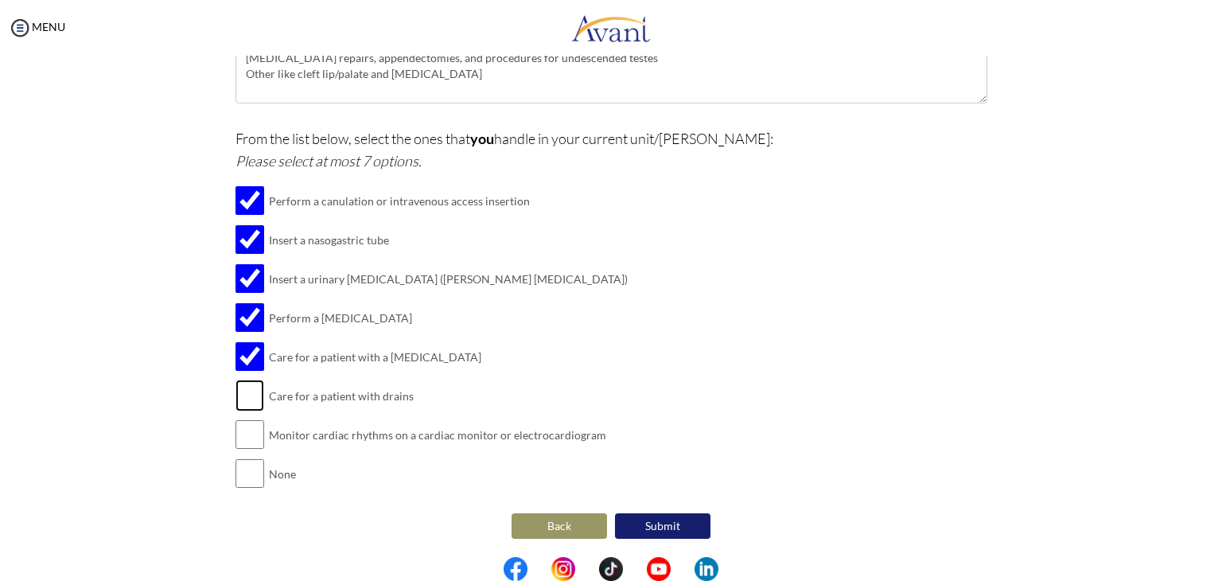
click at [242, 399] on input "checkbox" at bounding box center [249, 395] width 29 height 32
checkbox input "true"
click at [239, 434] on input "checkbox" at bounding box center [249, 434] width 29 height 32
checkbox input "true"
click at [651, 525] on button "Submit" at bounding box center [662, 525] width 95 height 25
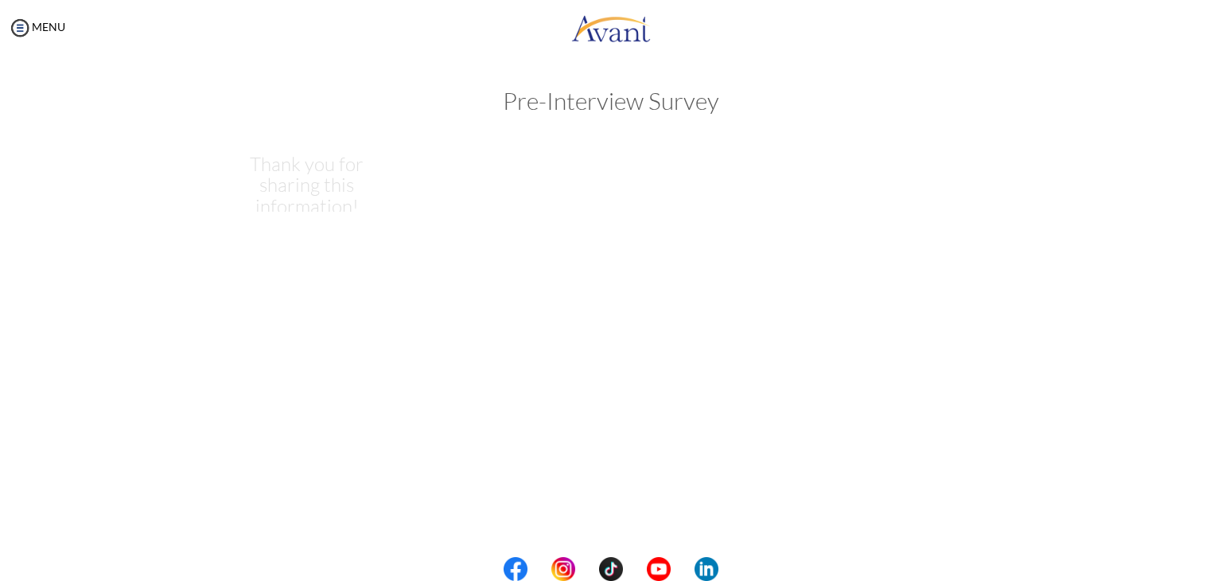
scroll to position [0, 0]
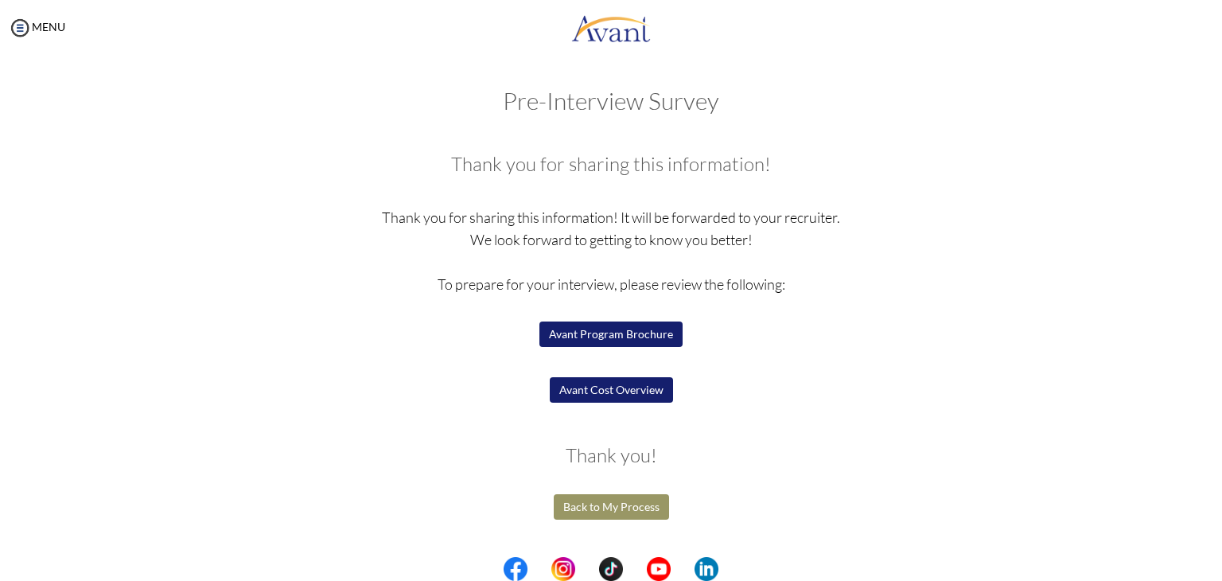
click at [628, 332] on button "Avant Program Brochure" at bounding box center [610, 333] width 143 height 25
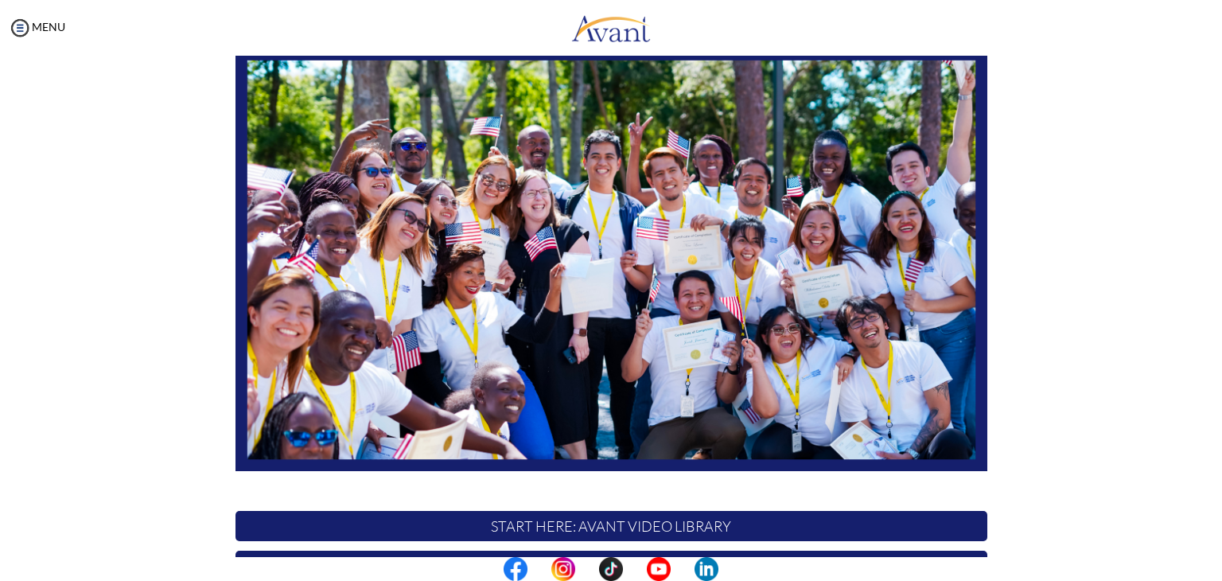
scroll to position [302, 0]
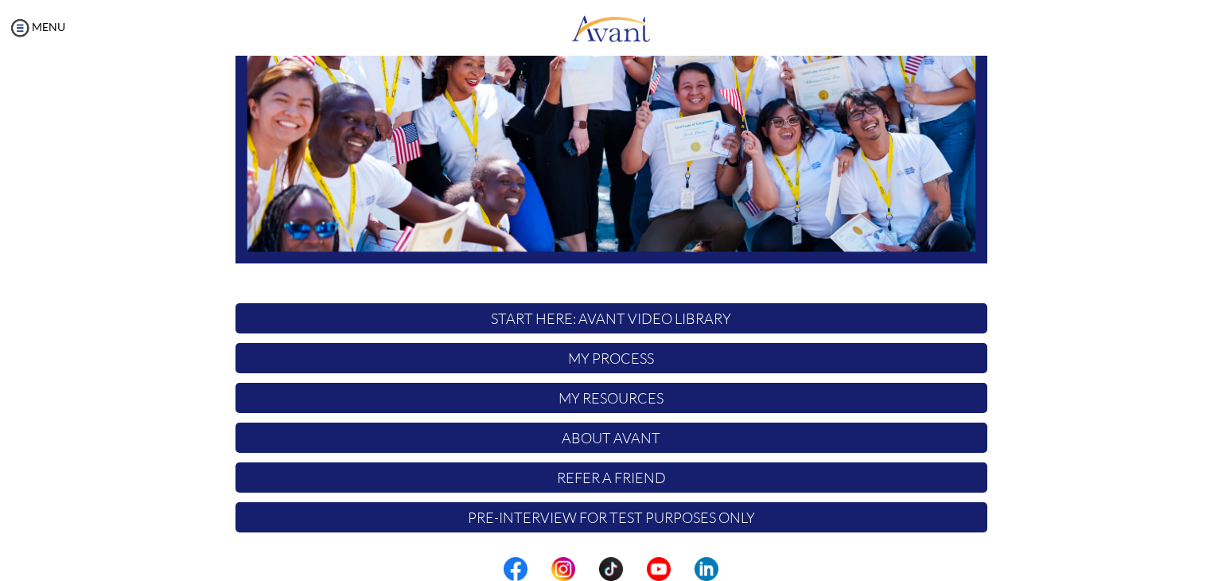
click at [614, 364] on p "My Process" at bounding box center [611, 358] width 752 height 30
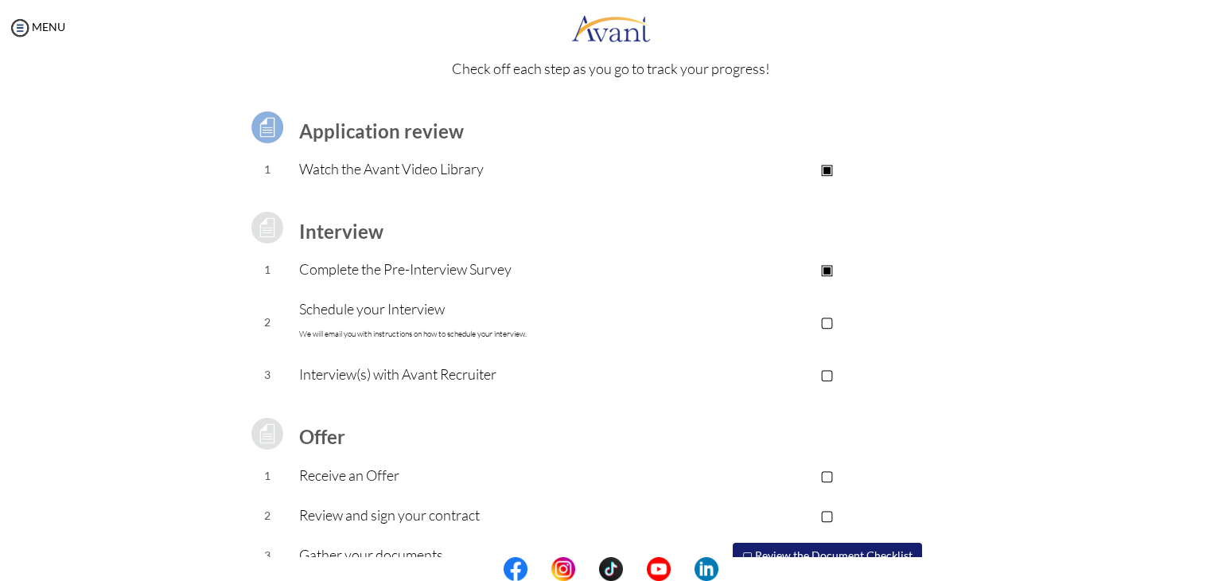
scroll to position [143, 0]
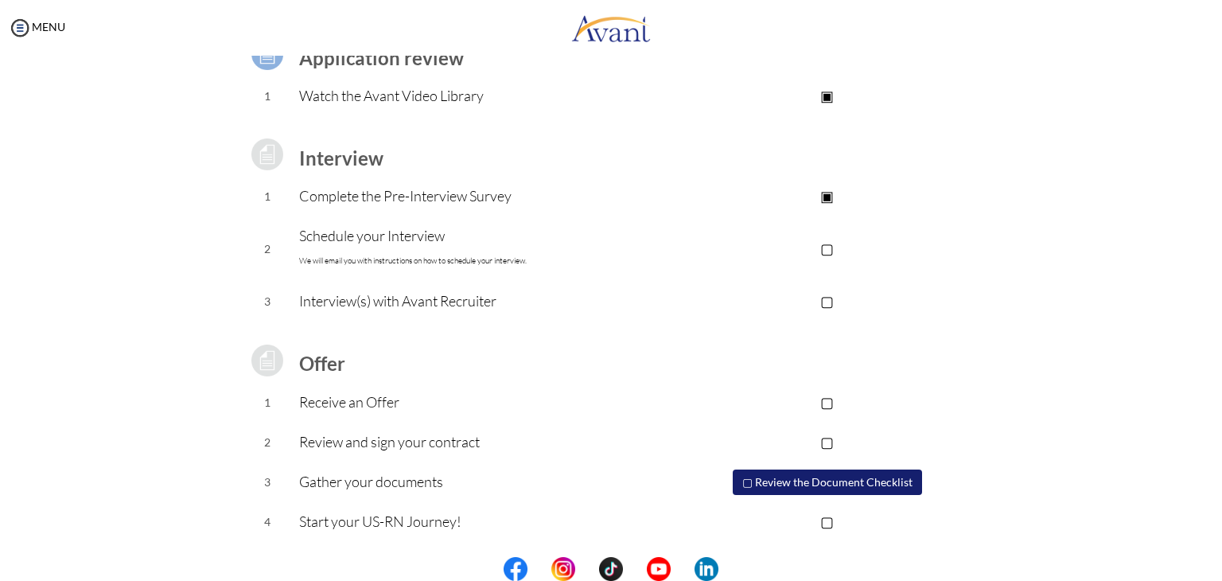
click at [840, 480] on button "▢ Review the Document Checklist" at bounding box center [827, 481] width 189 height 25
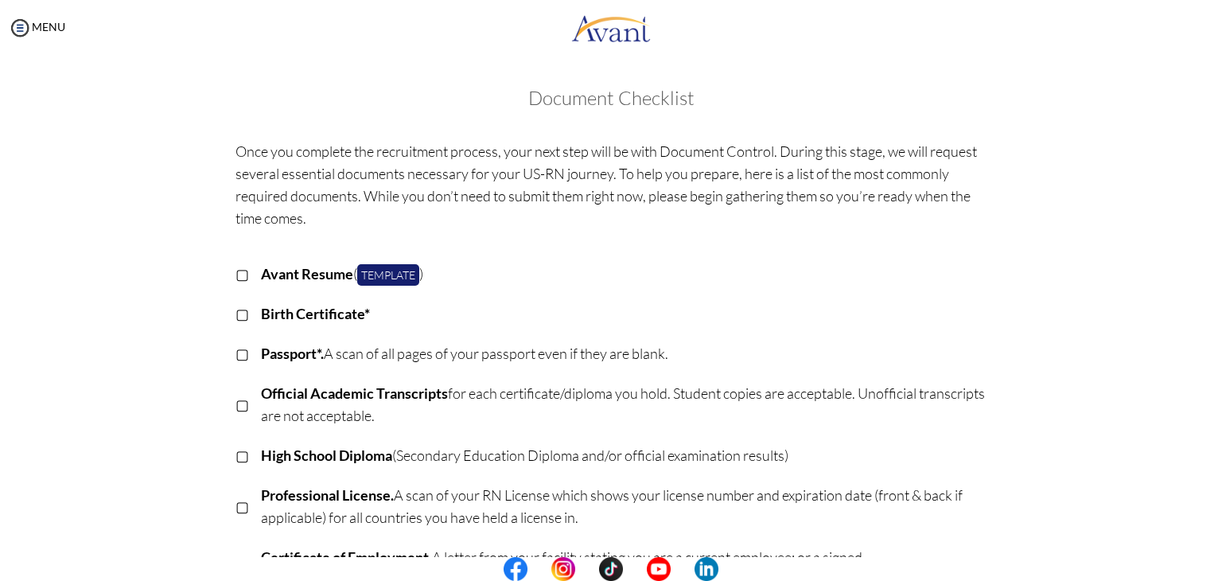
scroll to position [159, 0]
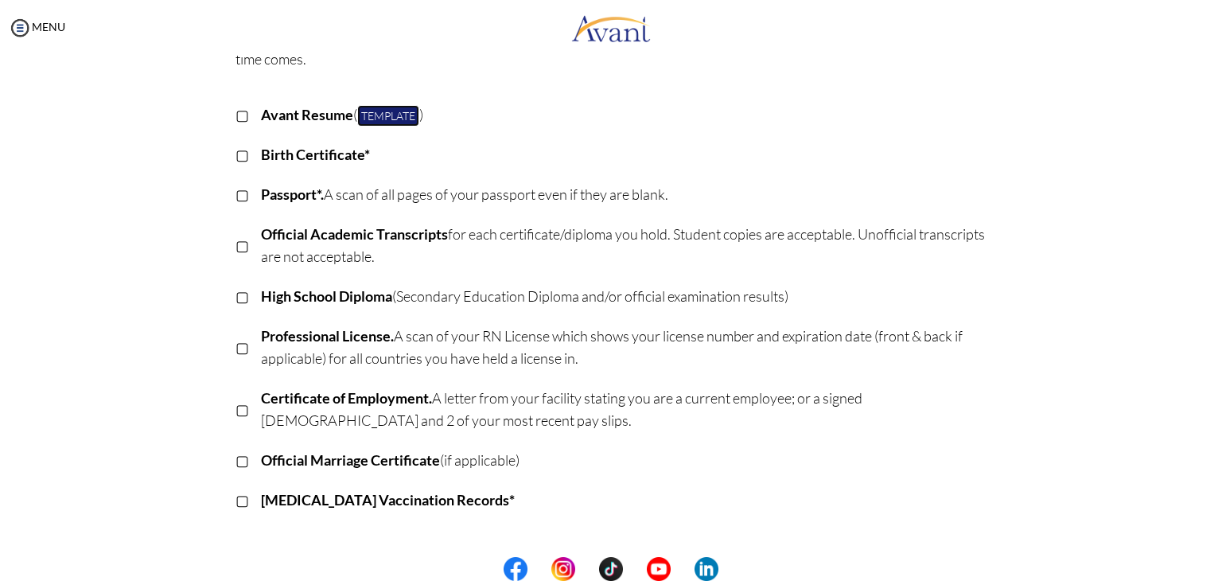
click at [383, 115] on link "Template" at bounding box center [388, 115] width 62 height 21
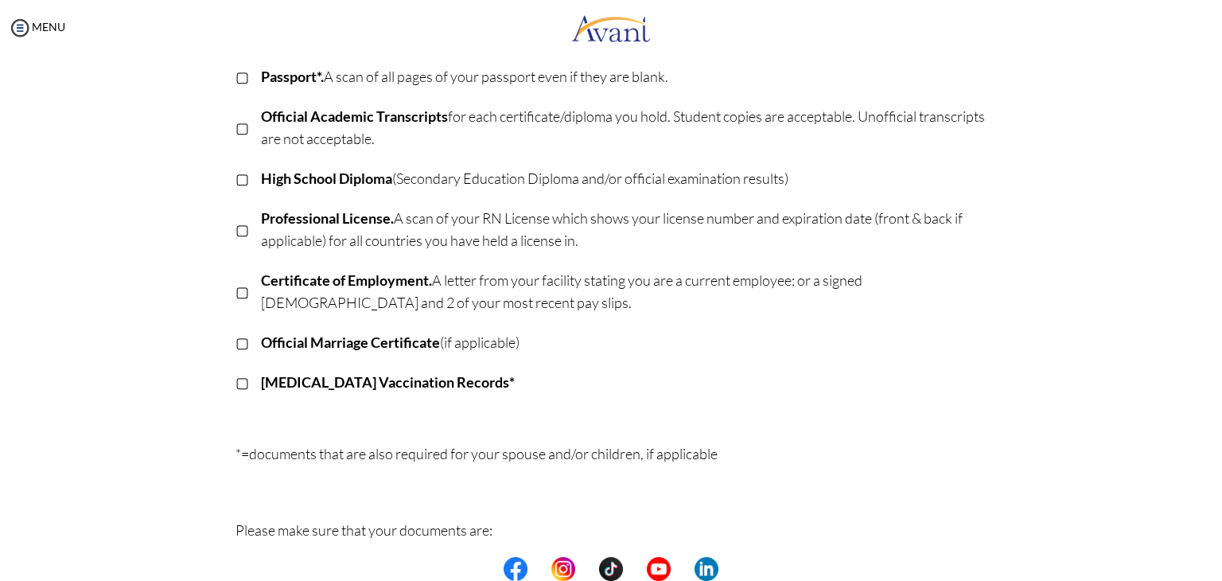
scroll to position [0, 0]
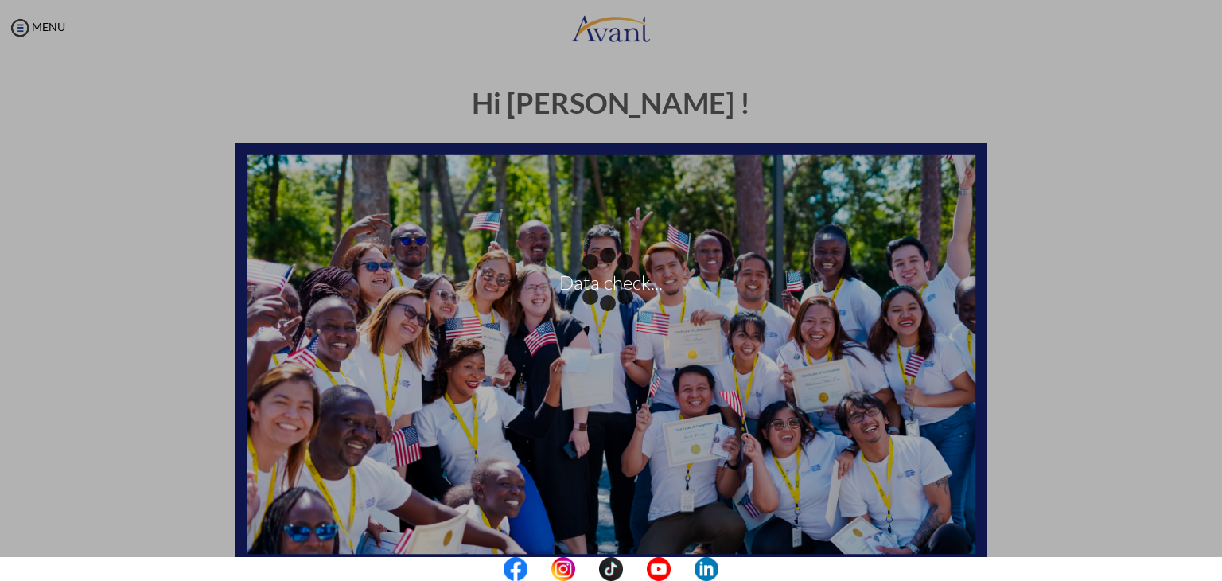
click at [600, 279] on div "Data check..." at bounding box center [611, 290] width 22 height 22
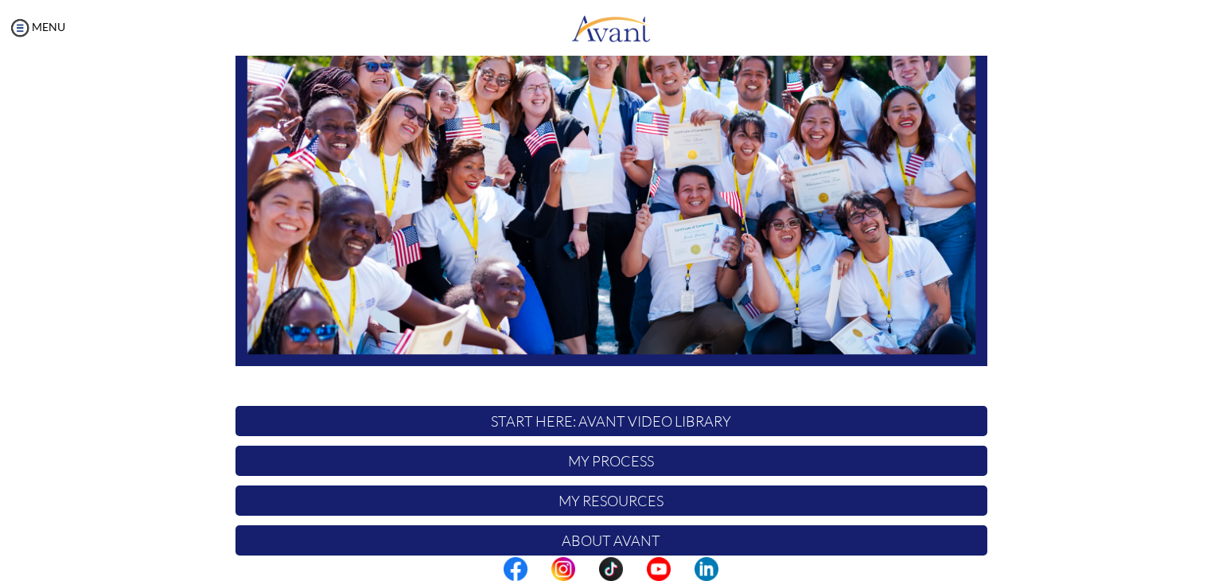
scroll to position [302, 0]
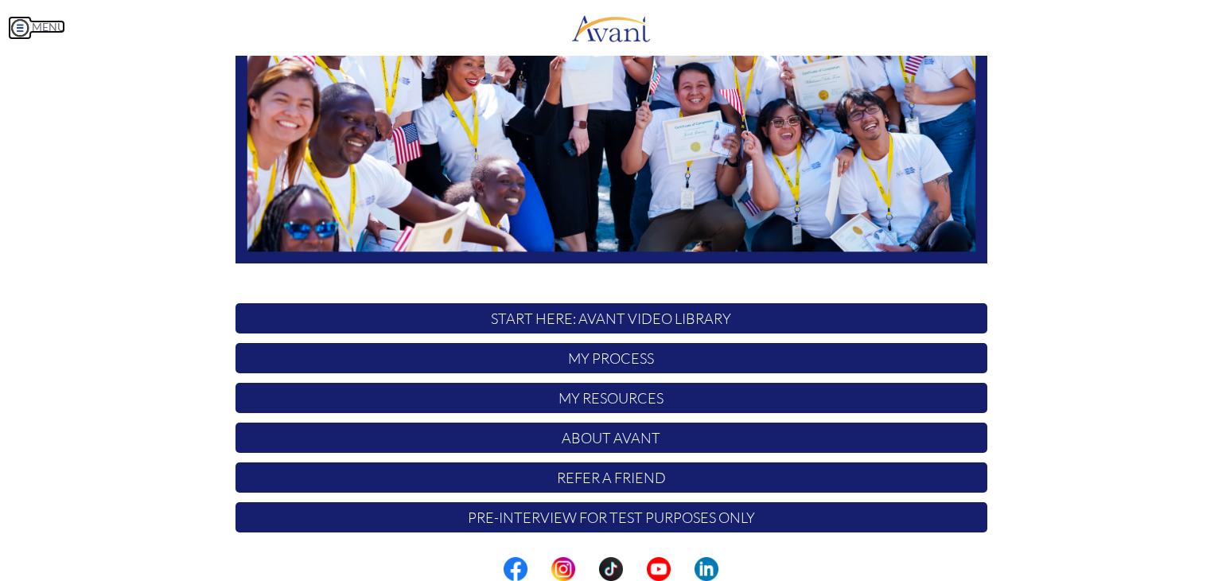
click at [22, 26] on img at bounding box center [20, 28] width 24 height 24
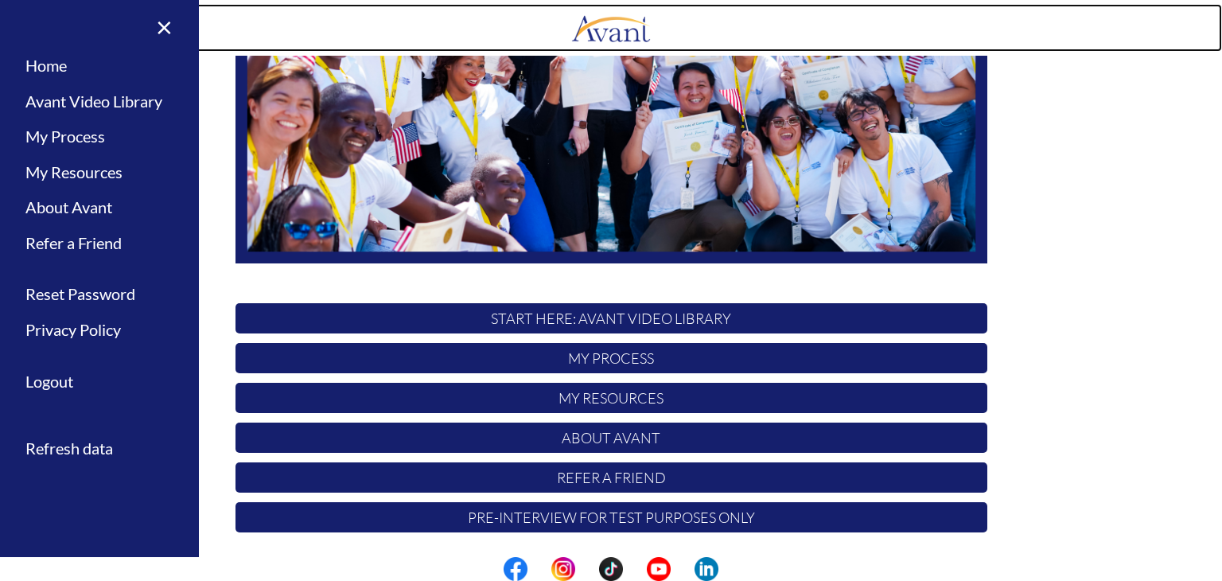
click at [468, 40] on link at bounding box center [611, 28] width 1222 height 48
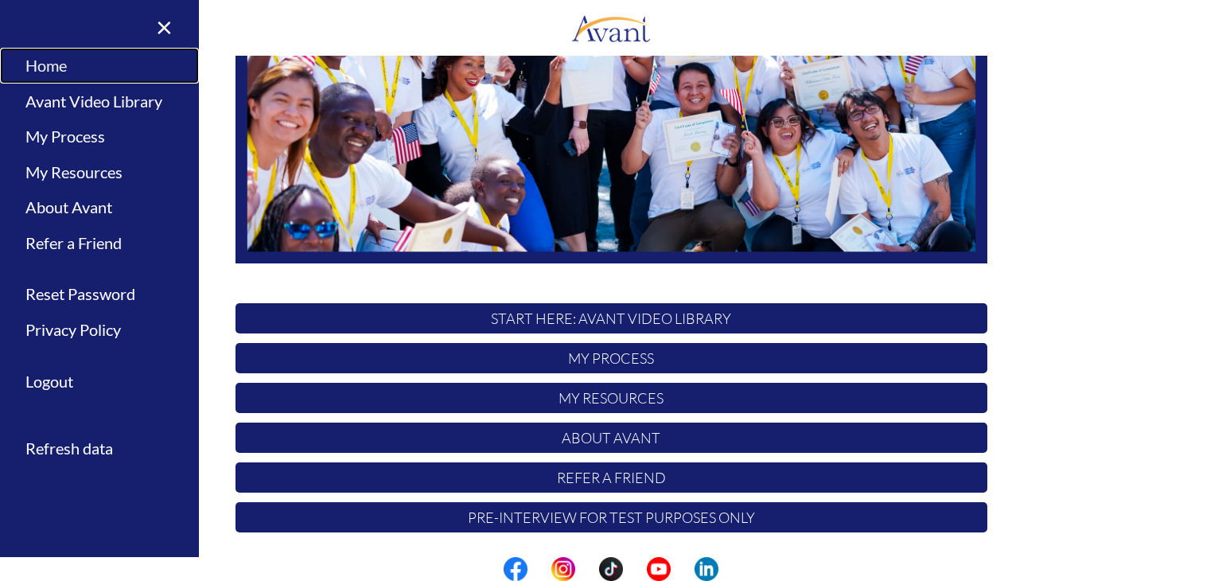
click at [58, 64] on link "Home" at bounding box center [99, 66] width 199 height 36
